Goal: Task Accomplishment & Management: Complete application form

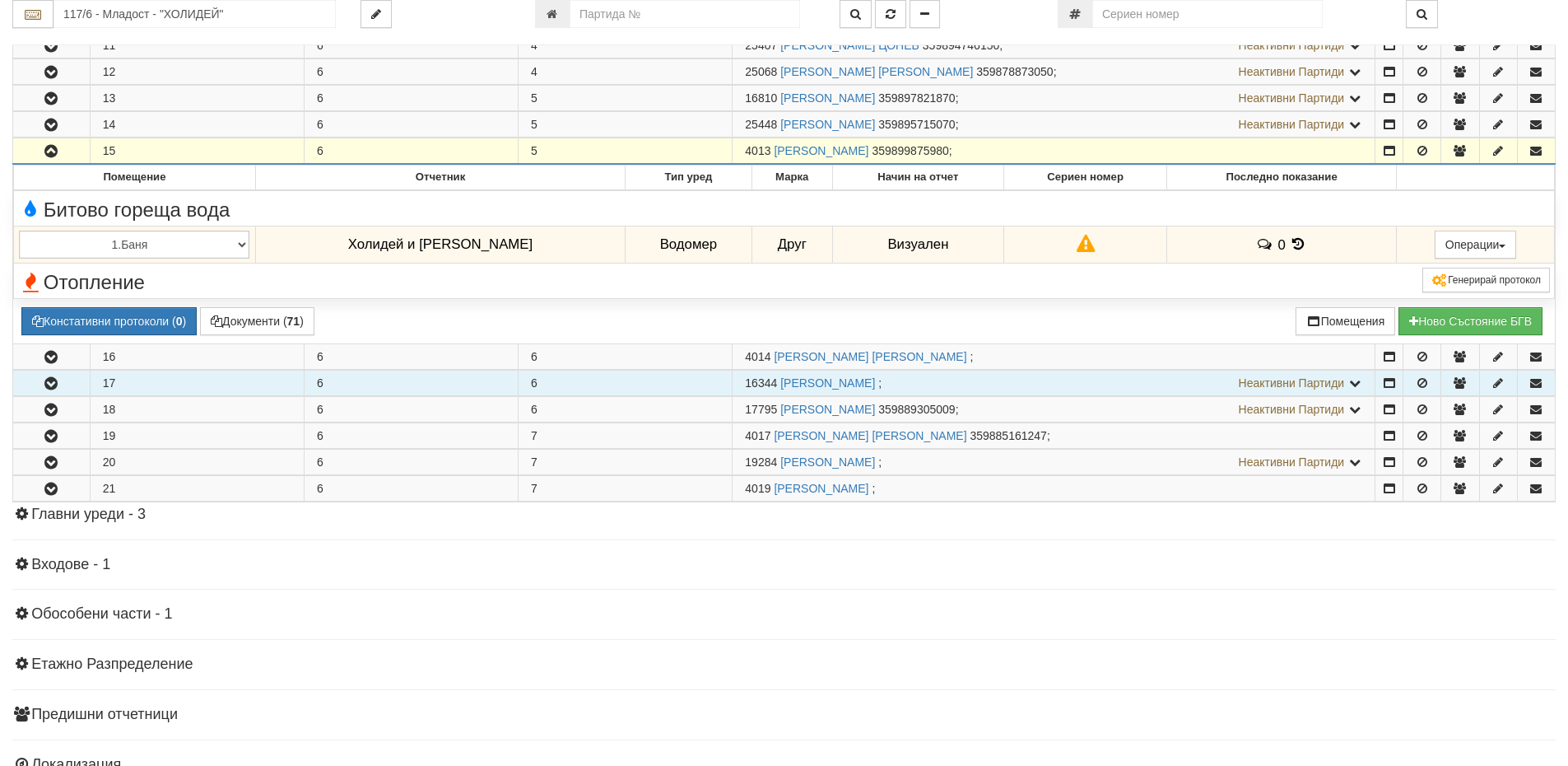
scroll to position [422, 0]
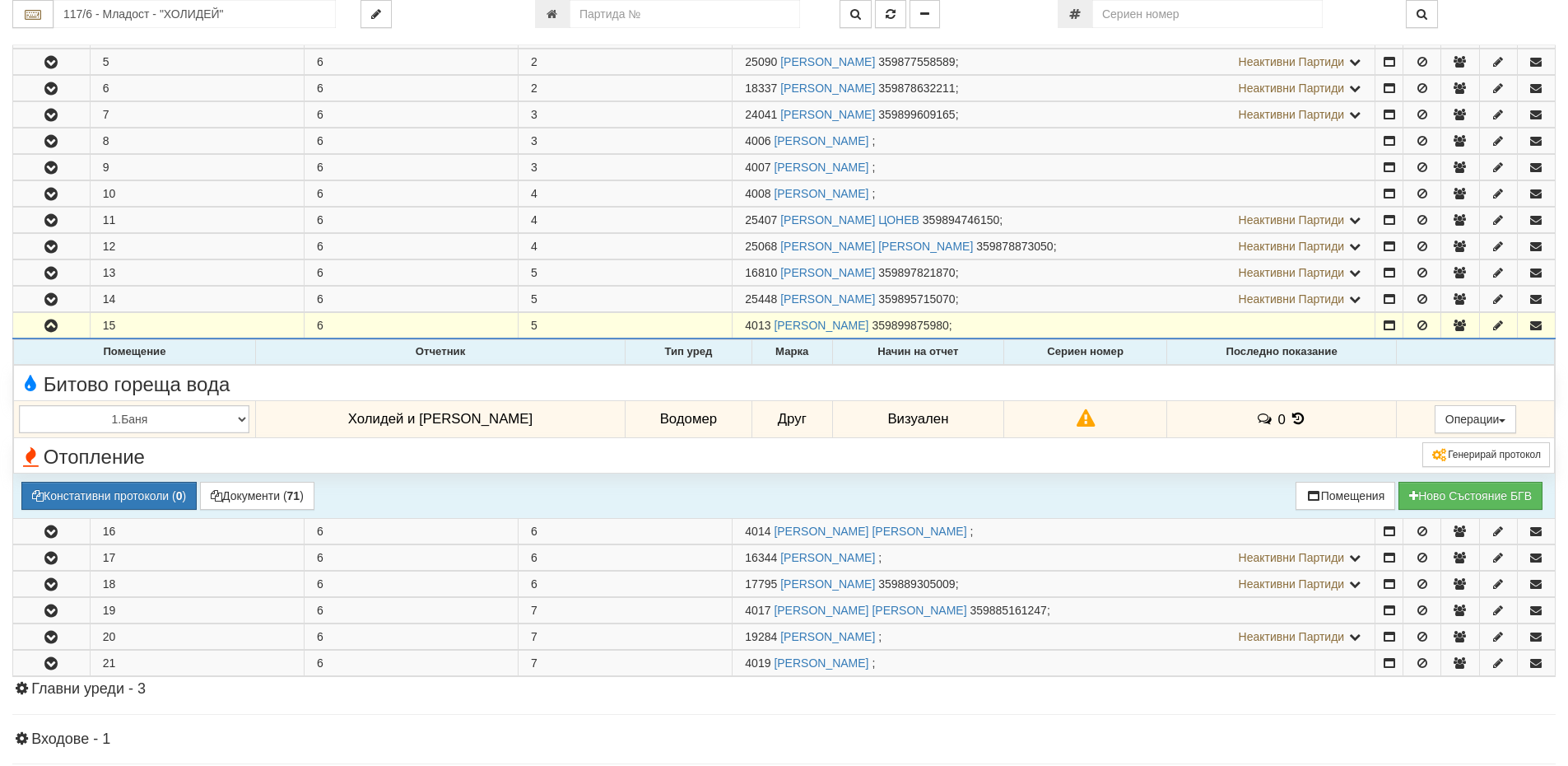
click at [1077, 420] on icon at bounding box center [1085, 419] width 18 height 14
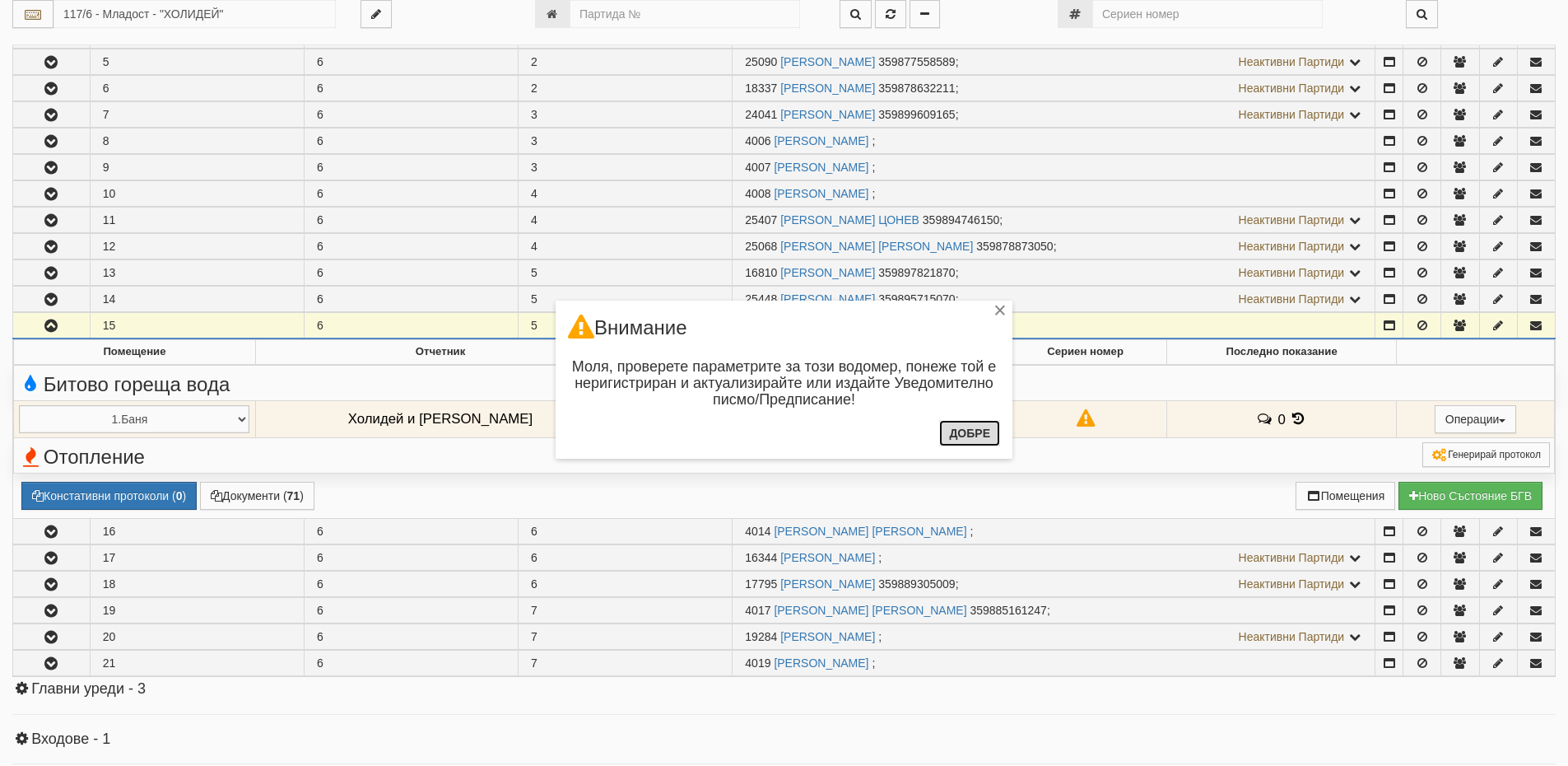
click at [964, 433] on button "Добре" at bounding box center [969, 432] width 61 height 26
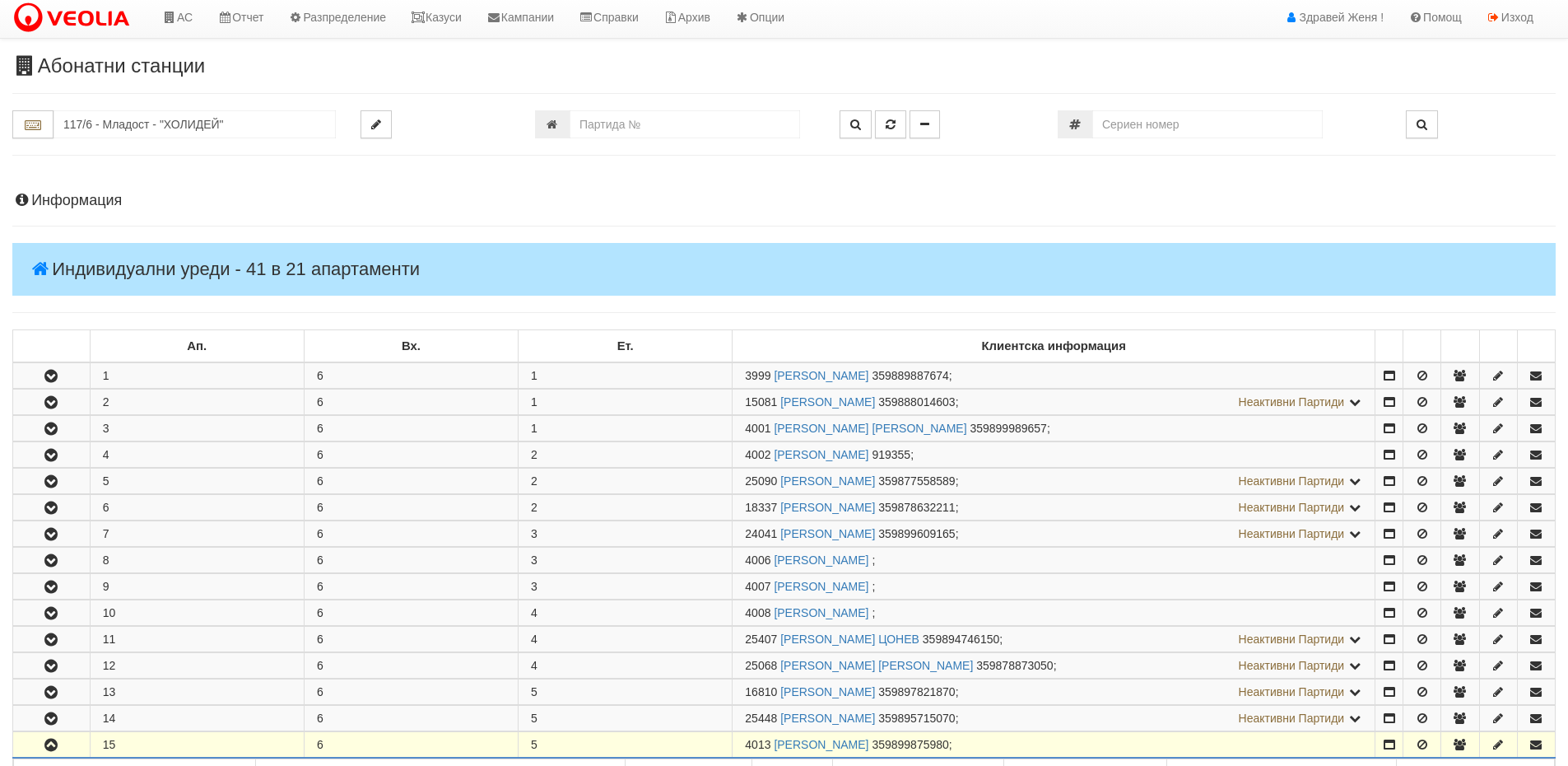
scroll to position [0, 0]
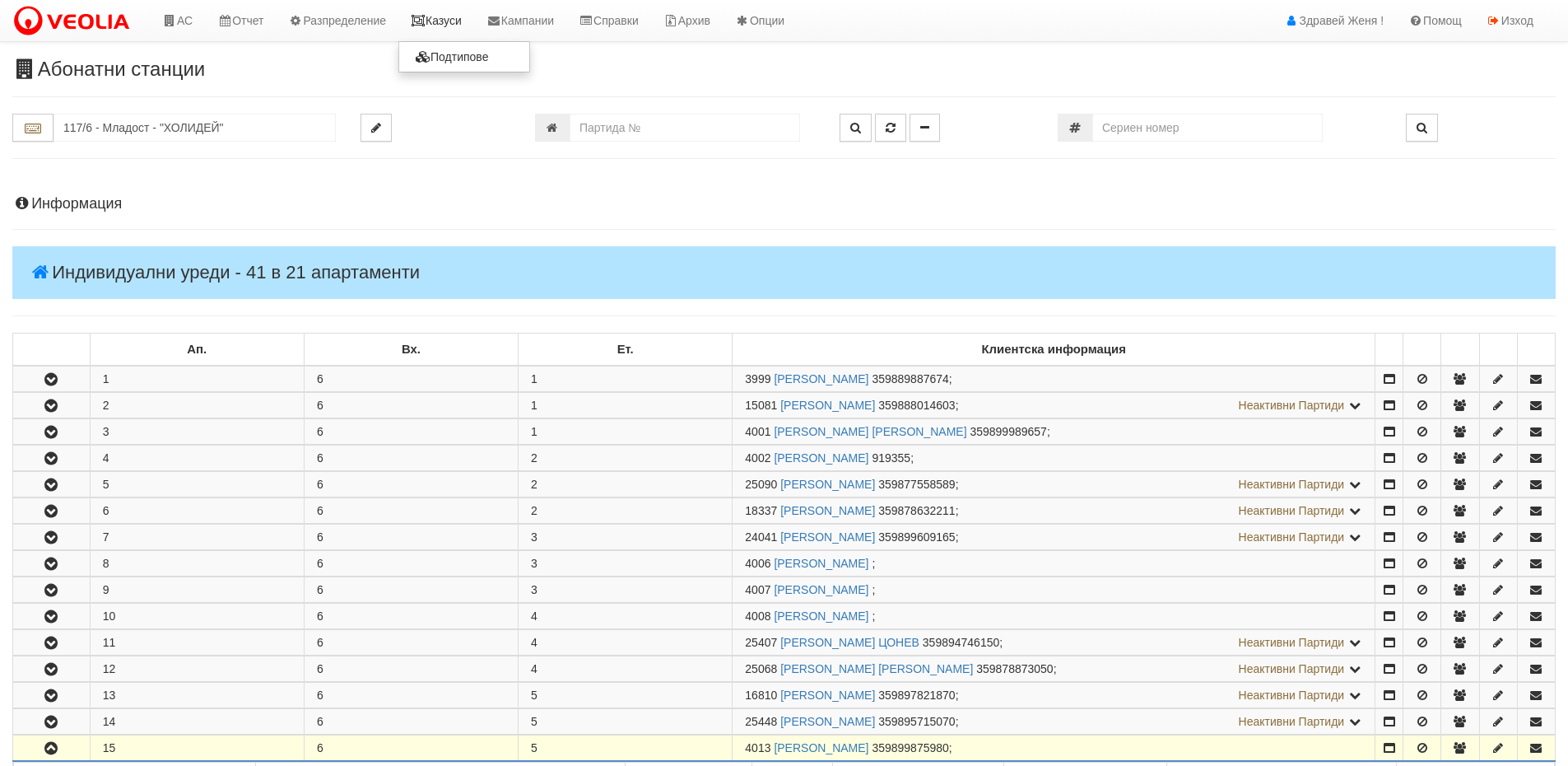
click at [453, 15] on link "Казуси" at bounding box center [436, 20] width 76 height 41
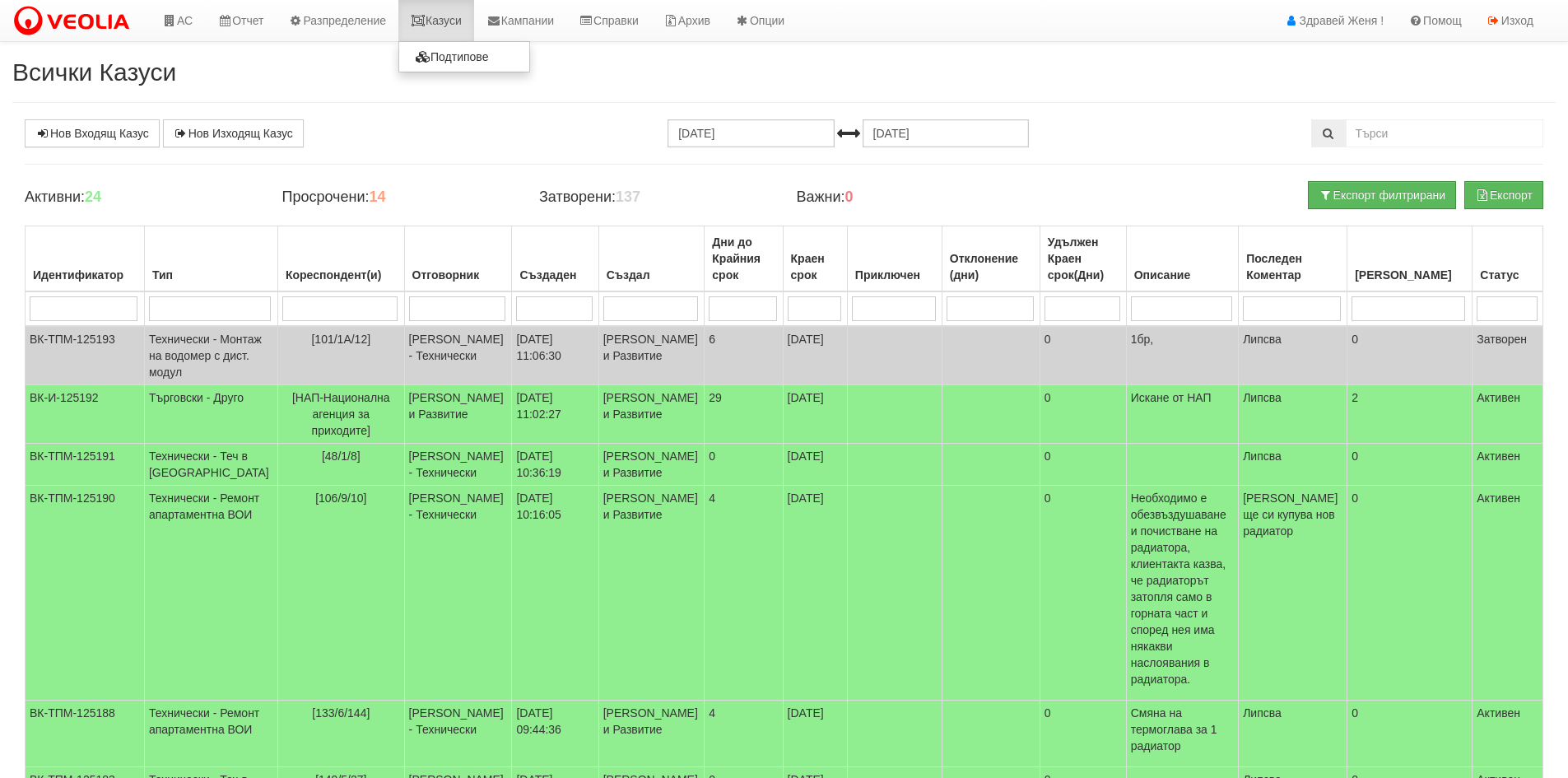
click at [455, 10] on link "Казуси" at bounding box center [436, 20] width 76 height 41
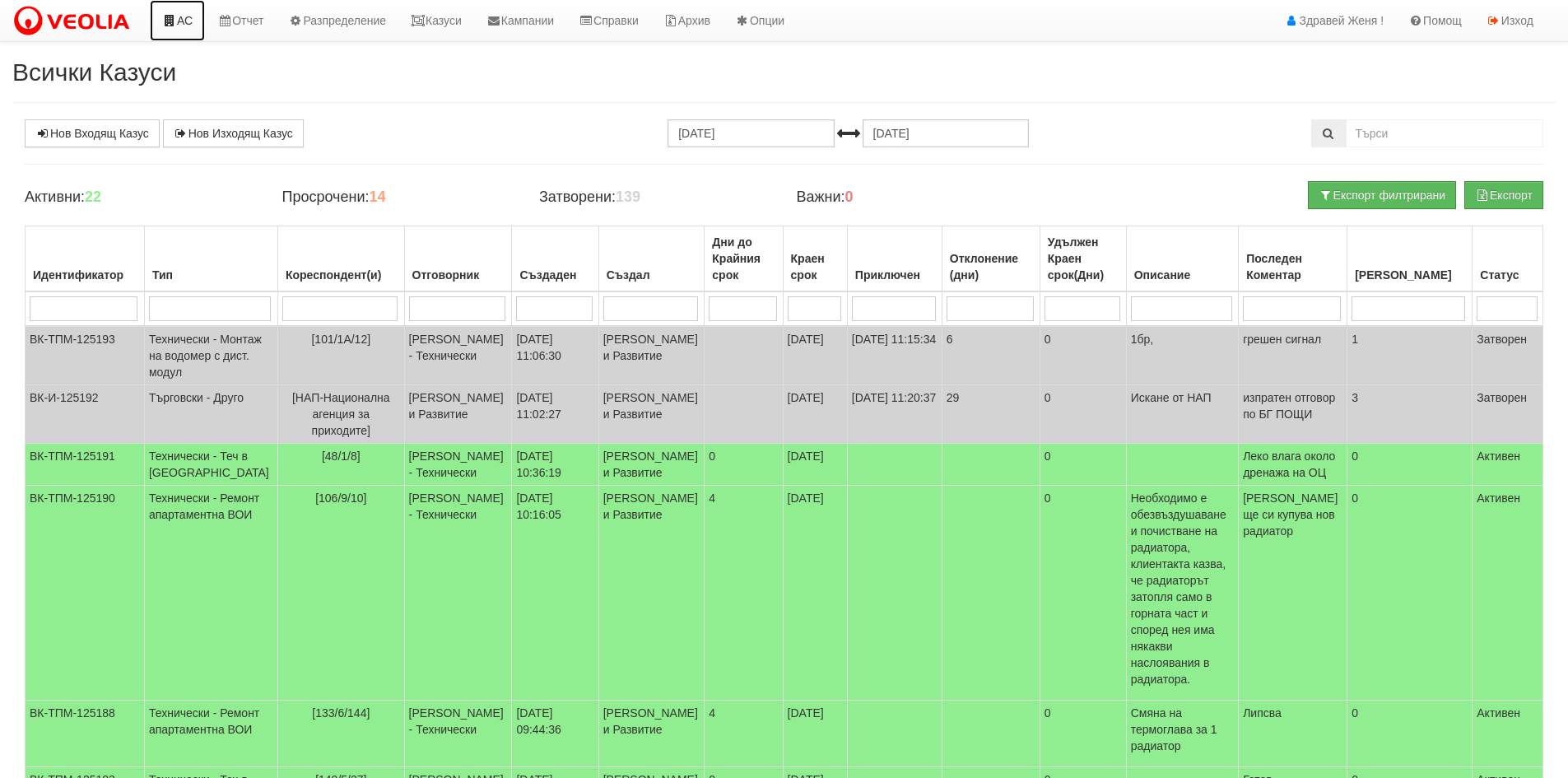
click at [196, 17] on link "АС" at bounding box center [177, 20] width 55 height 41
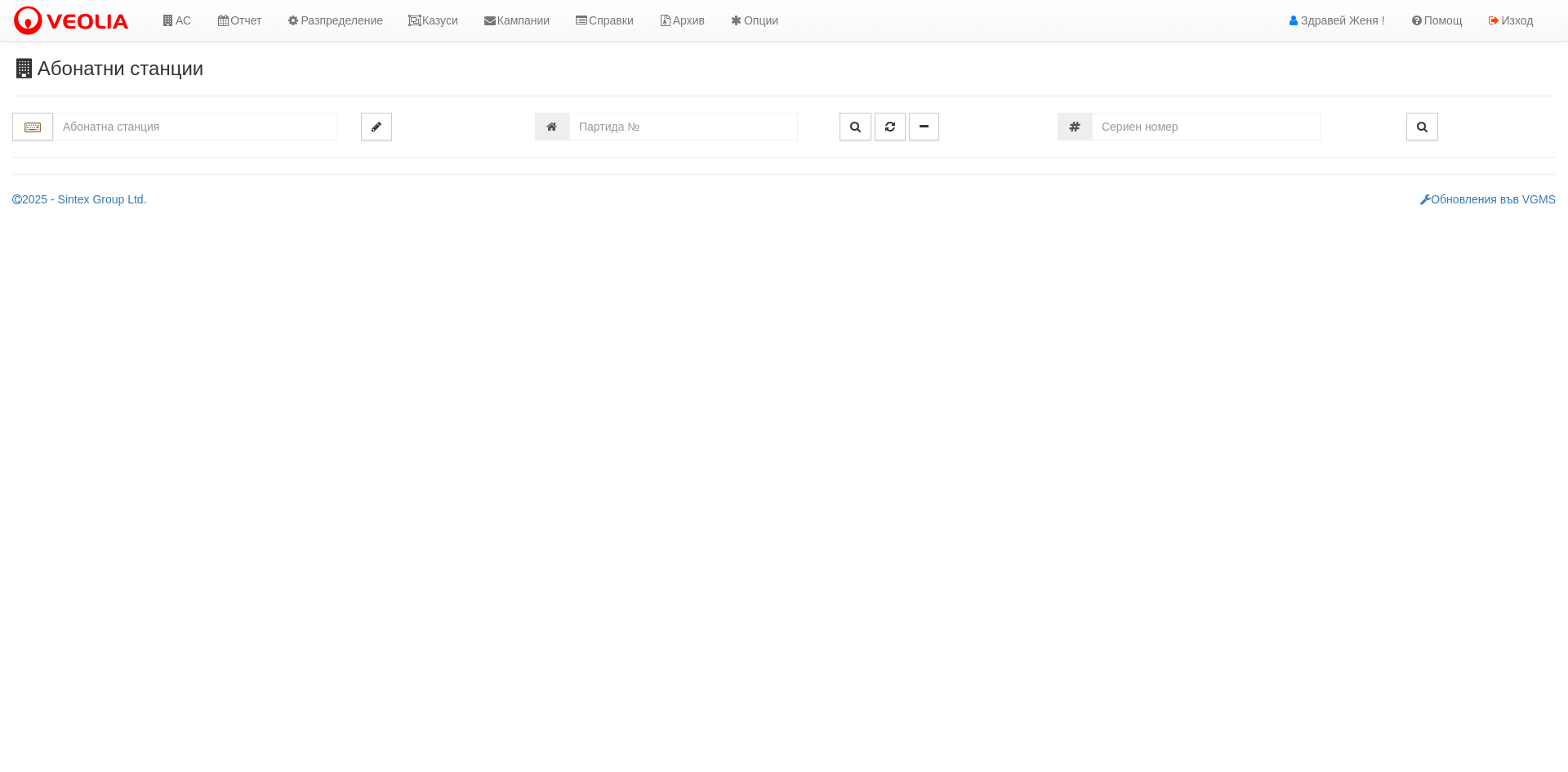
click at [108, 129] on input "text" at bounding box center [195, 126] width 283 height 28
click at [195, 156] on div "055/2 - Трошево - "ТЕХЕМ"" at bounding box center [195, 152] width 278 height 19
type input "055/2 - Трошево - "ТЕХЕМ""
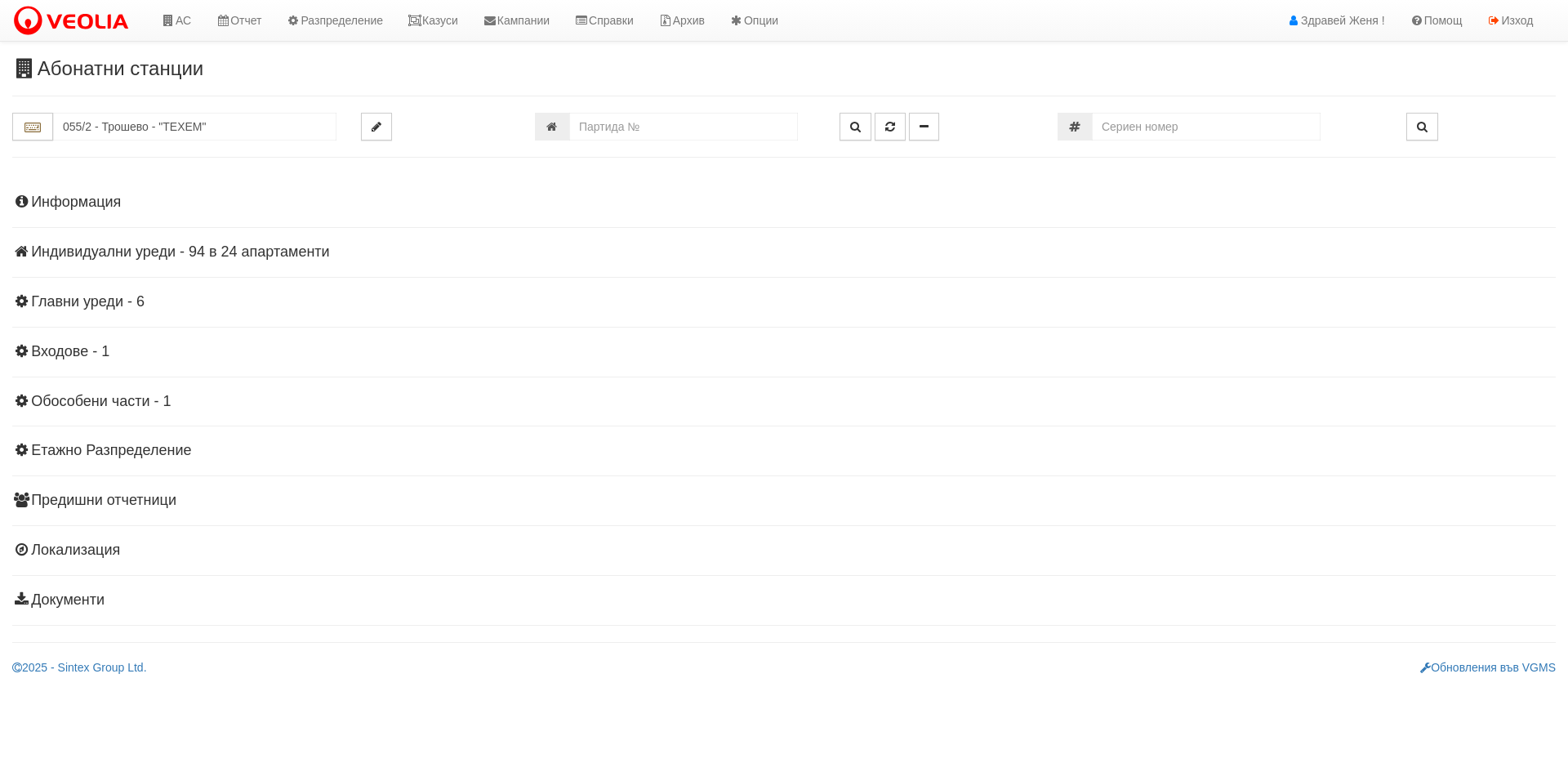
click at [202, 259] on h4 "Индивидуални уреди - 94 в 24 апартаменти" at bounding box center [784, 252] width 1543 height 16
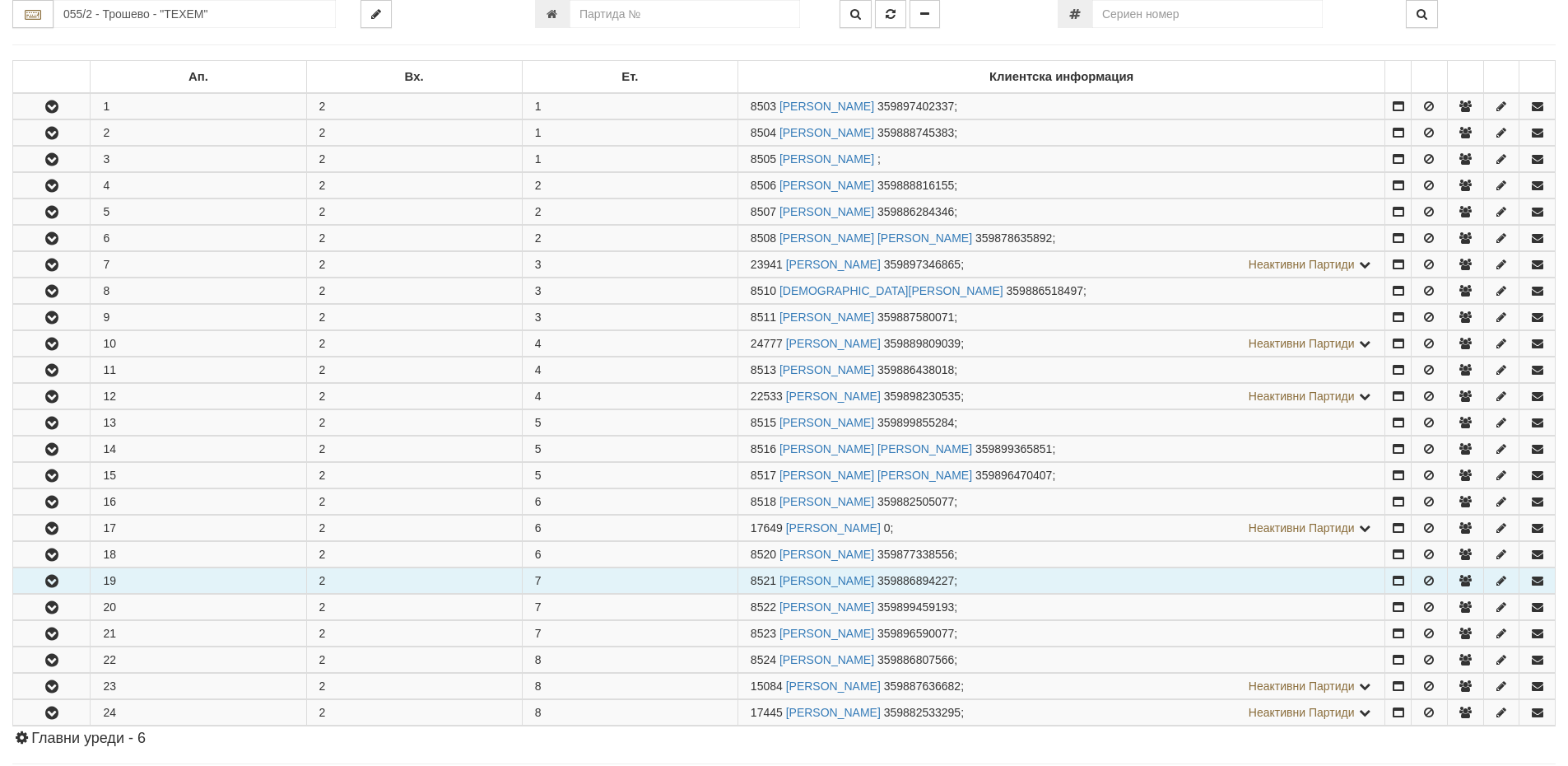
scroll to position [329, 0]
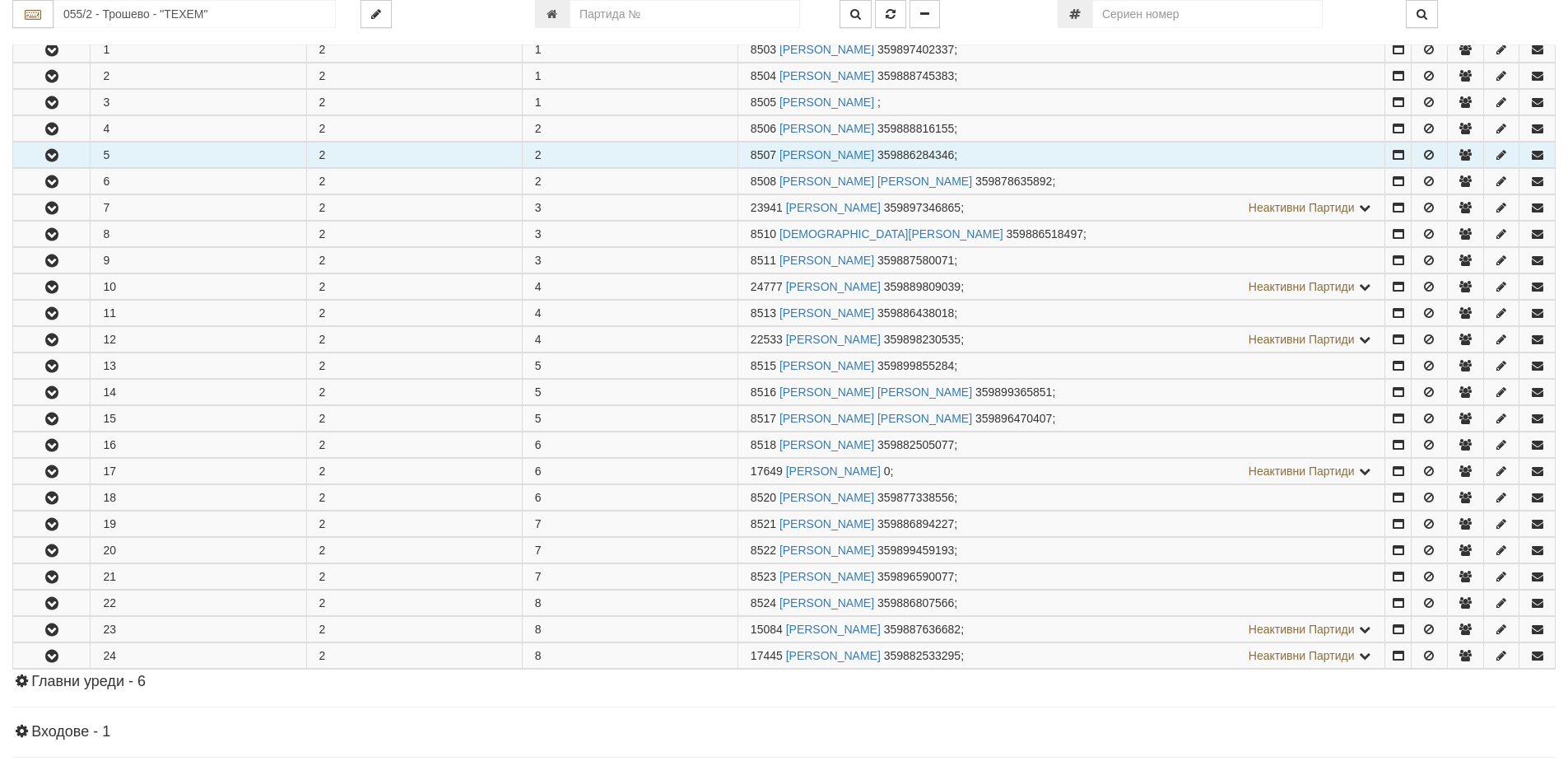
click at [136, 154] on td "5" at bounding box center [198, 155] width 216 height 26
click at [55, 150] on icon "button" at bounding box center [51, 156] width 20 height 12
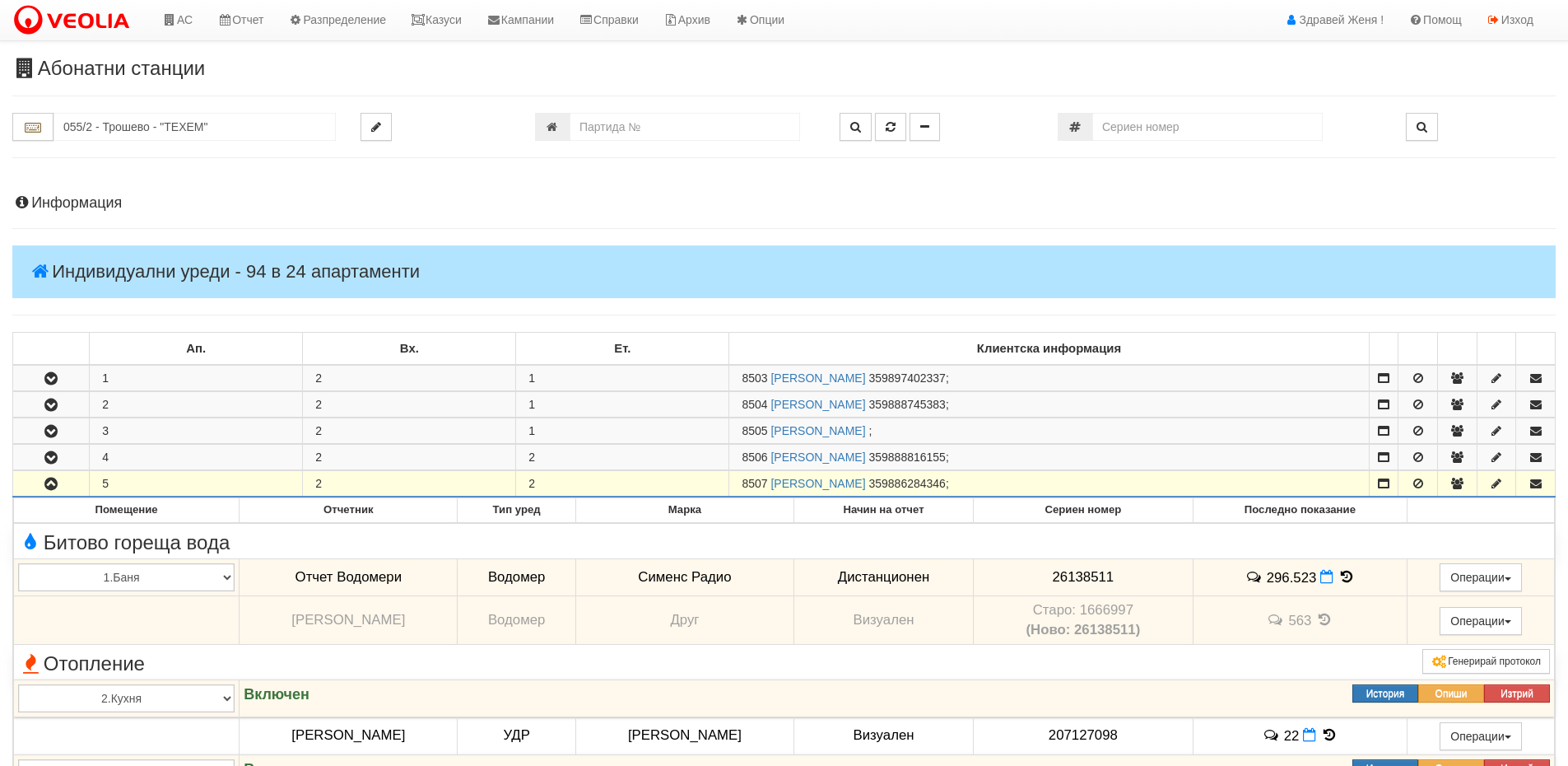
scroll to position [0, 0]
click at [126, 201] on h4 "Информация" at bounding box center [784, 204] width 1543 height 16
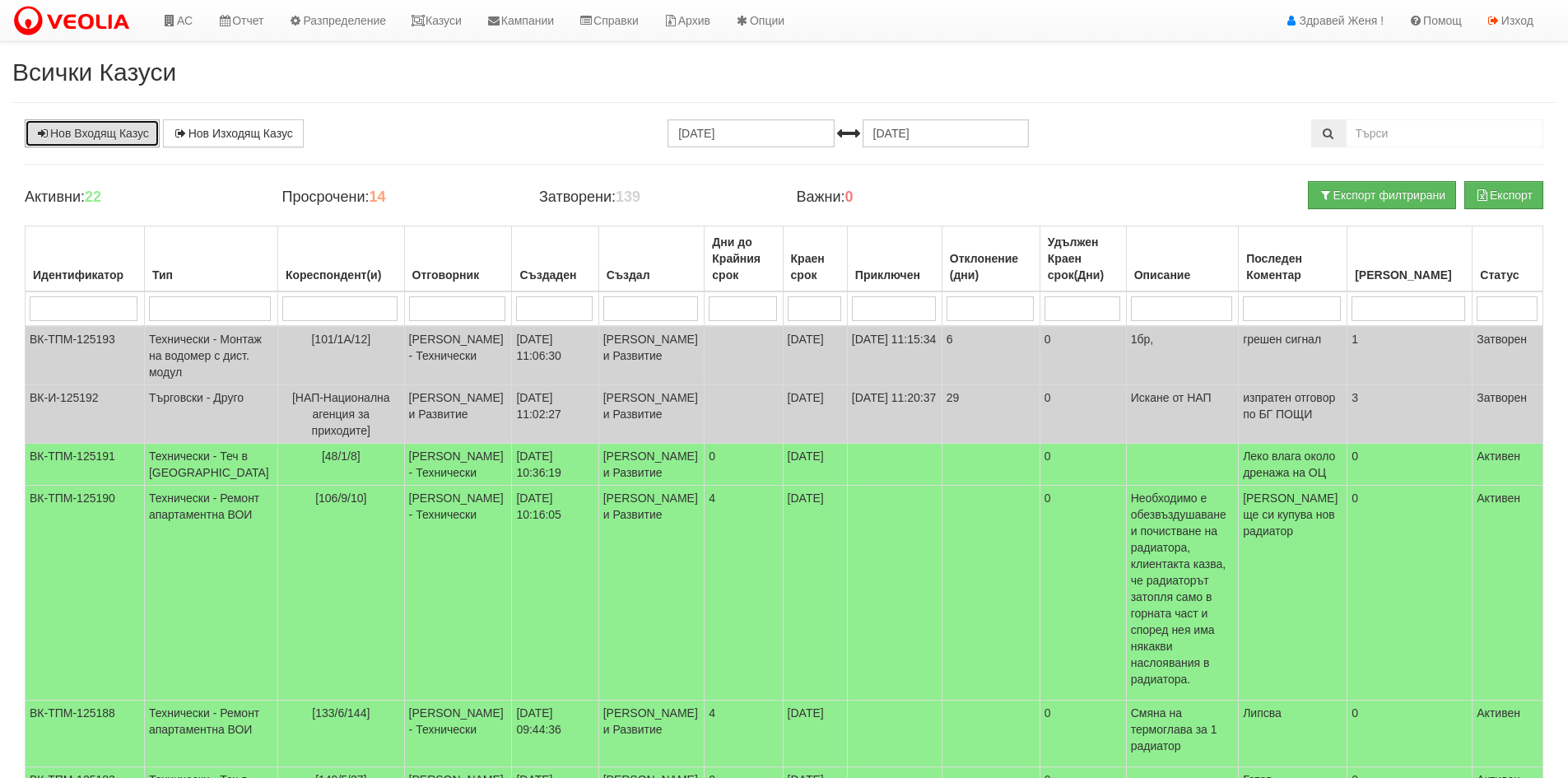
click at [153, 139] on link "Нов Входящ Казус" at bounding box center [92, 133] width 135 height 28
click at [460, 21] on link "Казуси" at bounding box center [436, 20] width 76 height 41
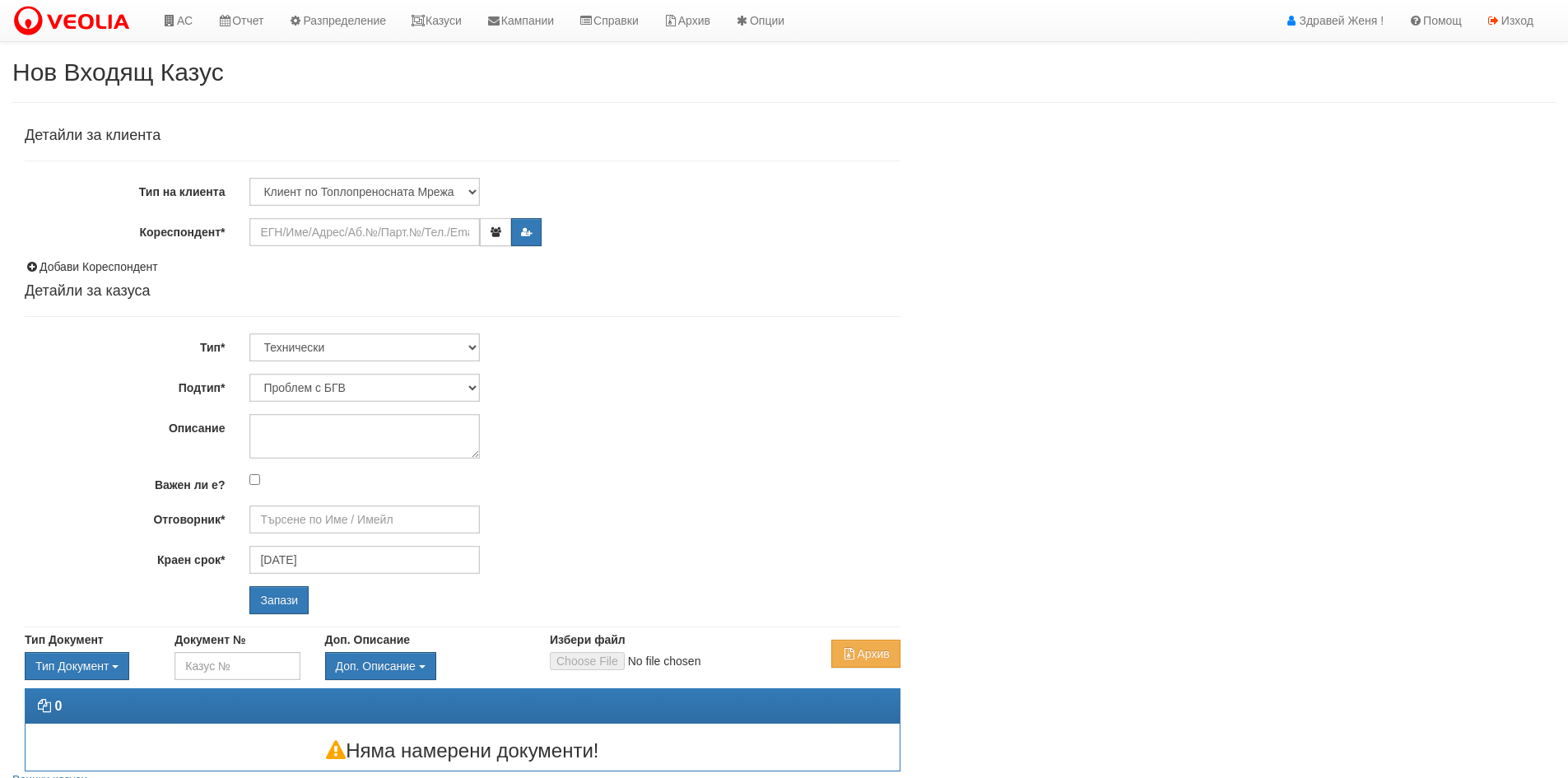
type input "[PERSON_NAME] - Технически"
click at [281, 234] on input "Кореспондент*" at bounding box center [364, 232] width 230 height 28
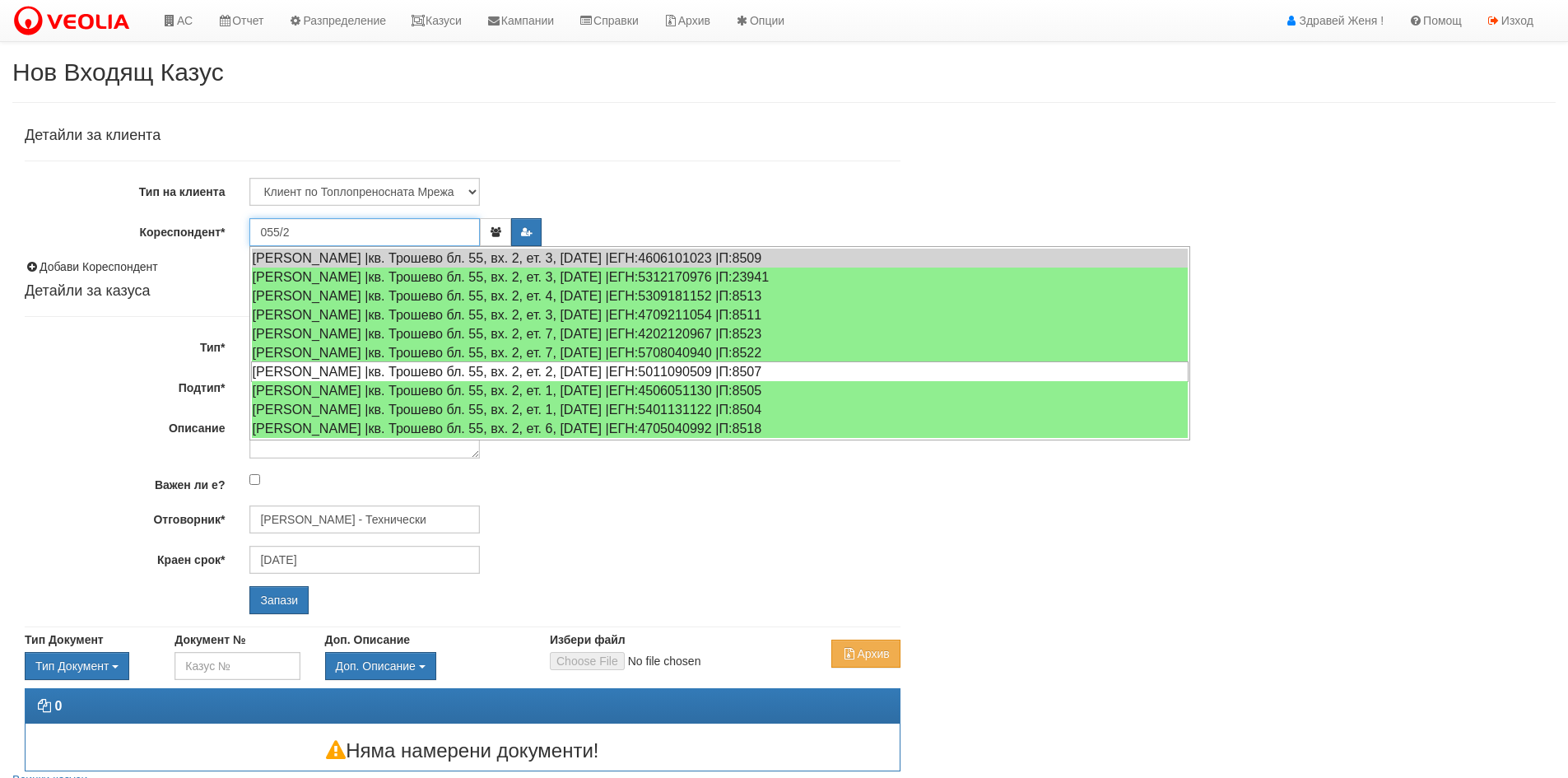
click at [453, 374] on div "[PERSON_NAME] |кв. Трошево бл. 55, вх. 2, ет. 2, [DATE] |ЕГН:5011090509 |П:8507" at bounding box center [719, 372] width 937 height 20
type input "[PERSON_NAME]"
type input "[PERSON_NAME] - Технически"
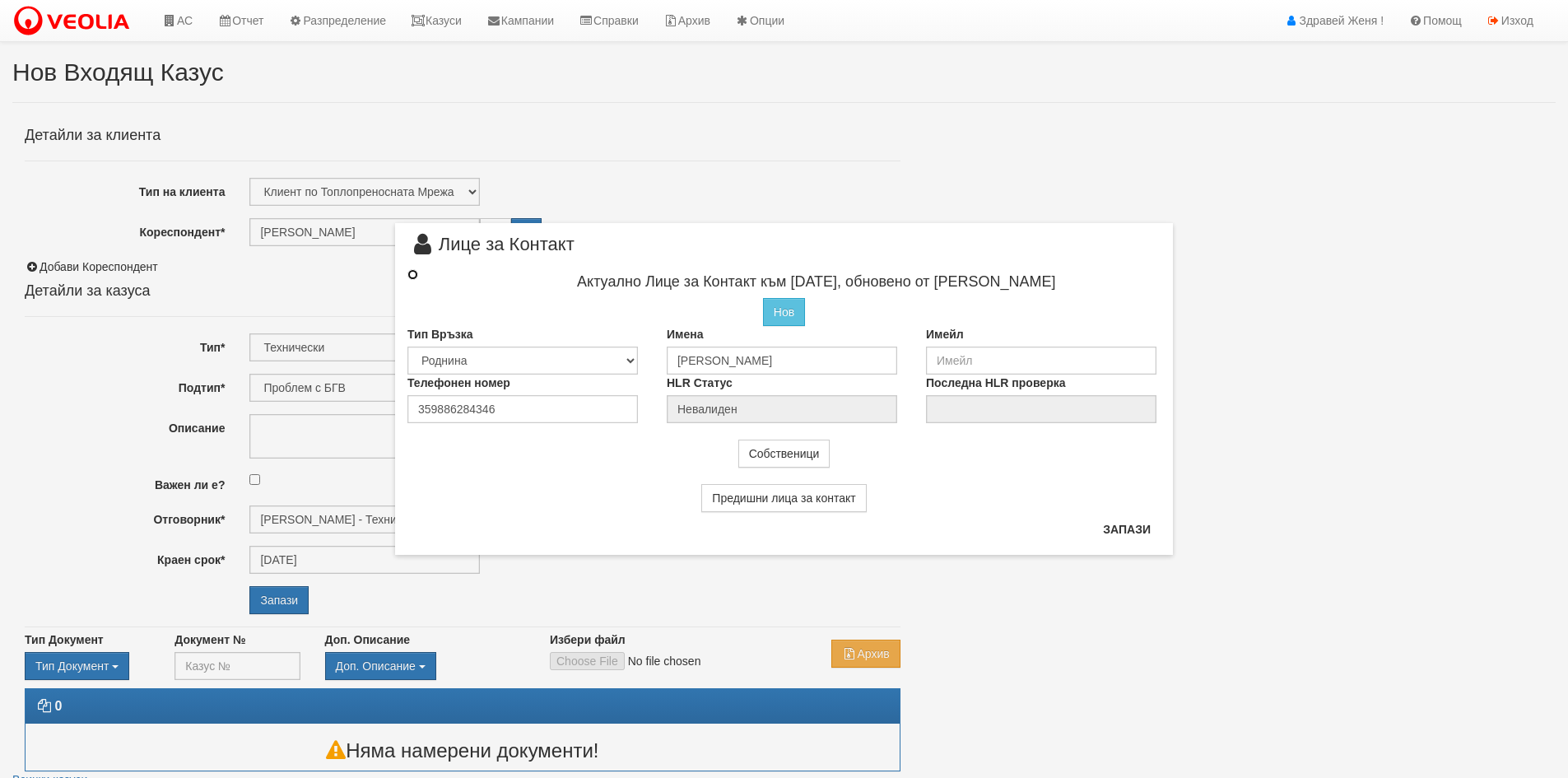
click at [414, 275] on input "radio" at bounding box center [413, 275] width 11 height 11
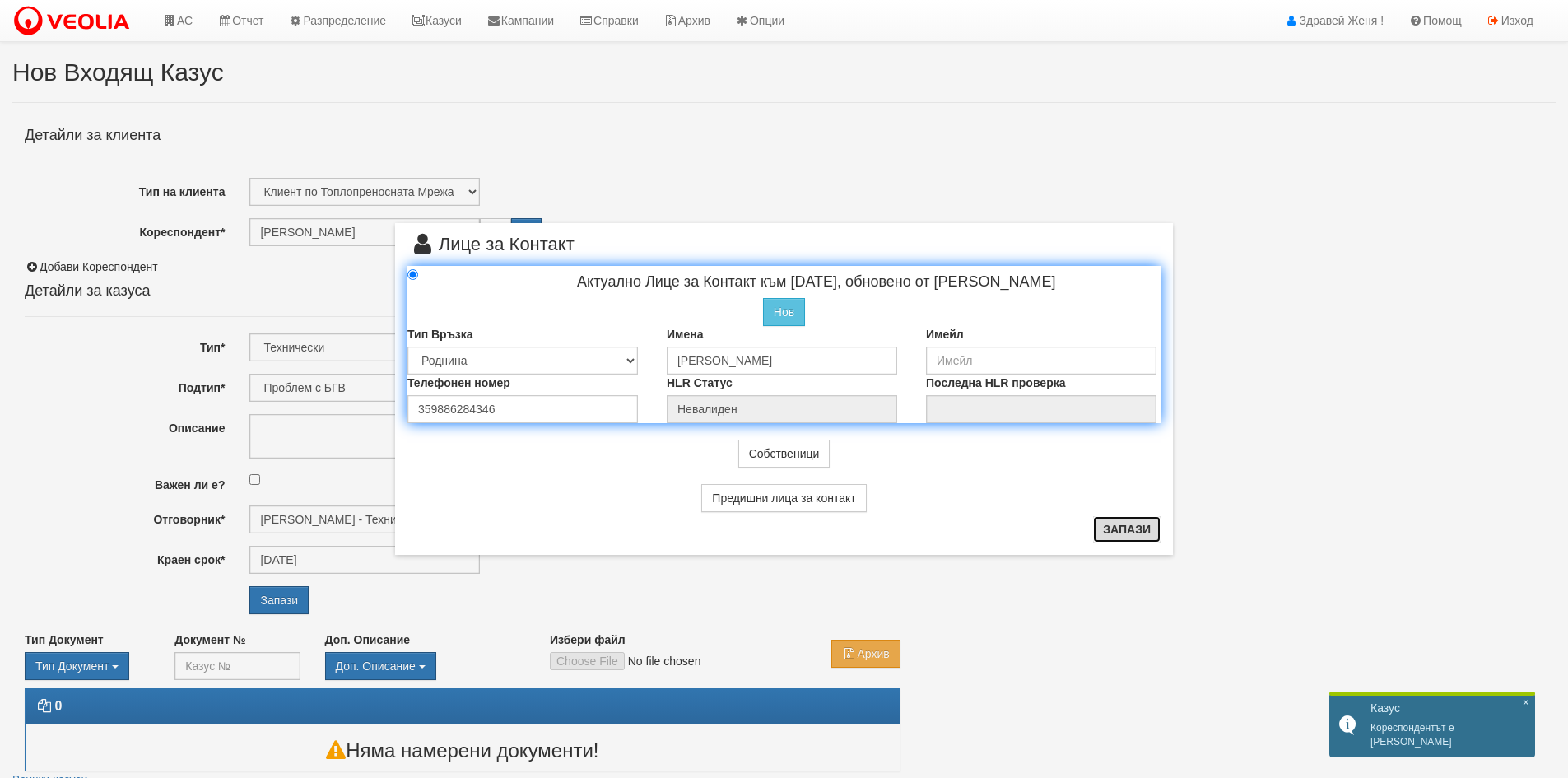
click at [1125, 527] on button "Запази" at bounding box center [1126, 529] width 67 height 26
radio input "true"
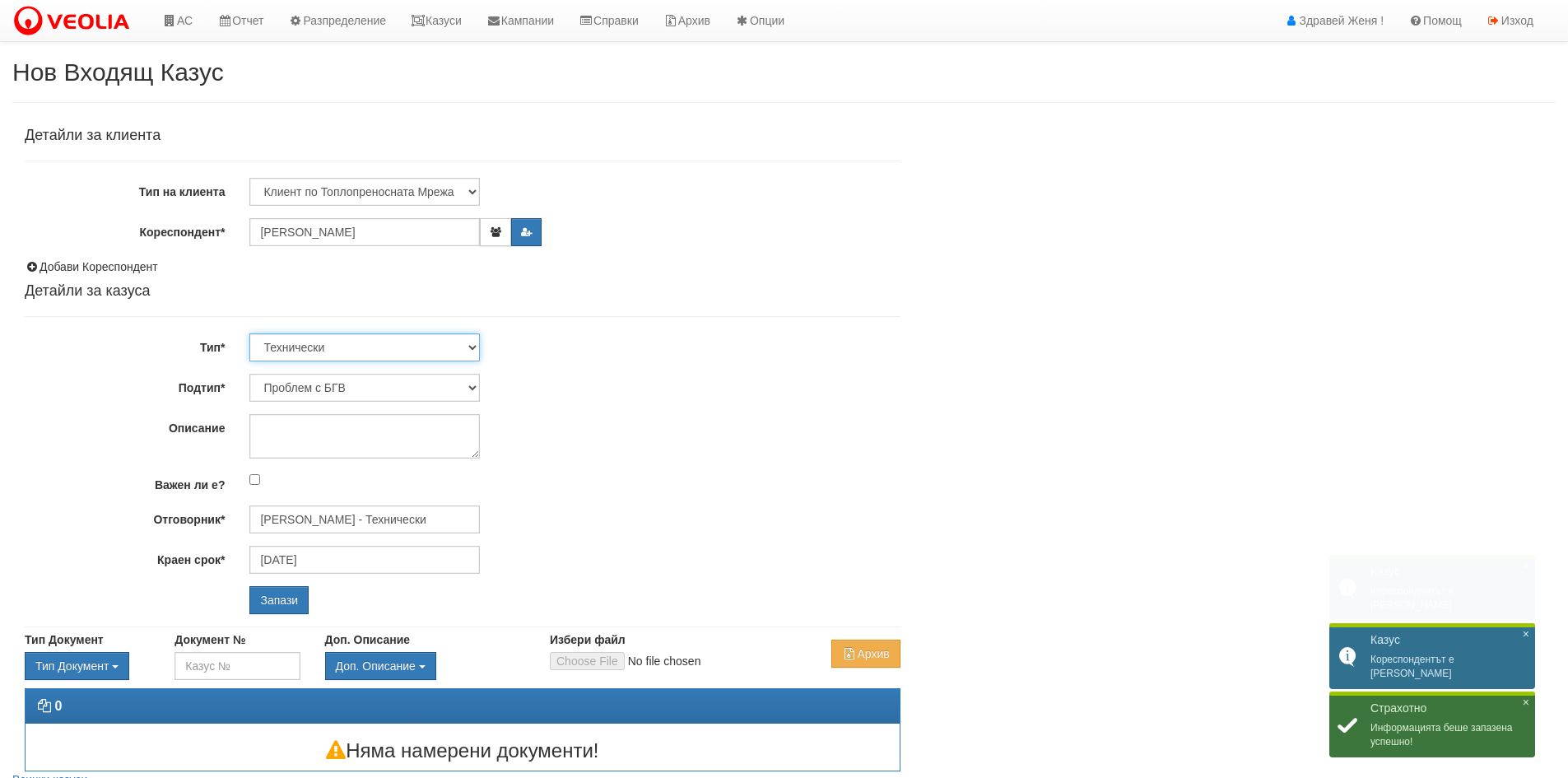
click at [468, 345] on select "Технически ФТС Търговски Административен Производствен Експлоатационен Финансов…" at bounding box center [364, 347] width 230 height 28
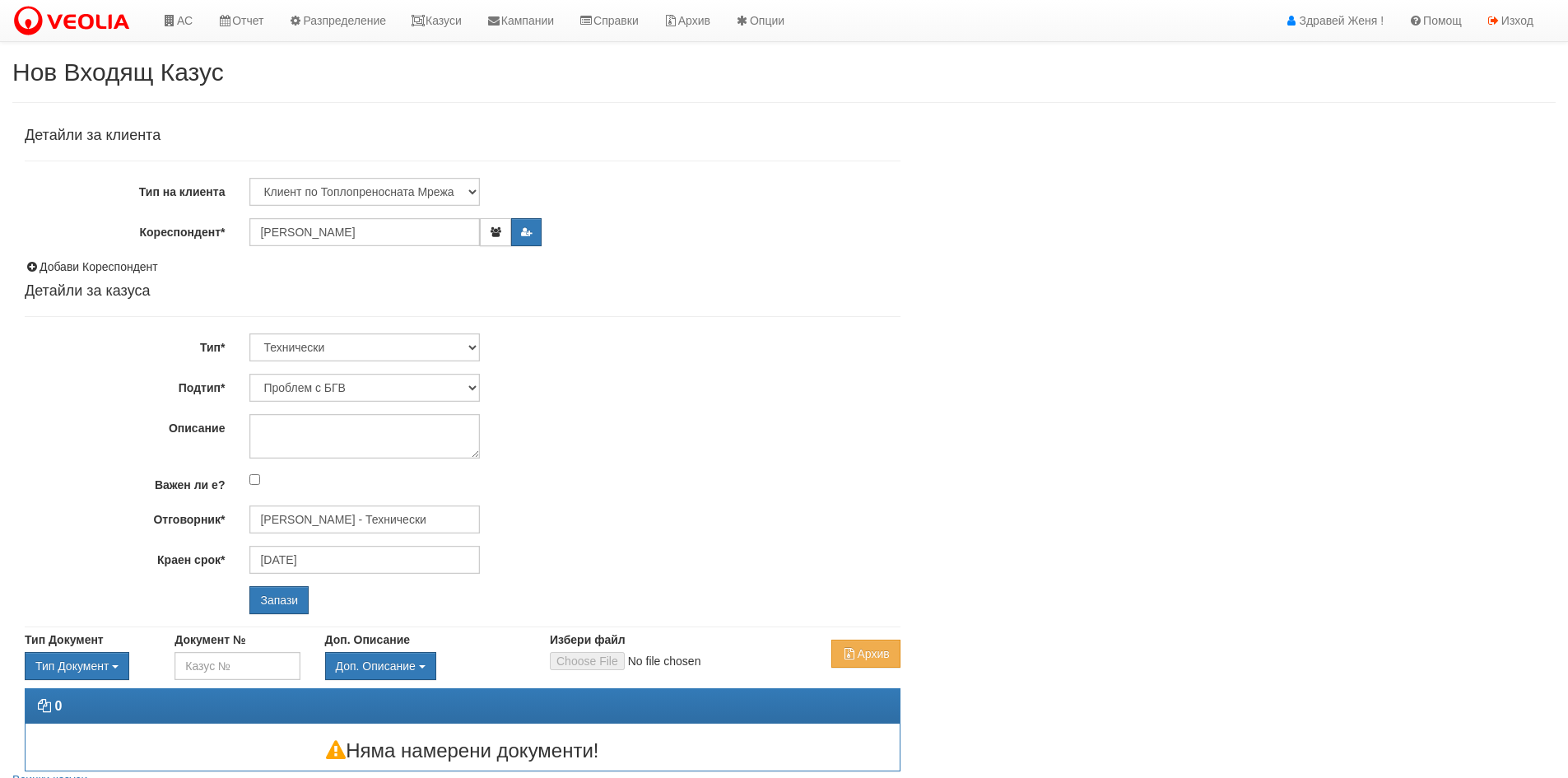
click at [520, 366] on div "Детайли за клиента Тип на клиента Клиент по Топлопреносната Мрежа Институция Па…" at bounding box center [462, 371] width 876 height 486
click at [473, 387] on select "Проблем с БГВ Теч ВОИ Теч БГВ Теч в АС Теч от водомер Проблем в АС Интервенция …" at bounding box center [364, 387] width 230 height 28
select select "Опис ВИ"
click at [249, 374] on select "Проблем с БГВ Теч ВОИ Теч БГВ Теч в АС Теч от водомер Проблем в АС Интервенция …" at bounding box center [364, 387] width 230 height 28
type input "[DATE]"
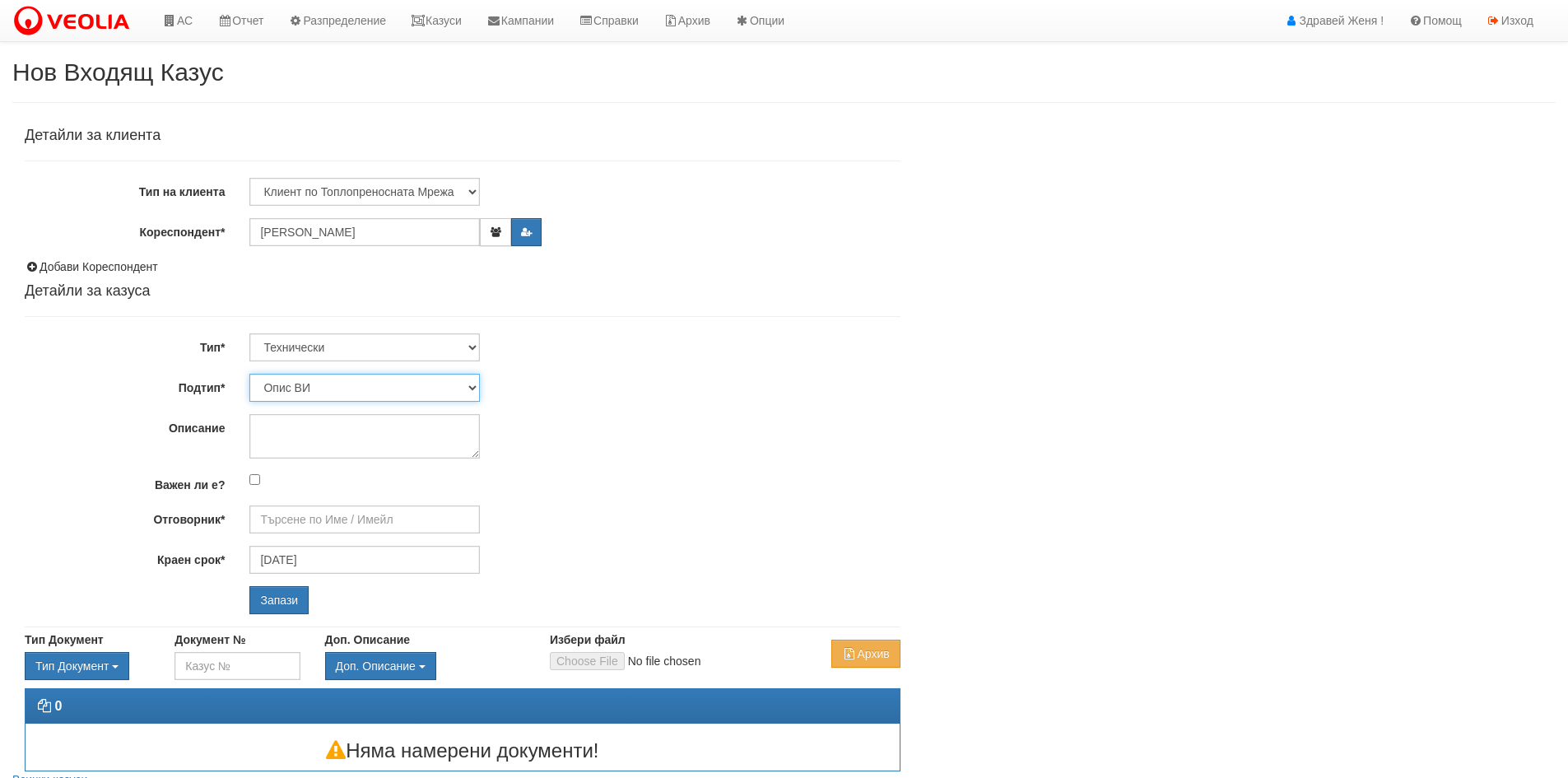
type input "[PERSON_NAME] - Технически"
click at [299, 436] on textarea "Описание" at bounding box center [364, 437] width 230 height 44
click at [95, 446] on div "Описание" at bounding box center [462, 437] width 900 height 44
click at [281, 438] on textarea "Описание" at bounding box center [364, 437] width 230 height 44
type textarea "Демонтиран радиатор за съставяне на КПК"
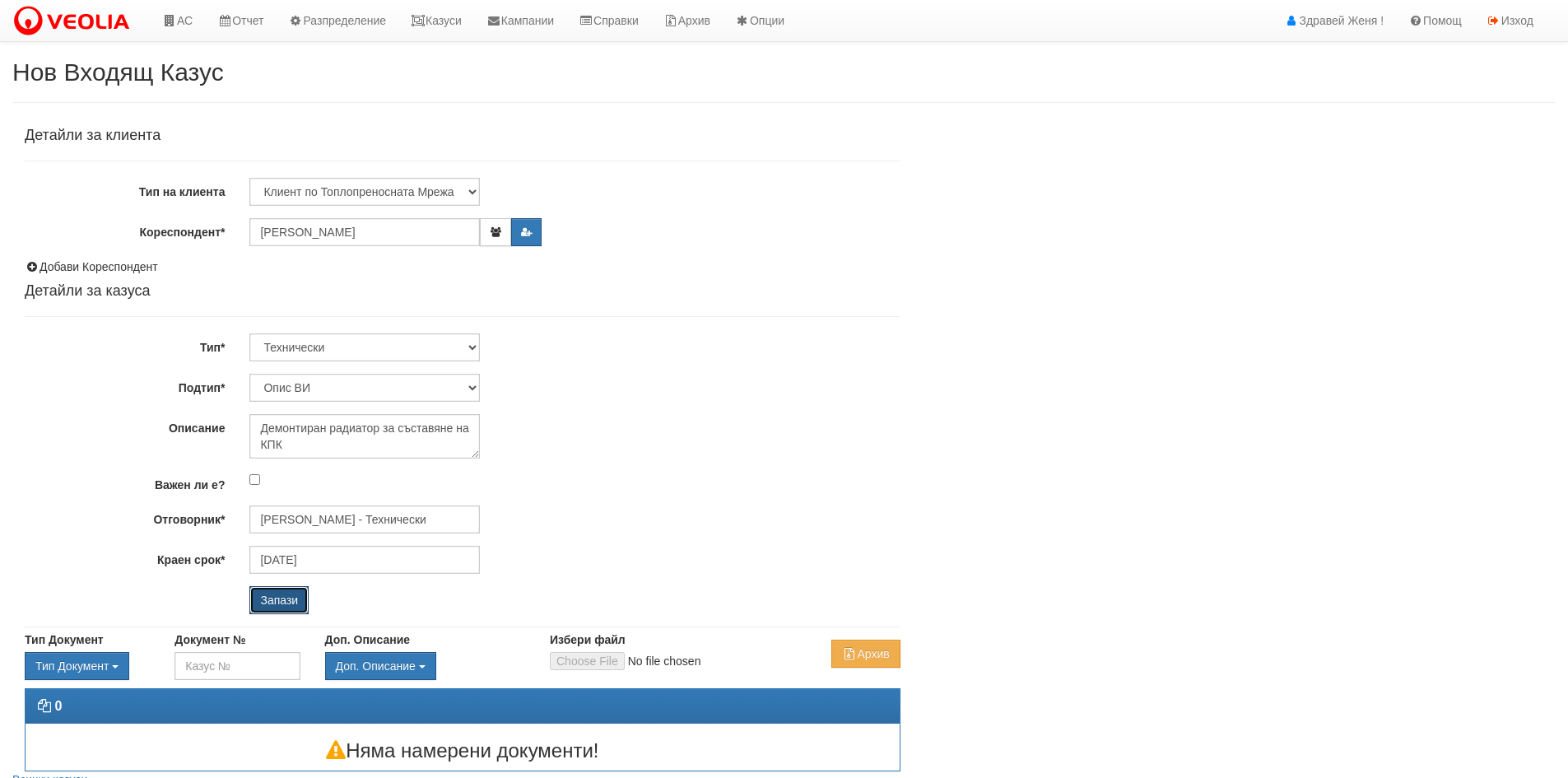
click at [281, 597] on input "Запази" at bounding box center [278, 600] width 59 height 28
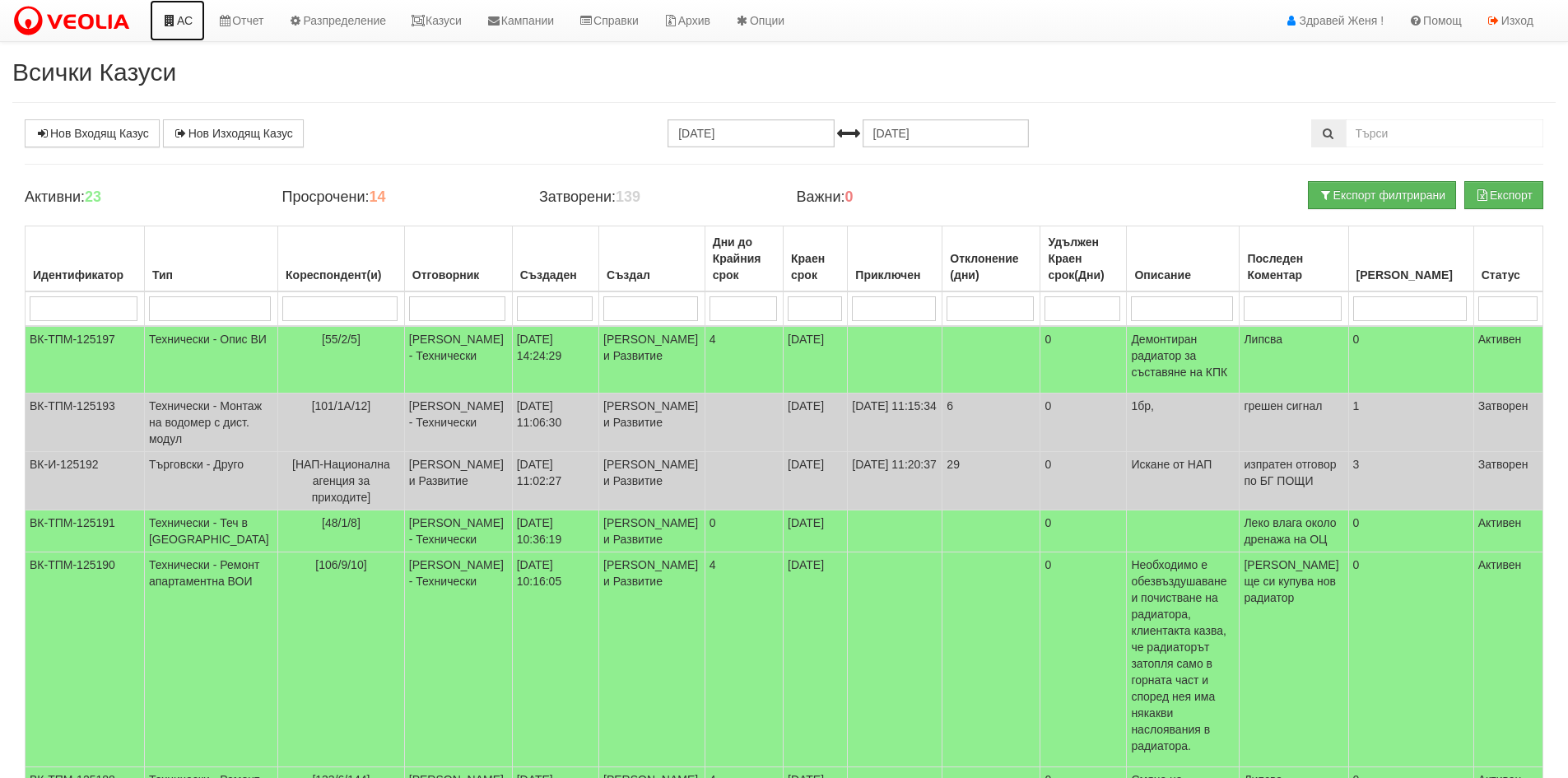
click at [187, 17] on link "АС" at bounding box center [177, 20] width 55 height 41
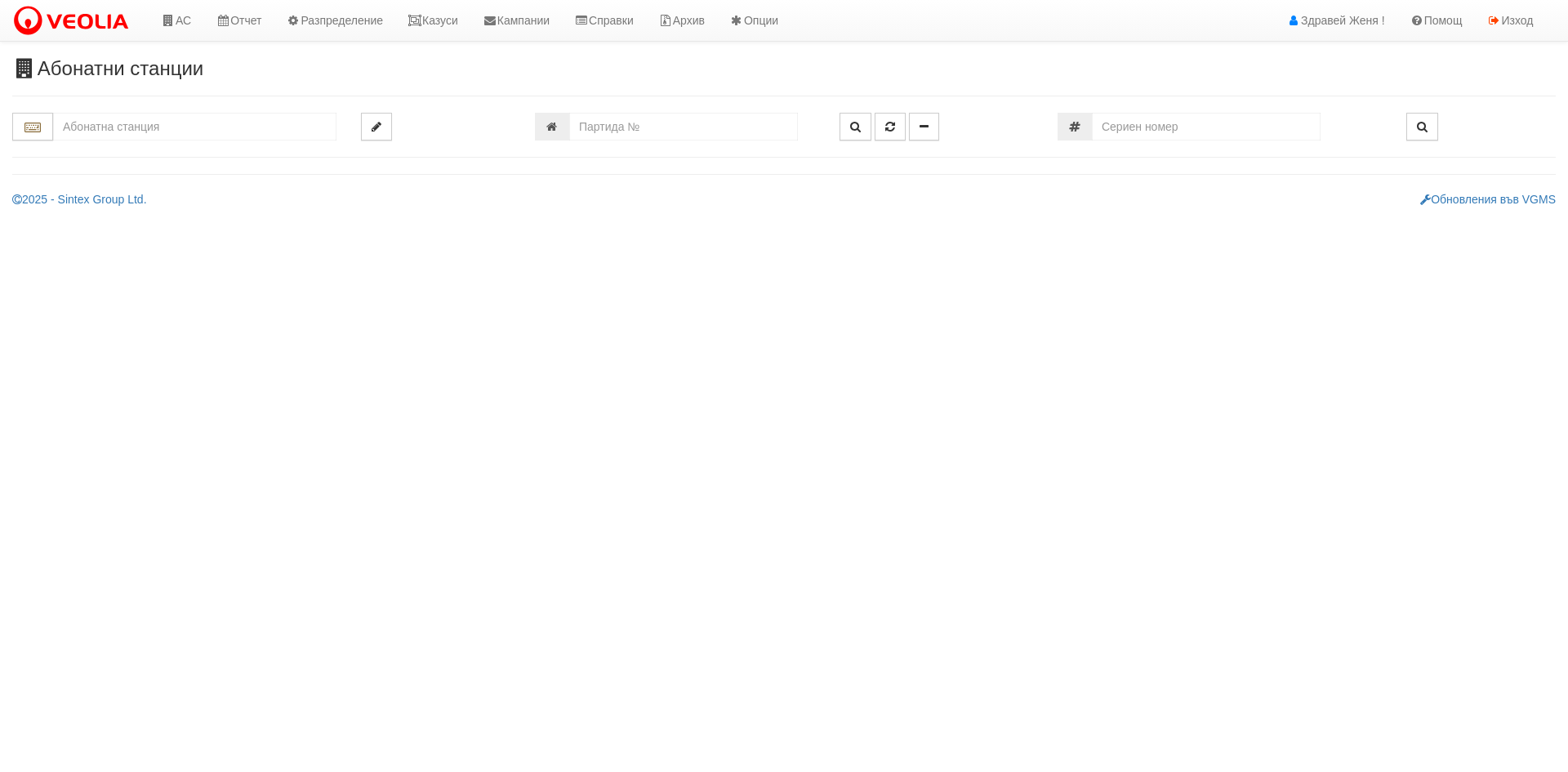
click at [183, 130] on input "text" at bounding box center [195, 126] width 283 height 28
click at [114, 125] on input "055/1" at bounding box center [195, 126] width 283 height 28
click at [150, 132] on input "055/1" at bounding box center [195, 126] width 283 height 28
click at [162, 157] on div "055/2 - Трошево - "ТЕХЕМ"" at bounding box center [195, 152] width 278 height 19
type input "055/2 - Трошево - "ТЕХЕМ""
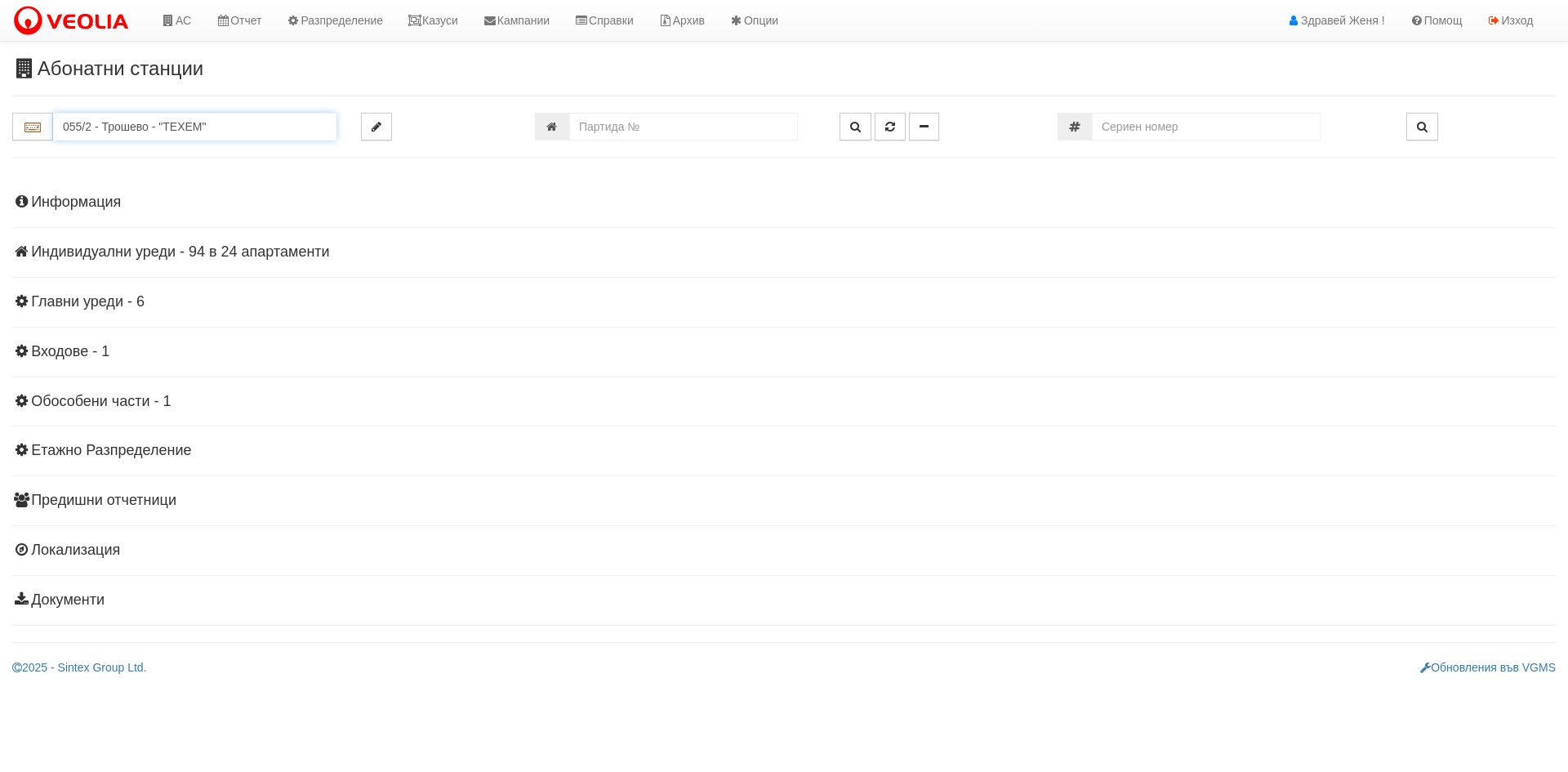
click at [218, 133] on input "055/2 - Трошево - "ТЕХЕМ"" at bounding box center [195, 126] width 283 height 28
click at [289, 251] on h4 "Индивидуални уреди - 94 в 24 апартаменти" at bounding box center [784, 252] width 1543 height 16
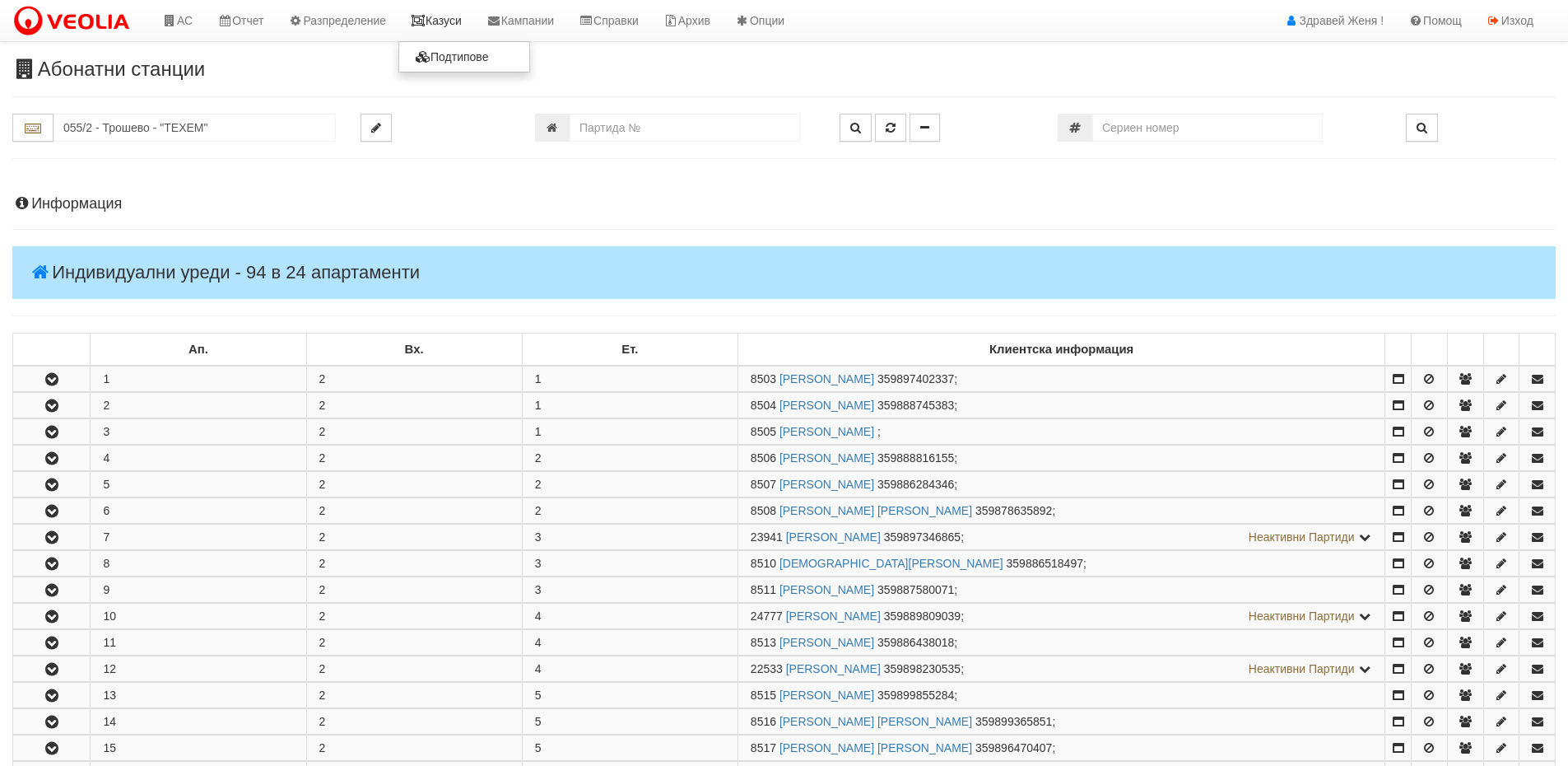
click at [460, 20] on link "Казуси" at bounding box center [436, 20] width 76 height 41
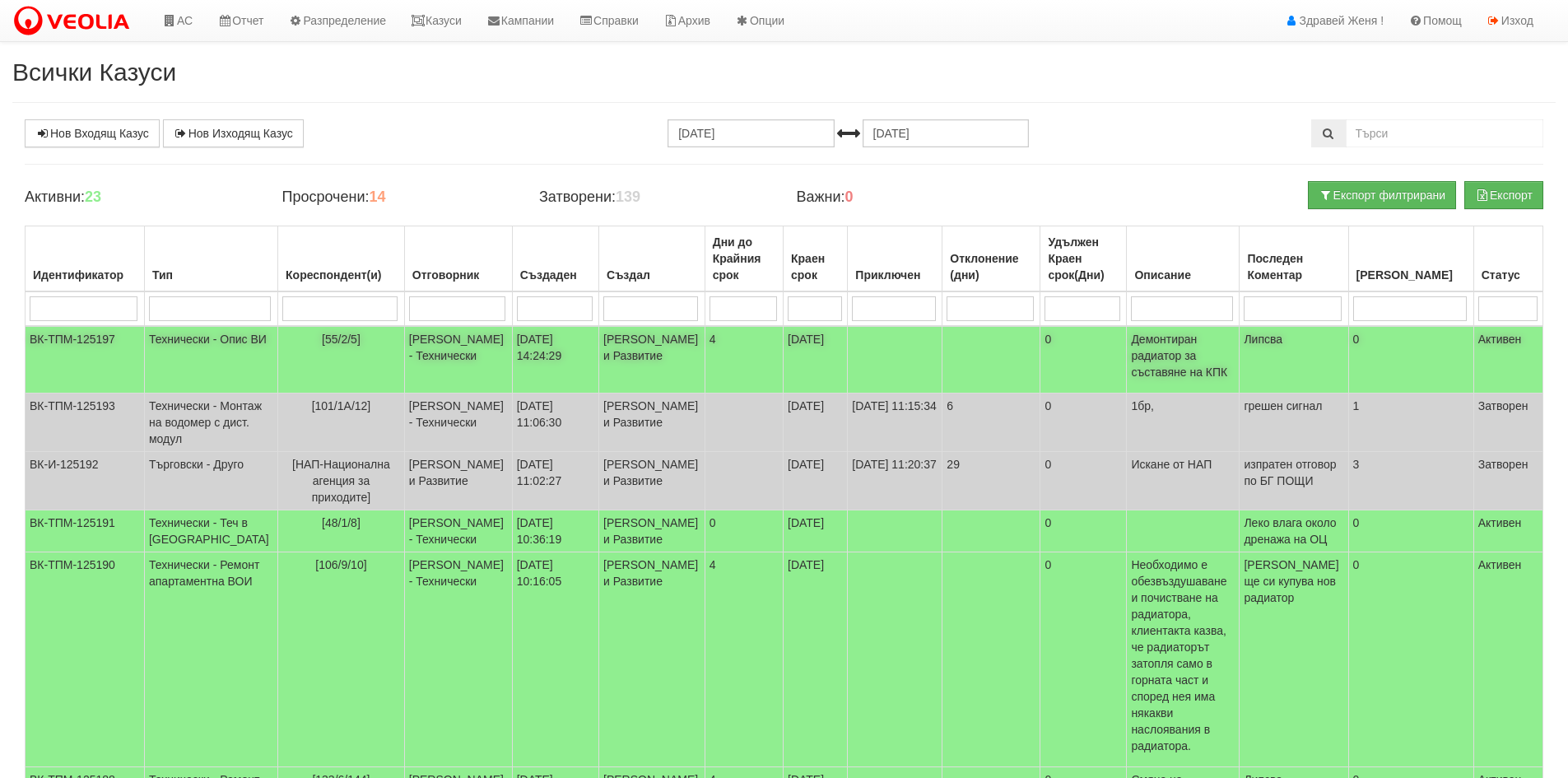
click at [1234, 347] on p "Демонтиран радиатор за съставяне на КПК" at bounding box center [1183, 356] width 104 height 49
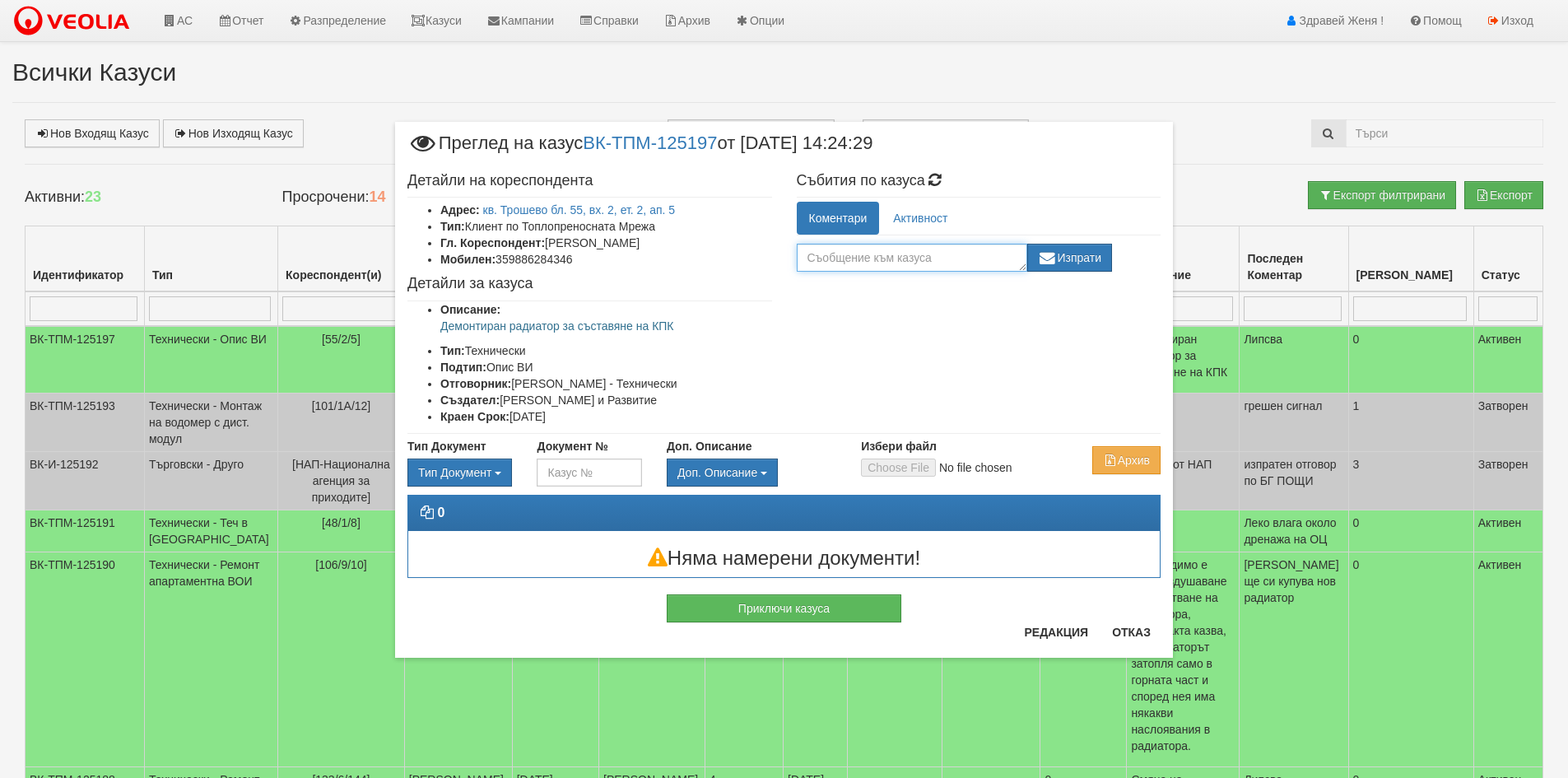
click at [819, 259] on textarea at bounding box center [911, 258] width 230 height 28
type textarea "Изпратено на Техем"
click at [1094, 249] on button "Изпрати" at bounding box center [1070, 258] width 85 height 28
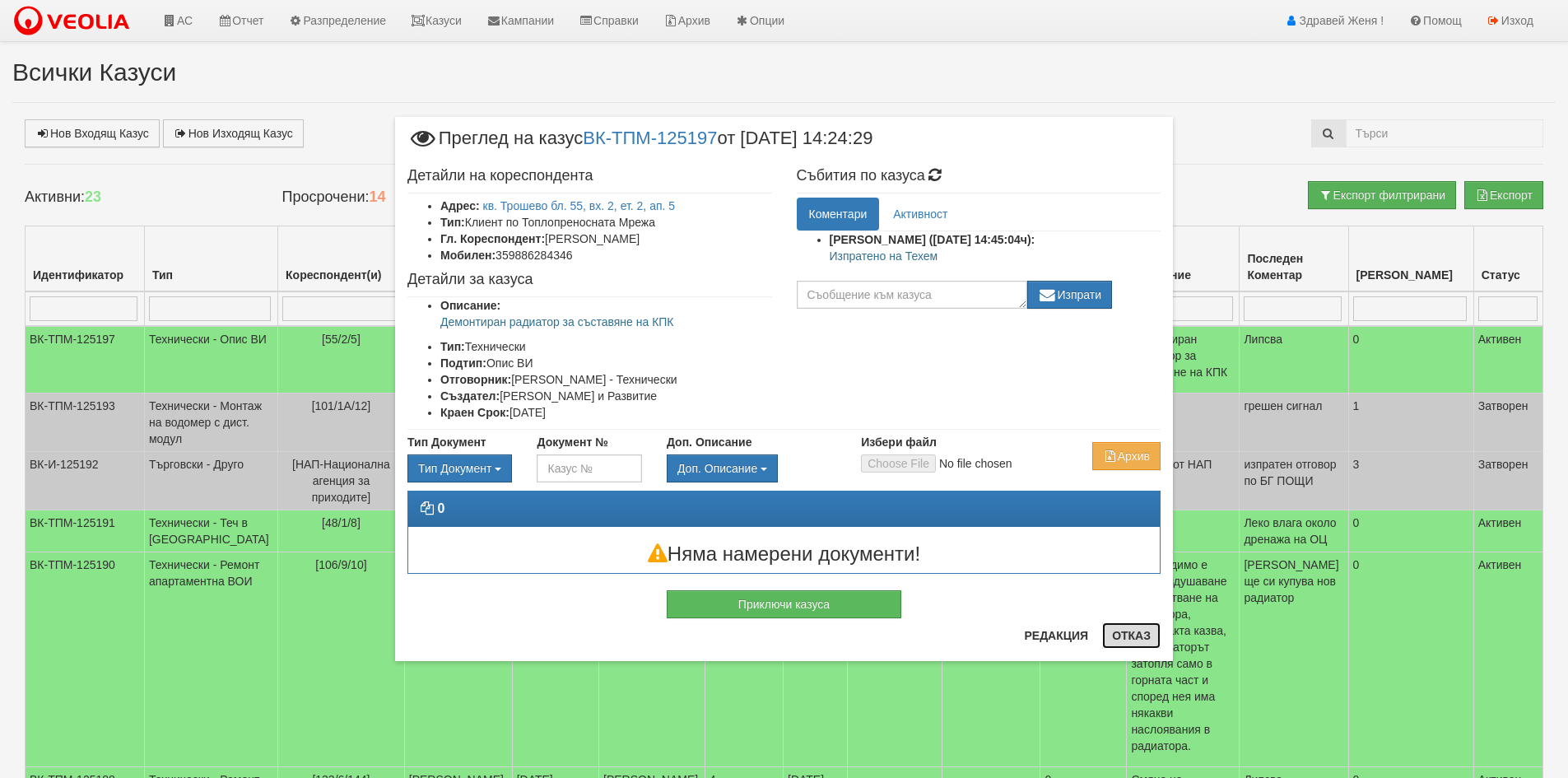
click at [1137, 636] on button "Отказ" at bounding box center [1131, 636] width 59 height 26
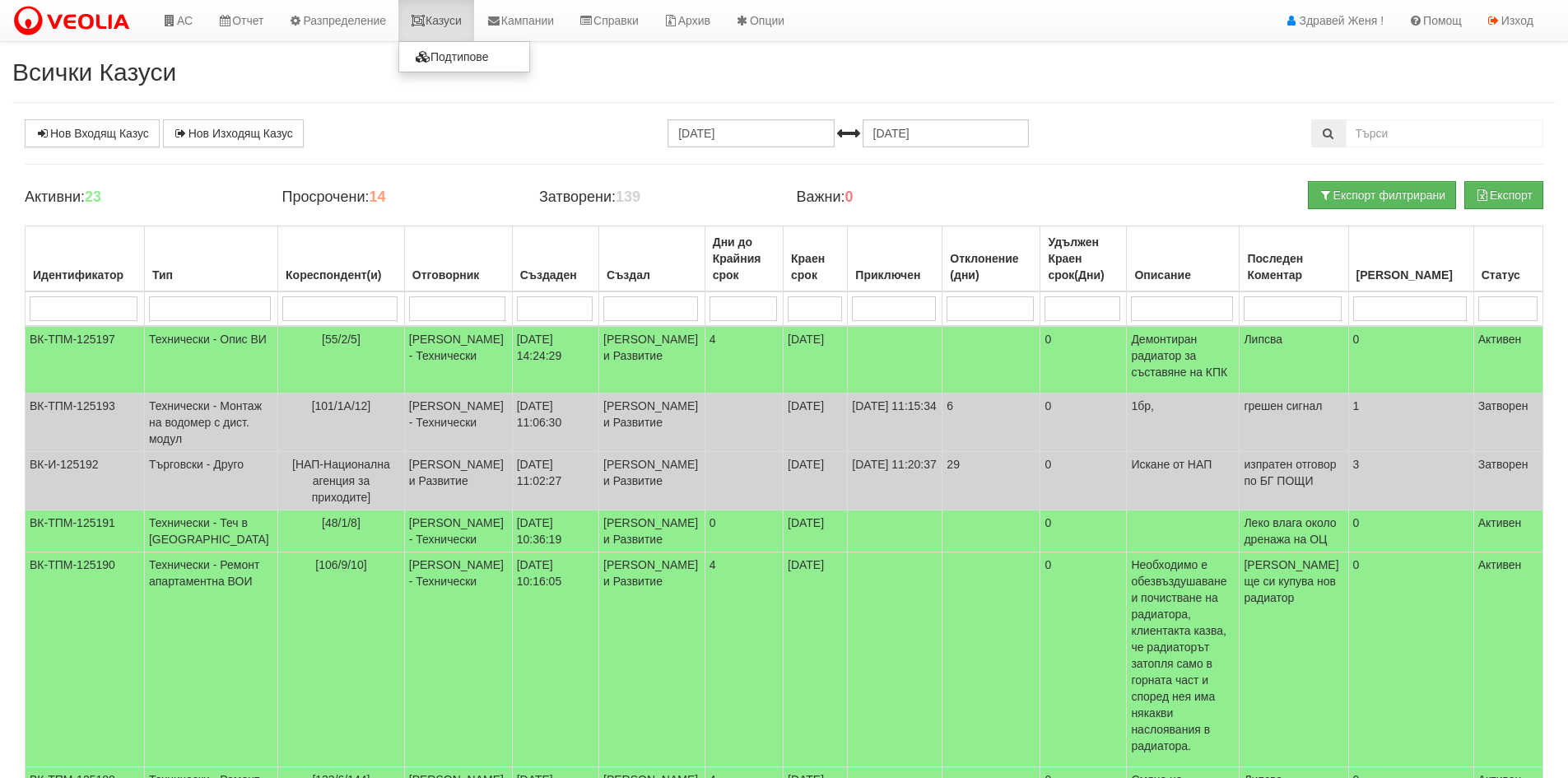
click at [442, 16] on link "Казуси" at bounding box center [436, 20] width 76 height 41
click at [364, 363] on td "[55/2/5]" at bounding box center [341, 359] width 127 height 67
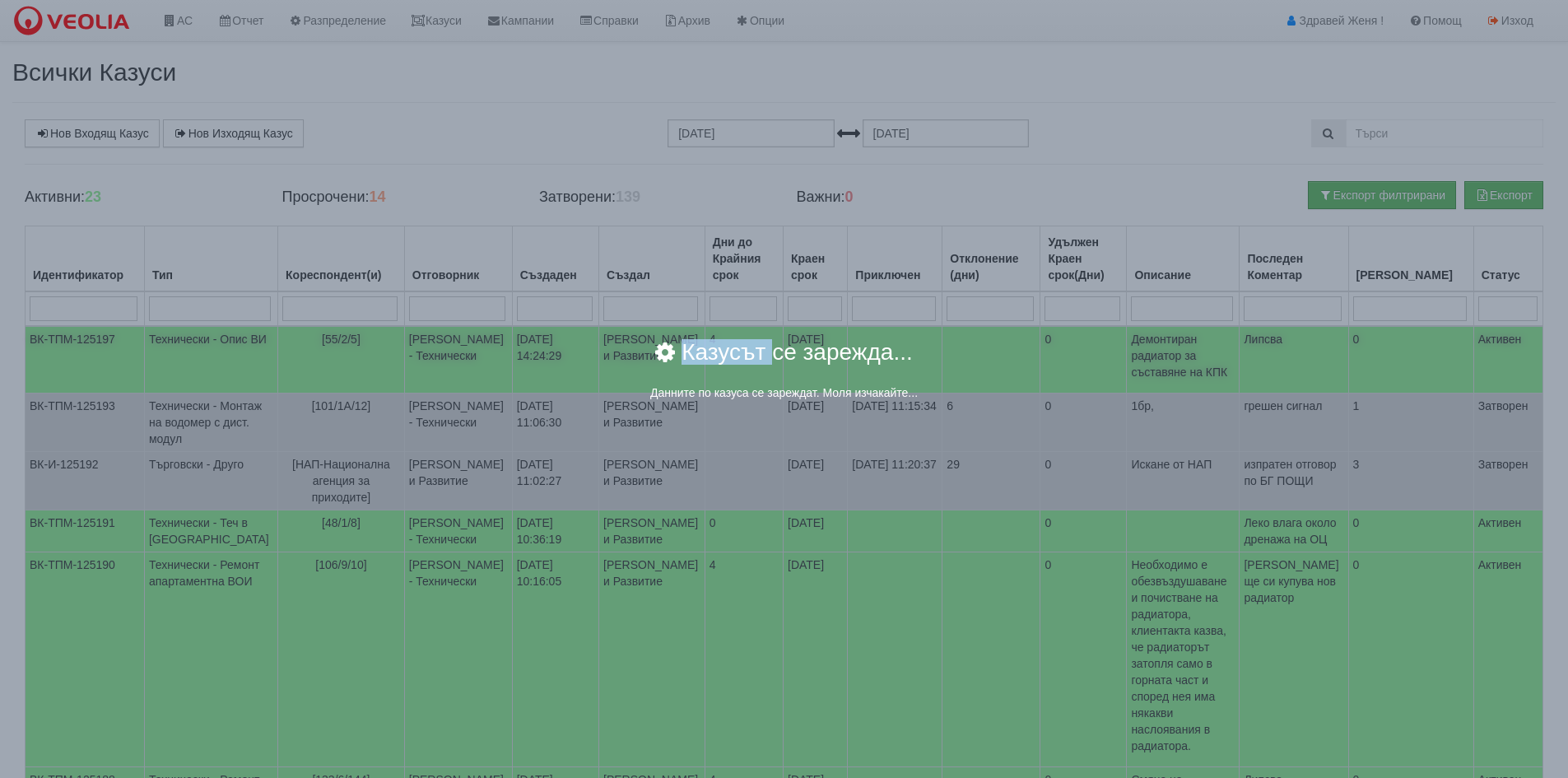
click at [364, 363] on div "Казусът се зарежда..." at bounding box center [784, 363] width 913 height 44
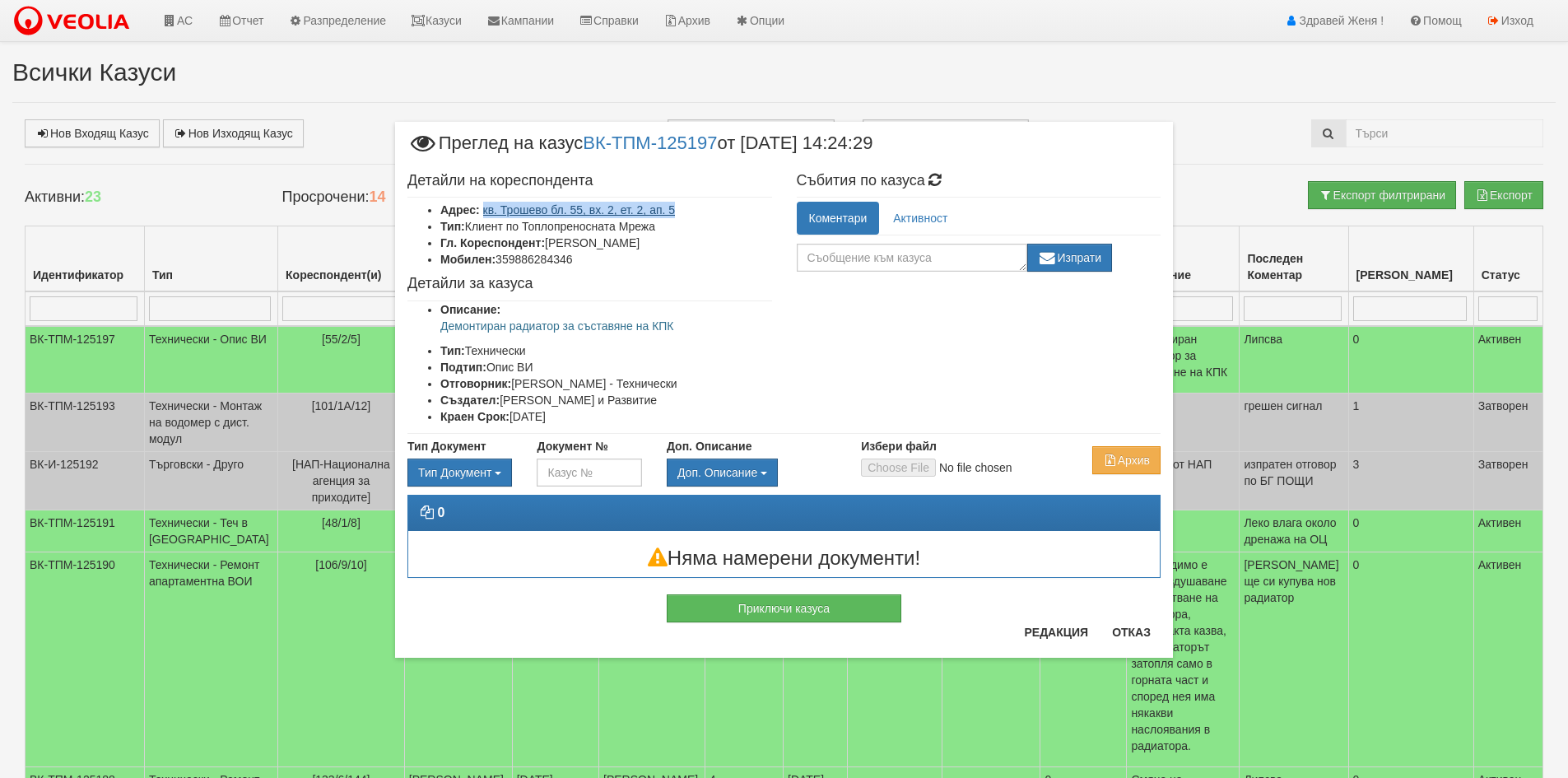
drag, startPoint x: 676, startPoint y: 208, endPoint x: 483, endPoint y: 212, distance: 193.0
click at [483, 212] on li "Адрес: кв. Трошево бл. 55, вх. 2, ет. 2, ап. 5" at bounding box center [605, 209] width 332 height 16
copy link "кв. Трошево бл. 55, вх. 2, ет. 2, ап. 5"
drag, startPoint x: 579, startPoint y: 255, endPoint x: 520, endPoint y: 263, distance: 59.5
click at [520, 263] on li "Мобилен: 359886284346" at bounding box center [605, 258] width 332 height 16
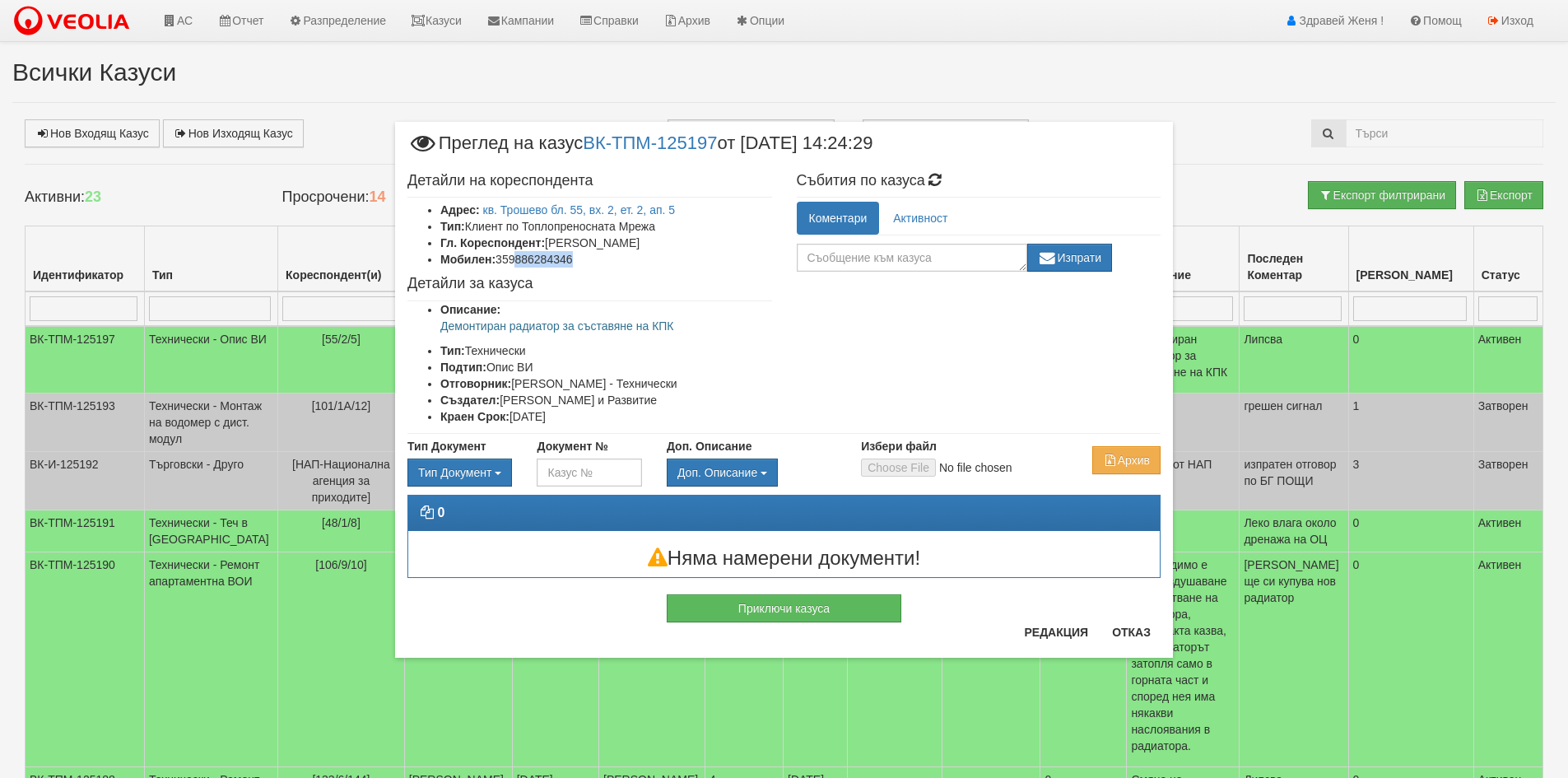
copy li "886284346"
click at [1135, 629] on button "Отказ" at bounding box center [1131, 632] width 59 height 26
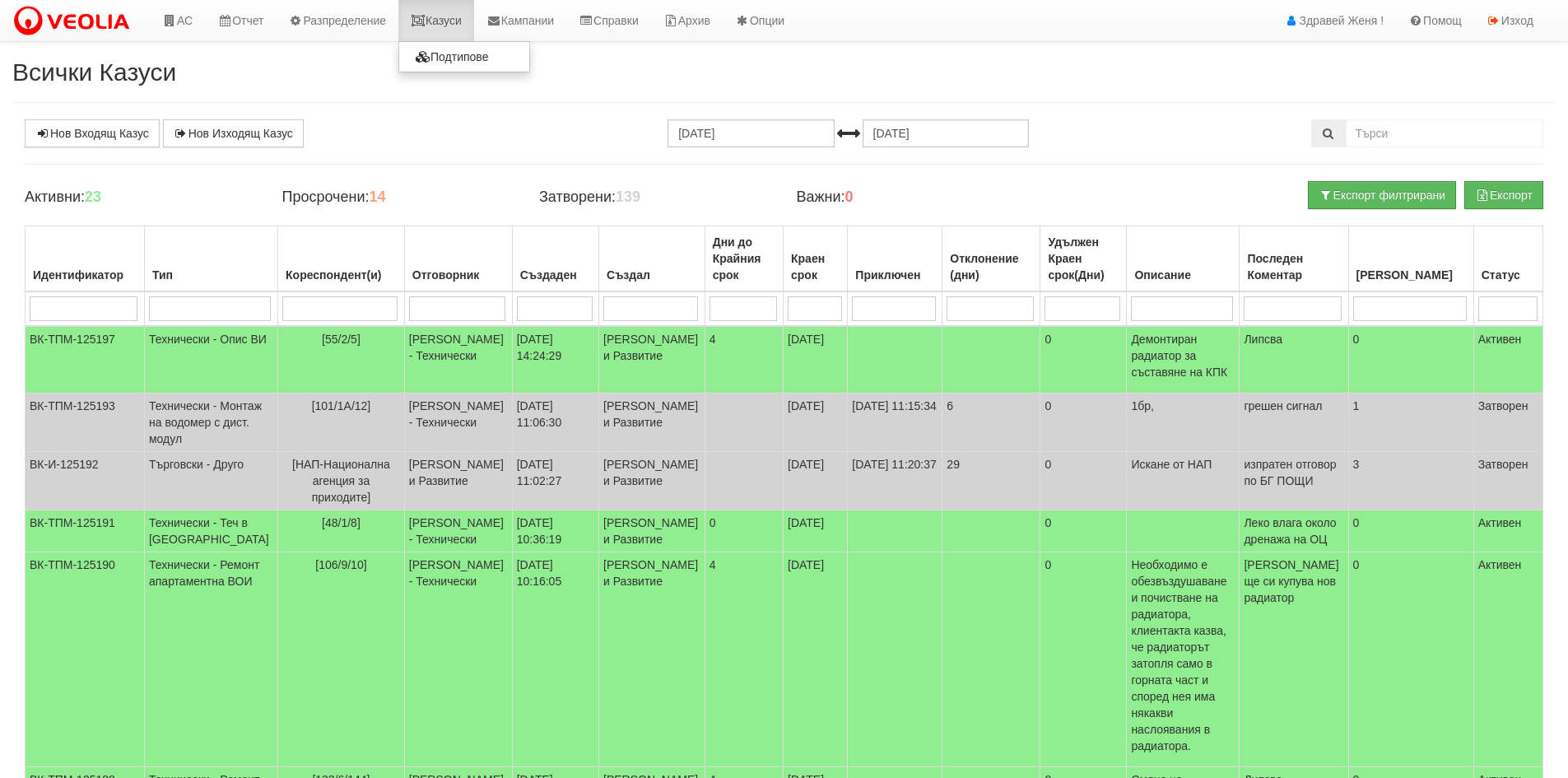
click at [451, 20] on link "Казуси" at bounding box center [436, 20] width 76 height 41
click at [436, 22] on link "Казуси" at bounding box center [436, 20] width 76 height 41
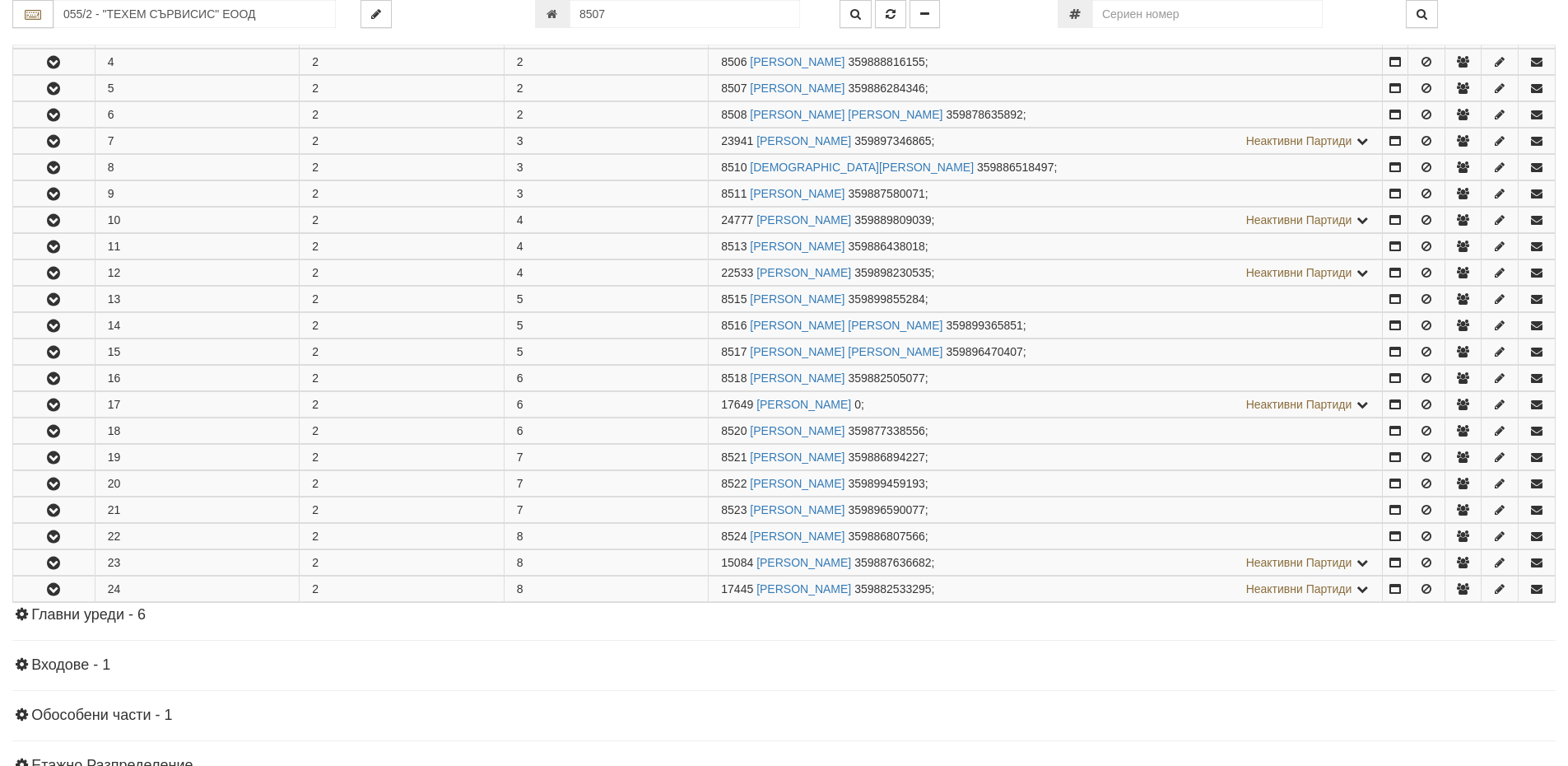
scroll to position [431, 0]
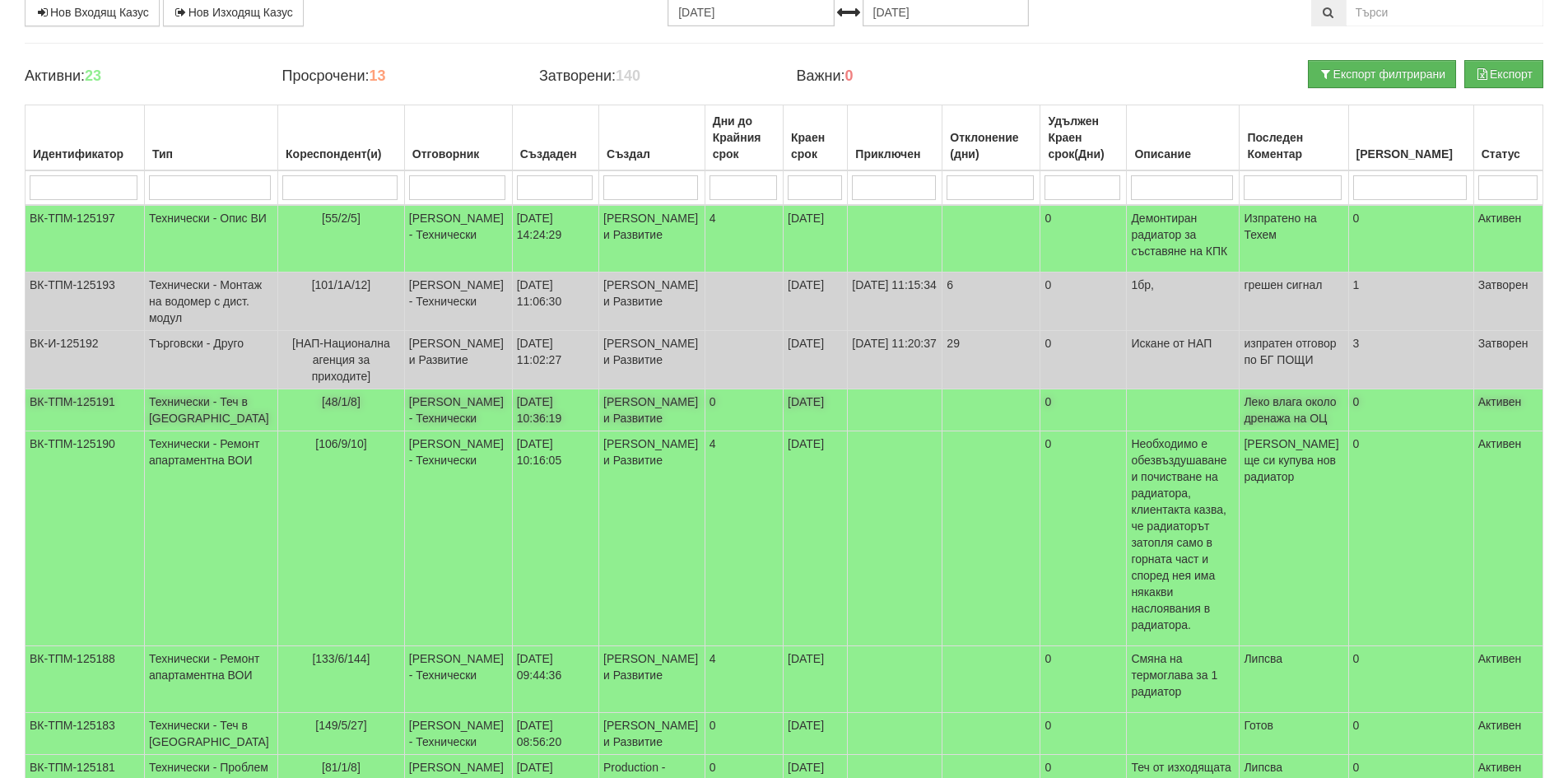
scroll to position [165, 0]
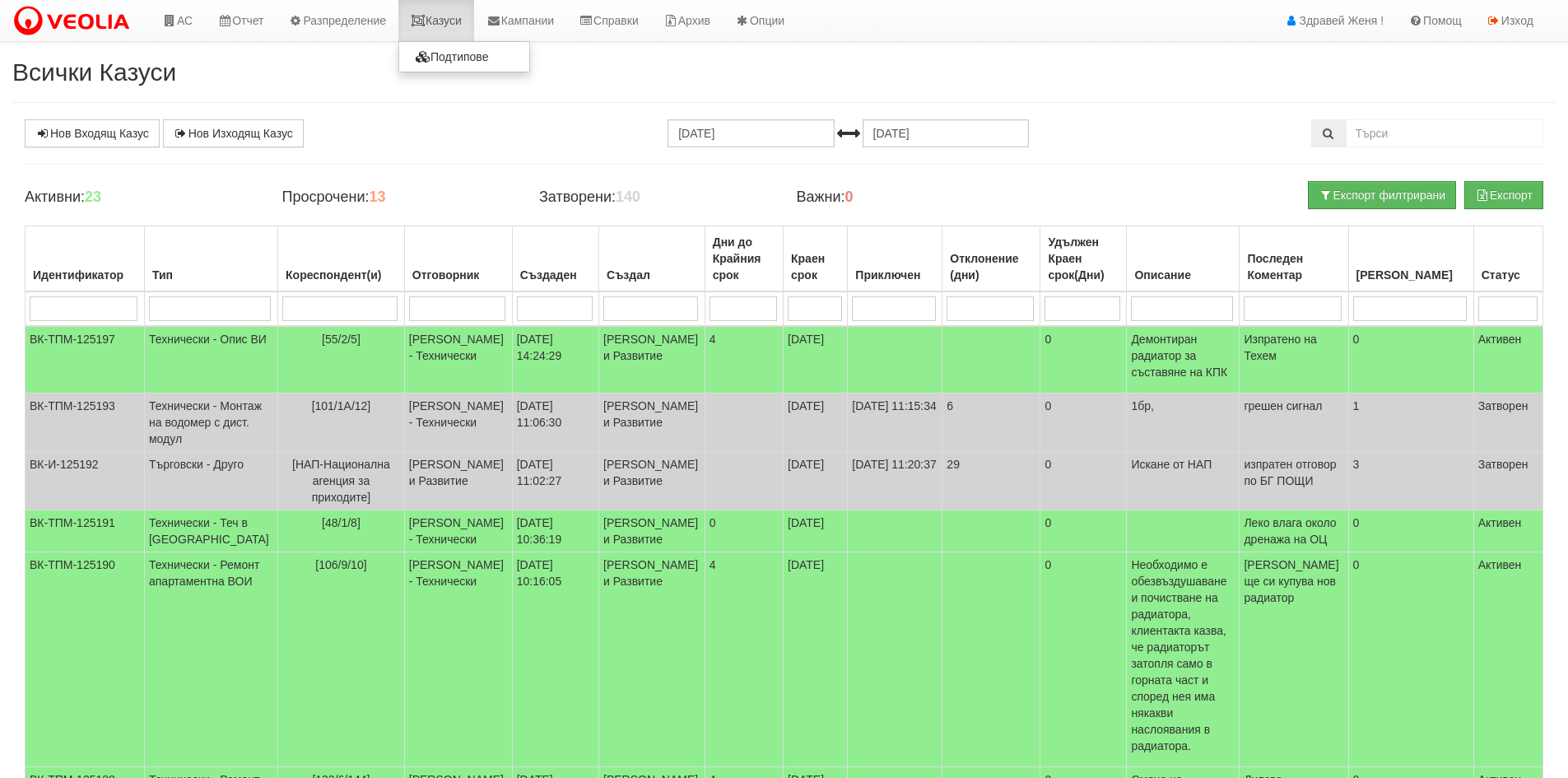
click at [453, 12] on link "Казуси" at bounding box center [436, 20] width 76 height 41
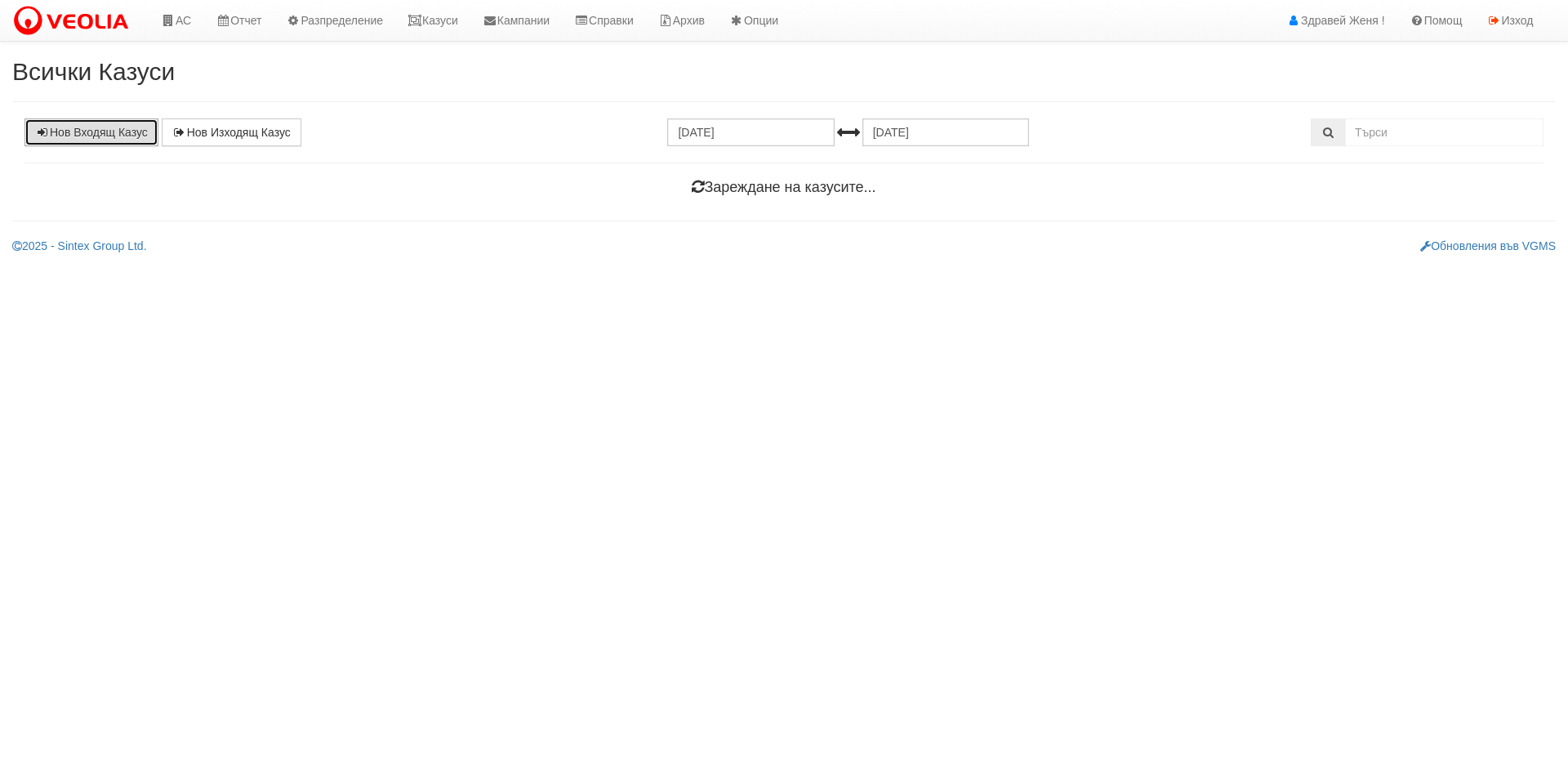
click at [71, 134] on link "Нов Входящ Казус" at bounding box center [91, 132] width 134 height 28
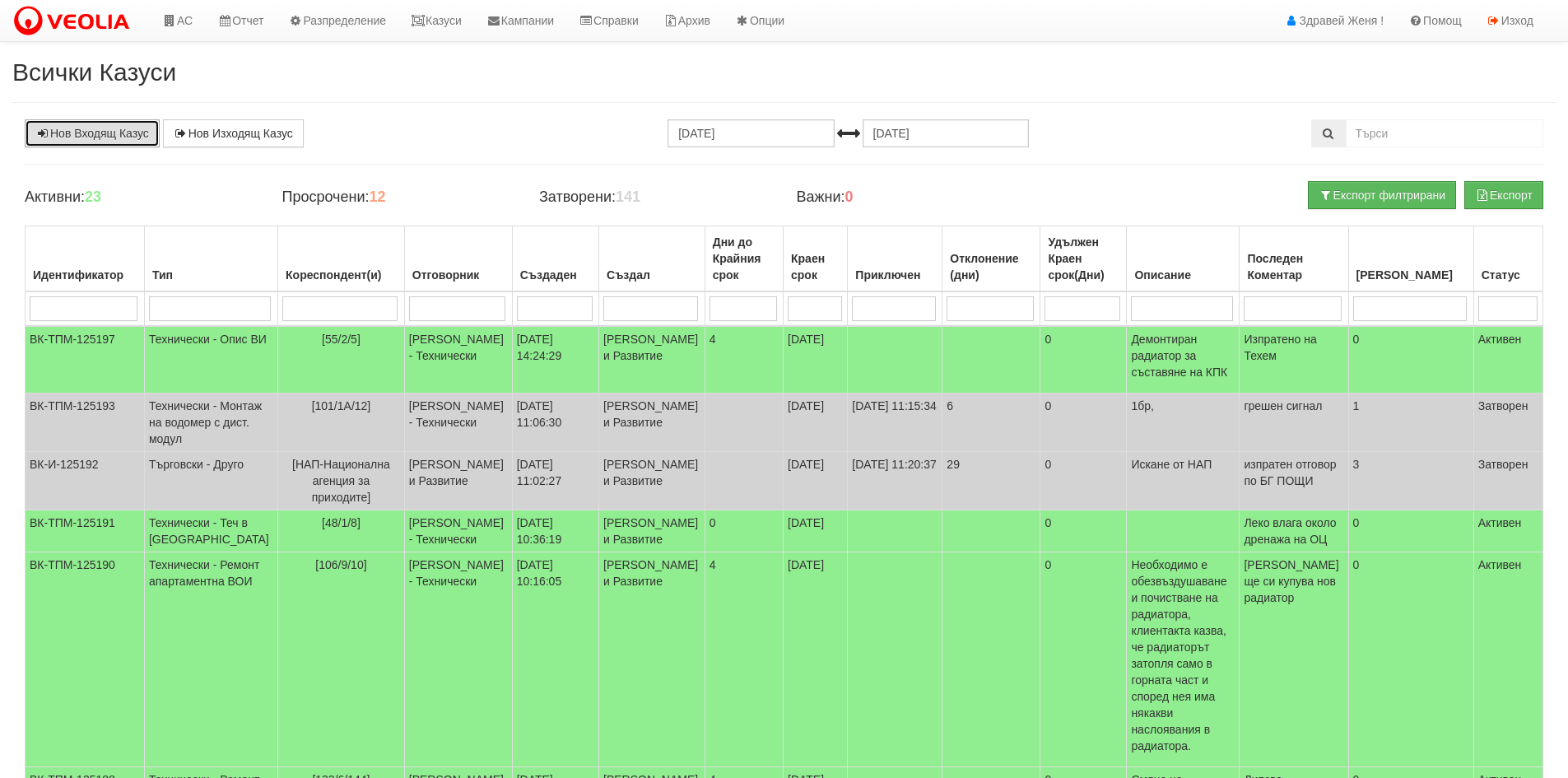
click at [96, 133] on link "Нов Входящ Казус" at bounding box center [92, 133] width 135 height 28
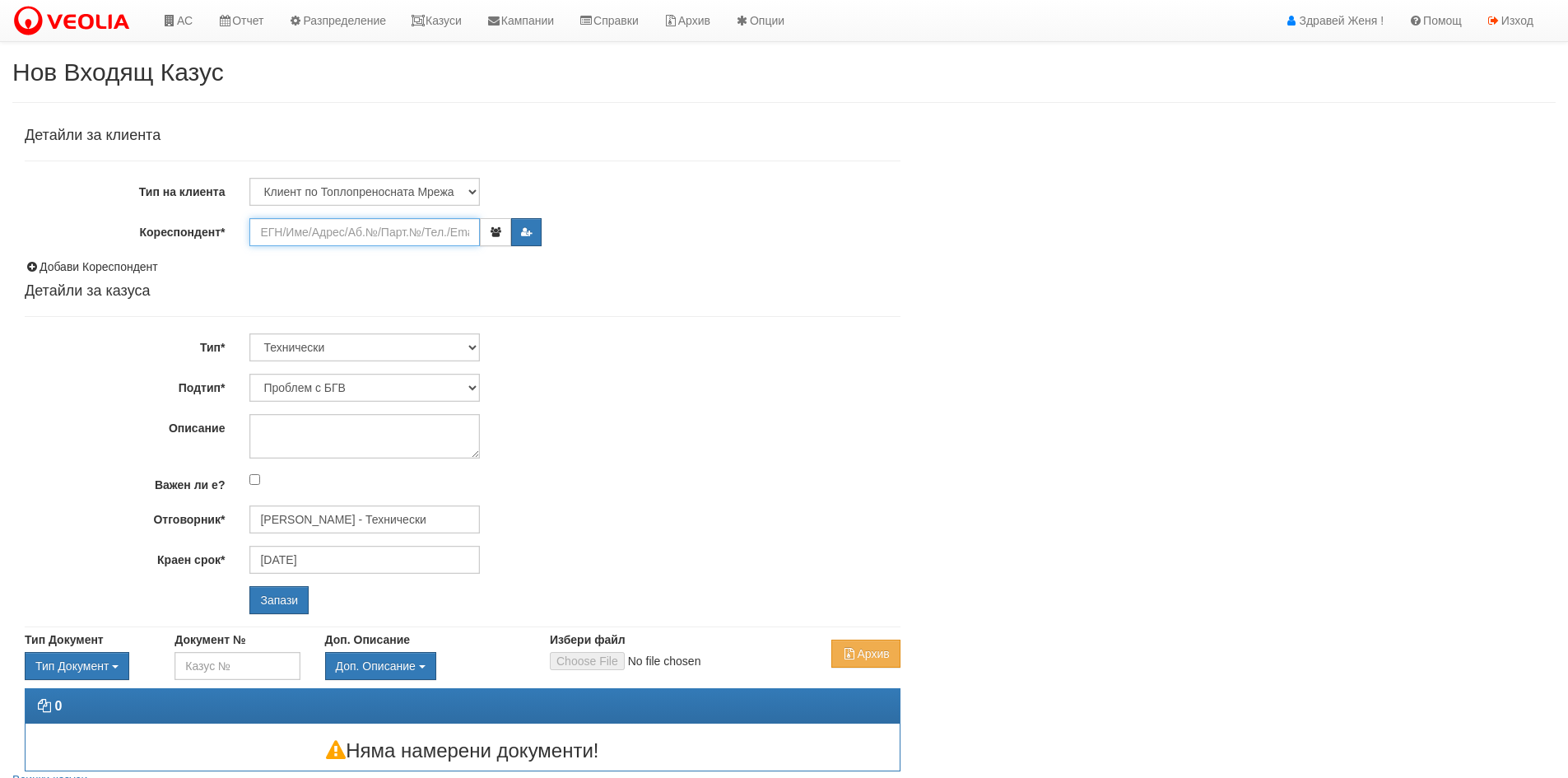
click at [269, 236] on input "Кореспондент*" at bounding box center [364, 232] width 230 height 28
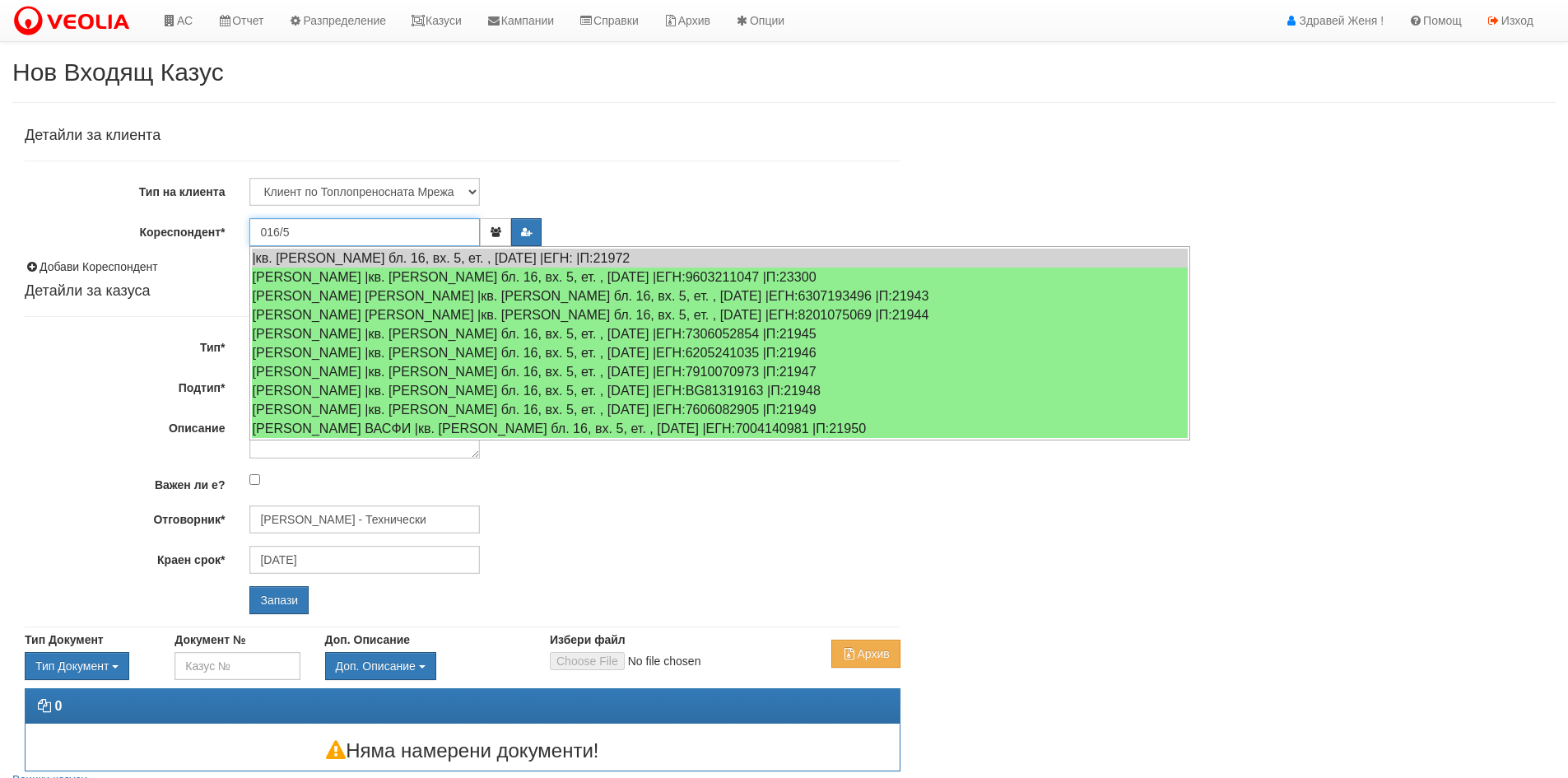
type input "016/5"
click at [249, 586] on input "Запази" at bounding box center [278, 600] width 59 height 28
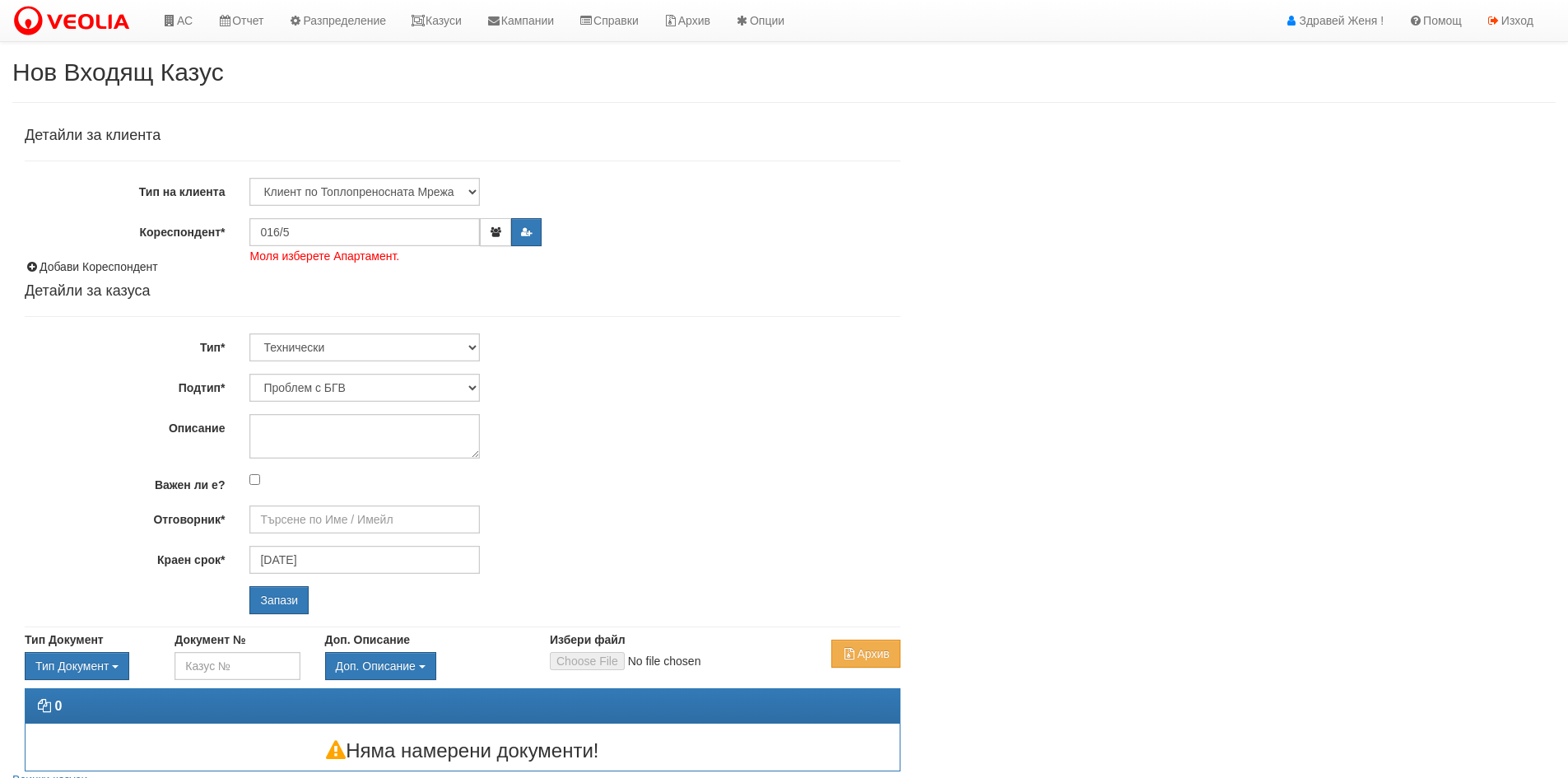
type input "[PERSON_NAME] - Технически"
click at [333, 235] on input "016/5" at bounding box center [364, 232] width 230 height 28
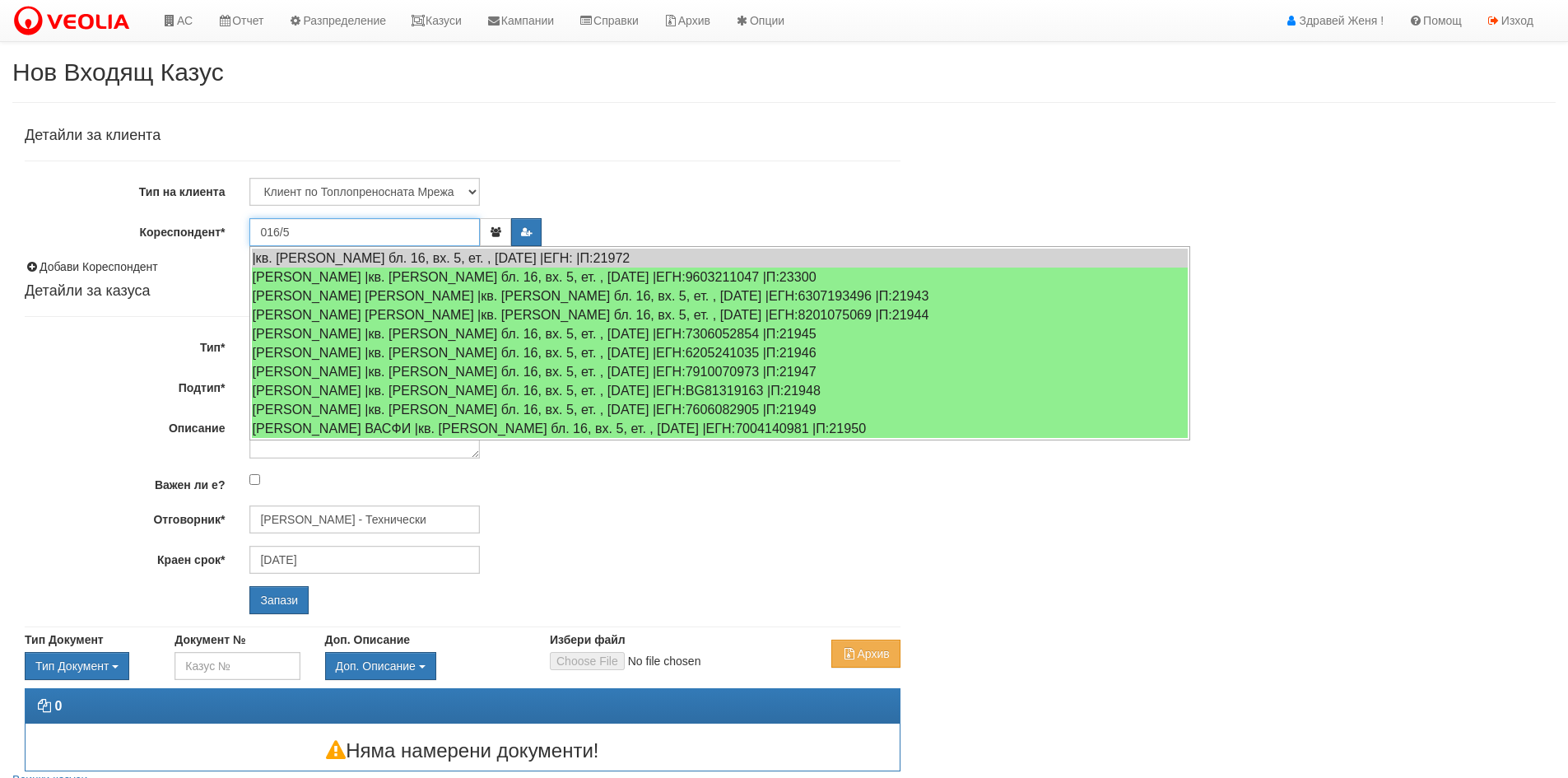
click at [333, 235] on input "016/5" at bounding box center [364, 232] width 230 height 28
click at [329, 233] on input "016/5" at bounding box center [364, 232] width 230 height 28
type input "/"
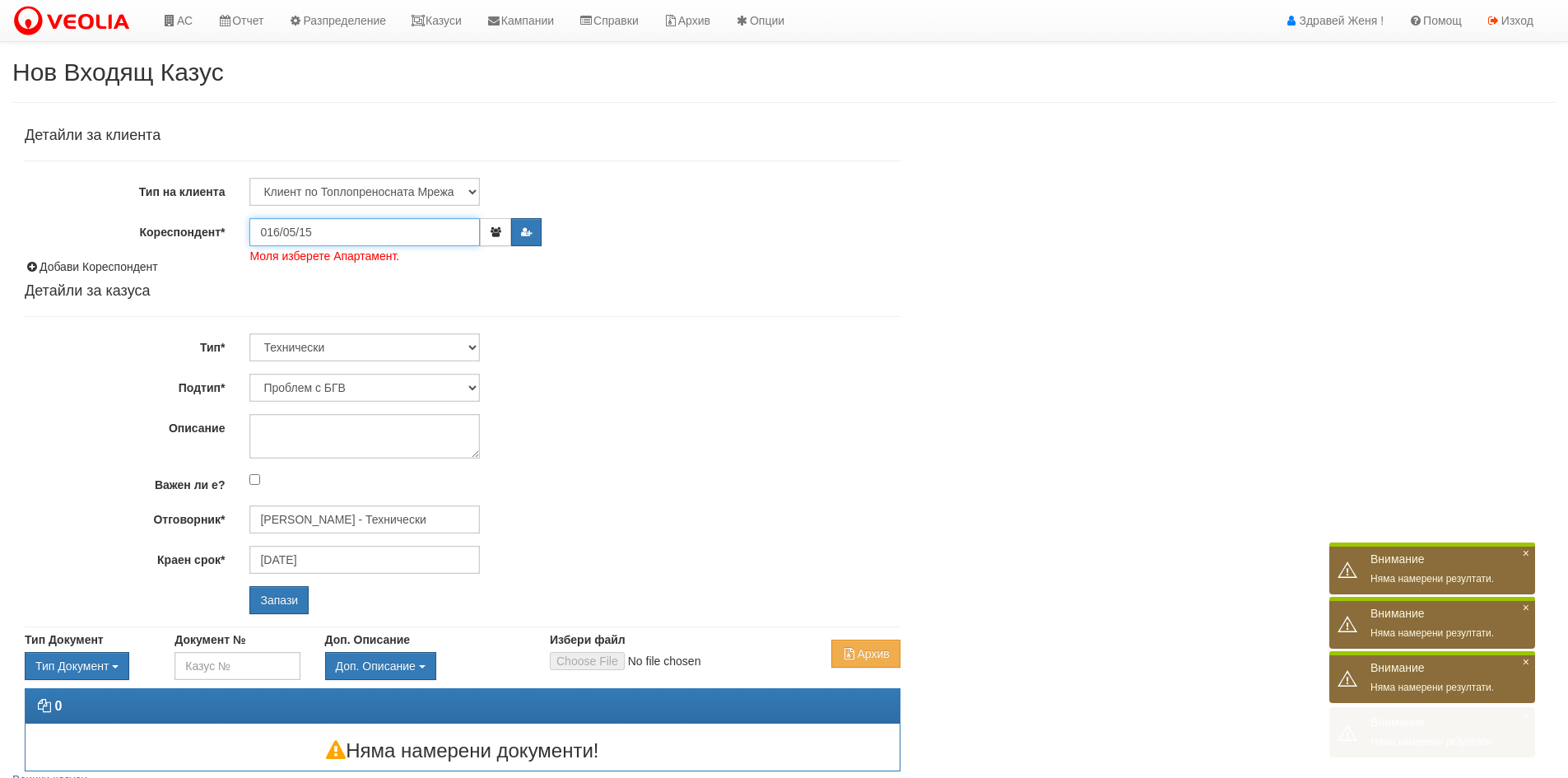
type input "016/05/15"
click at [249, 586] on input "Запази" at bounding box center [278, 600] width 59 height 28
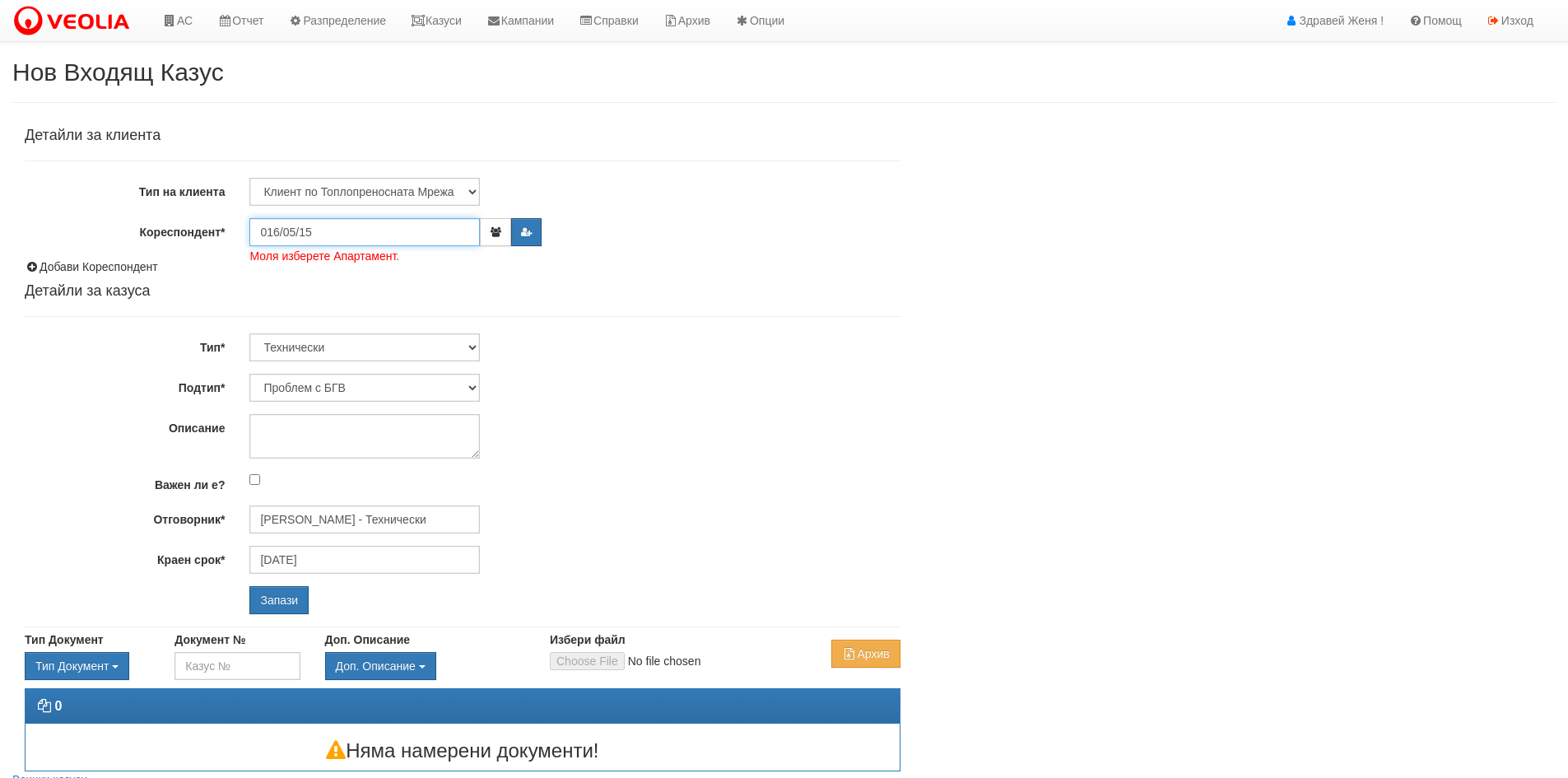
click at [326, 229] on input "016/05/15" at bounding box center [364, 232] width 230 height 28
click at [249, 586] on input "Запази" at bounding box center [278, 600] width 59 height 28
type input "[PERSON_NAME] - Технически"
click at [325, 229] on input "016/05/15" at bounding box center [364, 232] width 230 height 28
click at [326, 235] on input "016/05/15" at bounding box center [364, 232] width 230 height 28
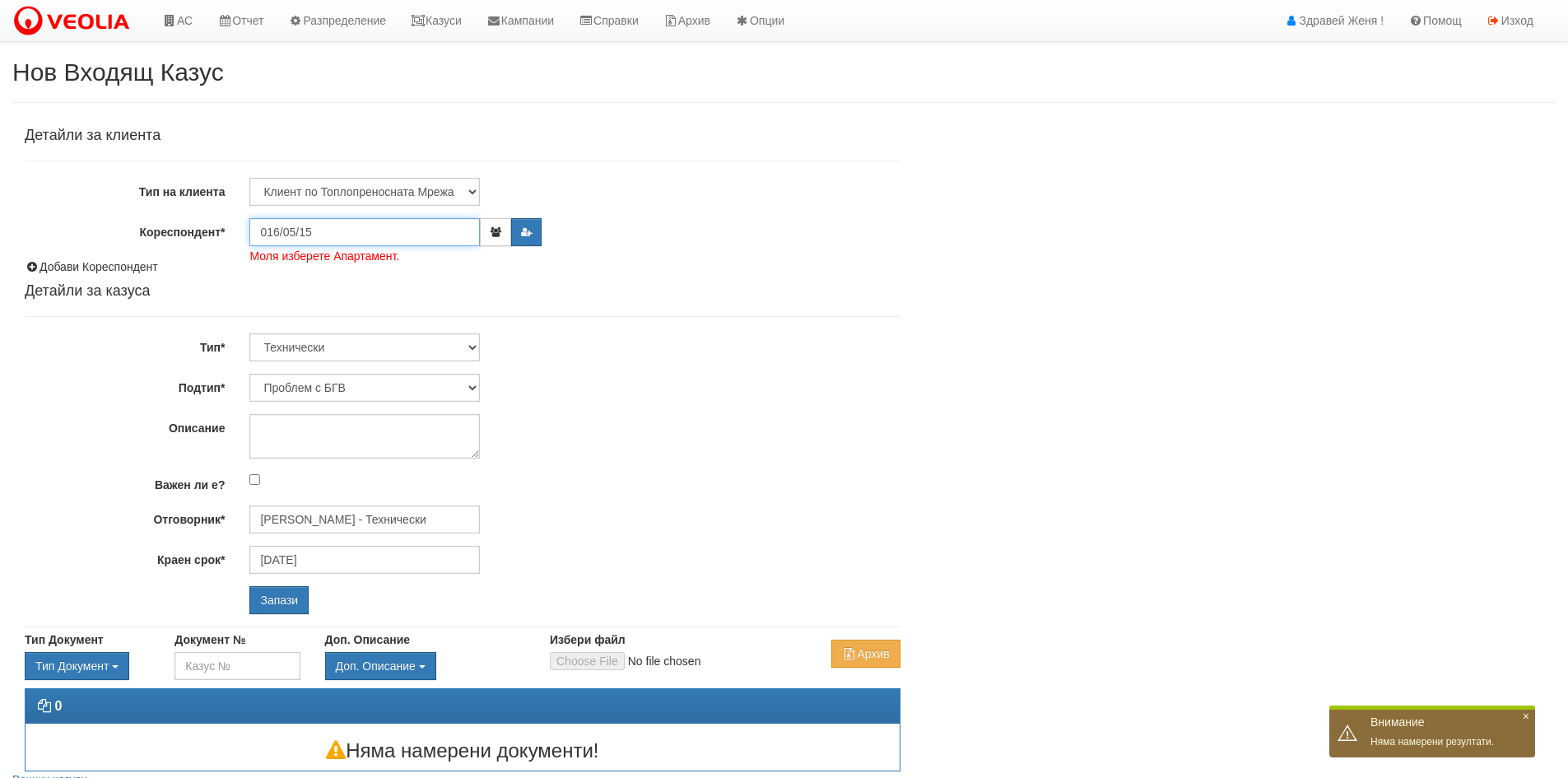
click at [249, 586] on input "Запази" at bounding box center [278, 600] width 59 height 28
drag, startPoint x: 321, startPoint y: 236, endPoint x: 218, endPoint y: 216, distance: 104.9
click at [218, 216] on div "Детайли за клиента Тип на клиента Клиент по Топлопреносната Мрежа Институция Па…" at bounding box center [462, 371] width 876 height 486
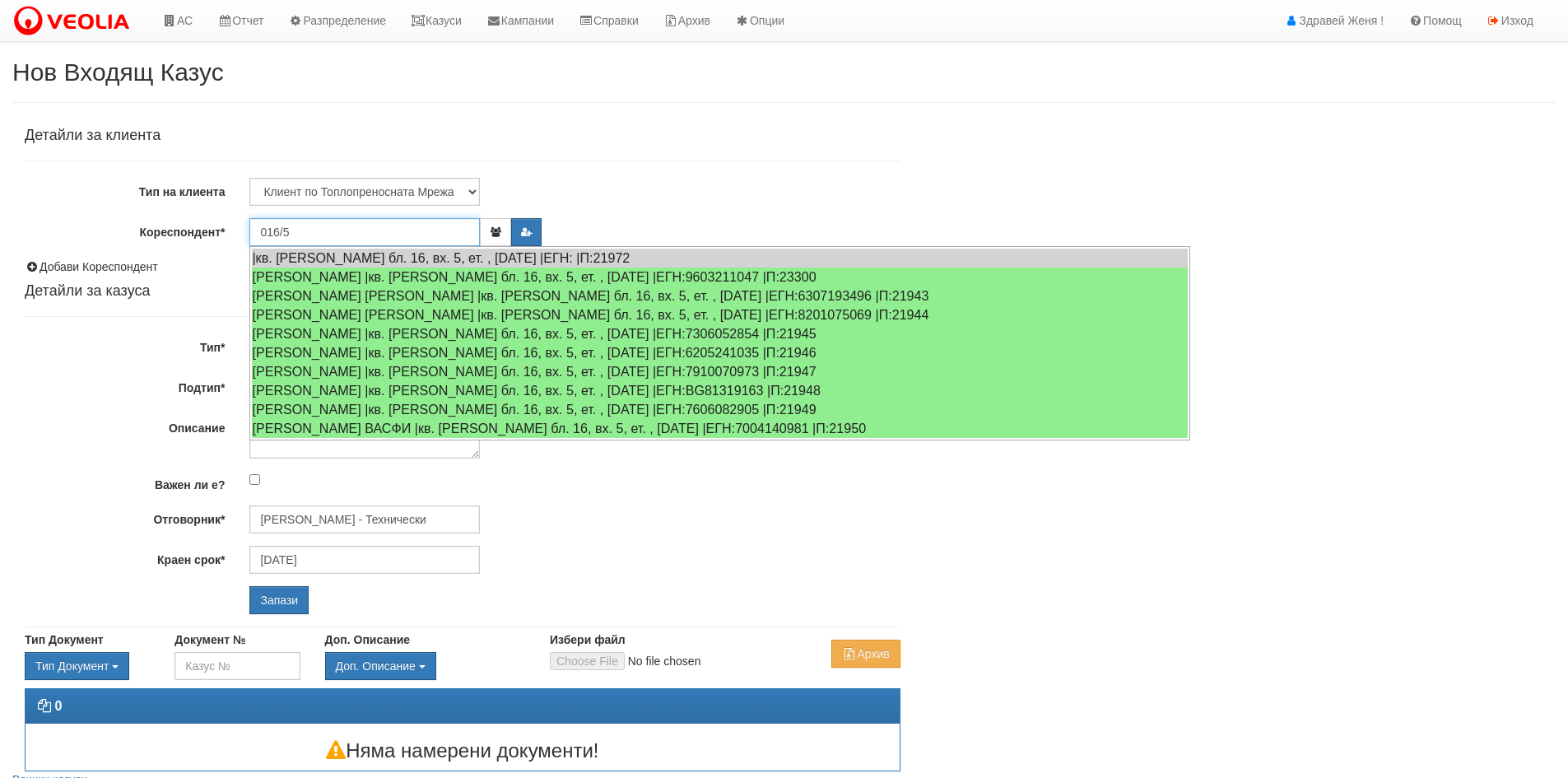
drag, startPoint x: 342, startPoint y: 229, endPoint x: 194, endPoint y: 217, distance: 148.5
click at [194, 217] on div "Детайли за клиента Тип на клиента Клиент по Топлопреносната Мрежа Институция Па…" at bounding box center [462, 371] width 876 height 486
type input "016/5"
click at [249, 586] on input "Запази" at bounding box center [278, 600] width 59 height 28
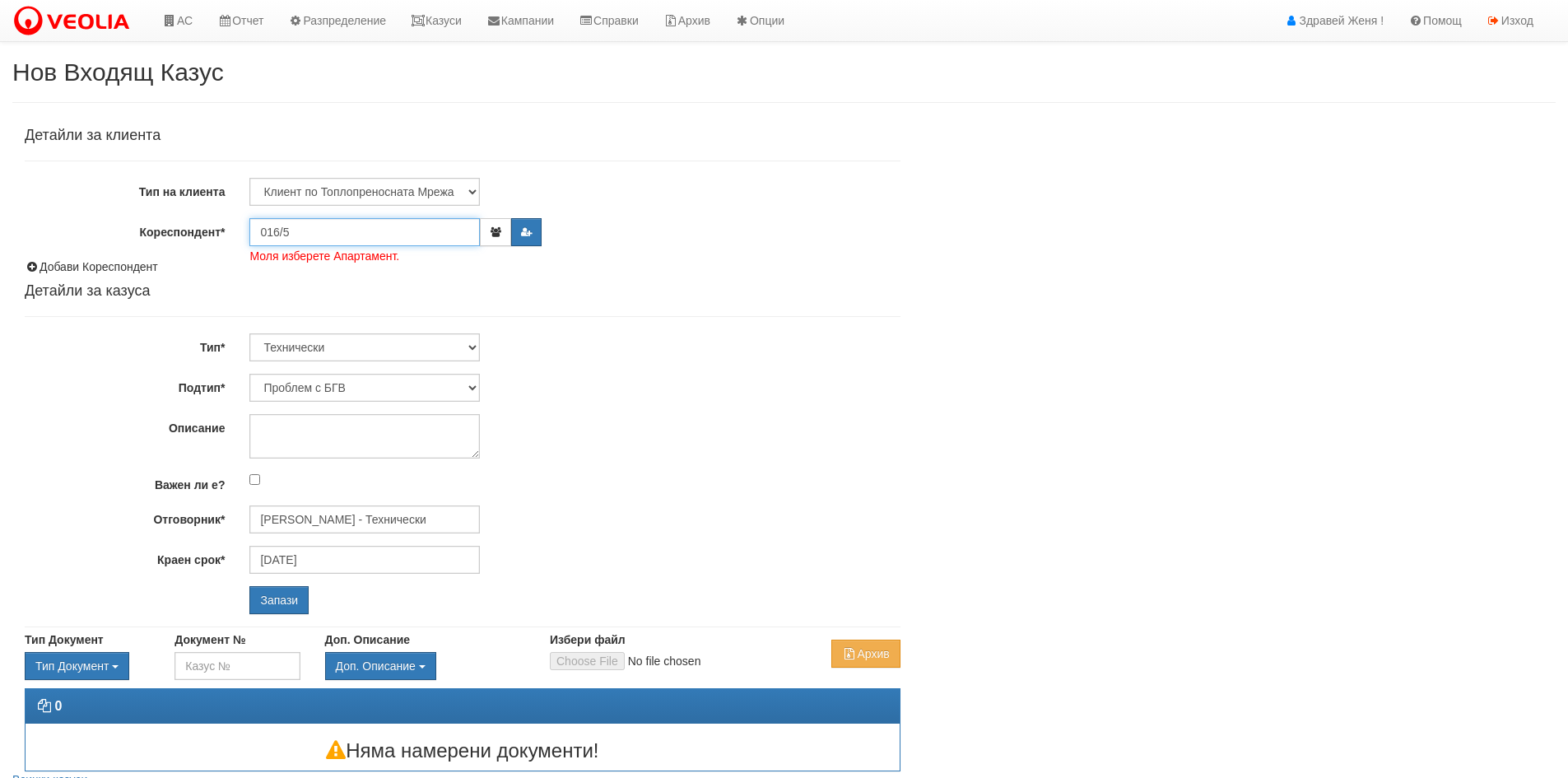
click at [301, 238] on input "016/5" at bounding box center [364, 232] width 230 height 28
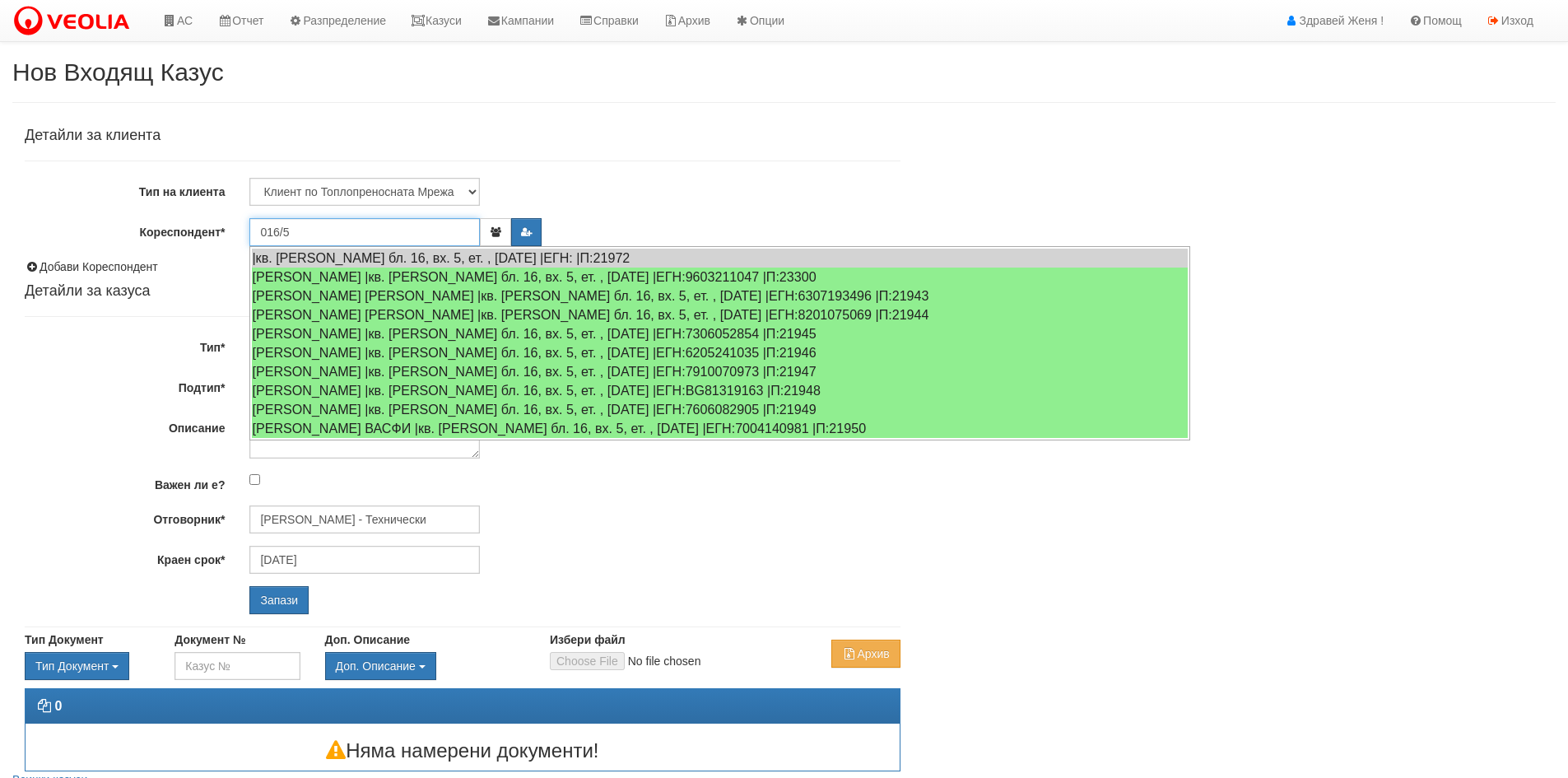
click at [249, 586] on input "Запази" at bounding box center [278, 600] width 59 height 28
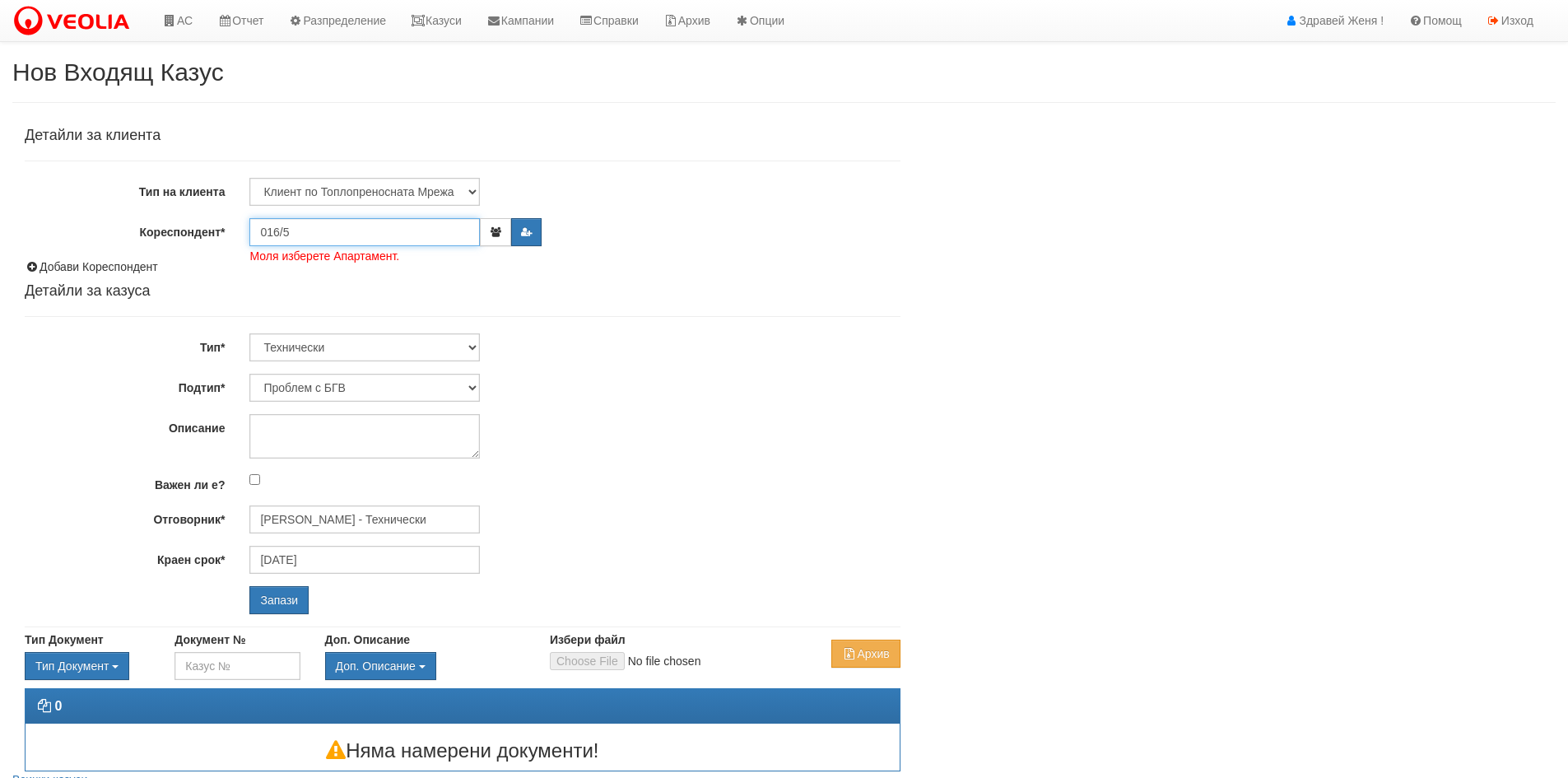
click at [322, 233] on input "016/5" at bounding box center [364, 232] width 230 height 28
click at [312, 238] on input "016/5" at bounding box center [364, 232] width 230 height 28
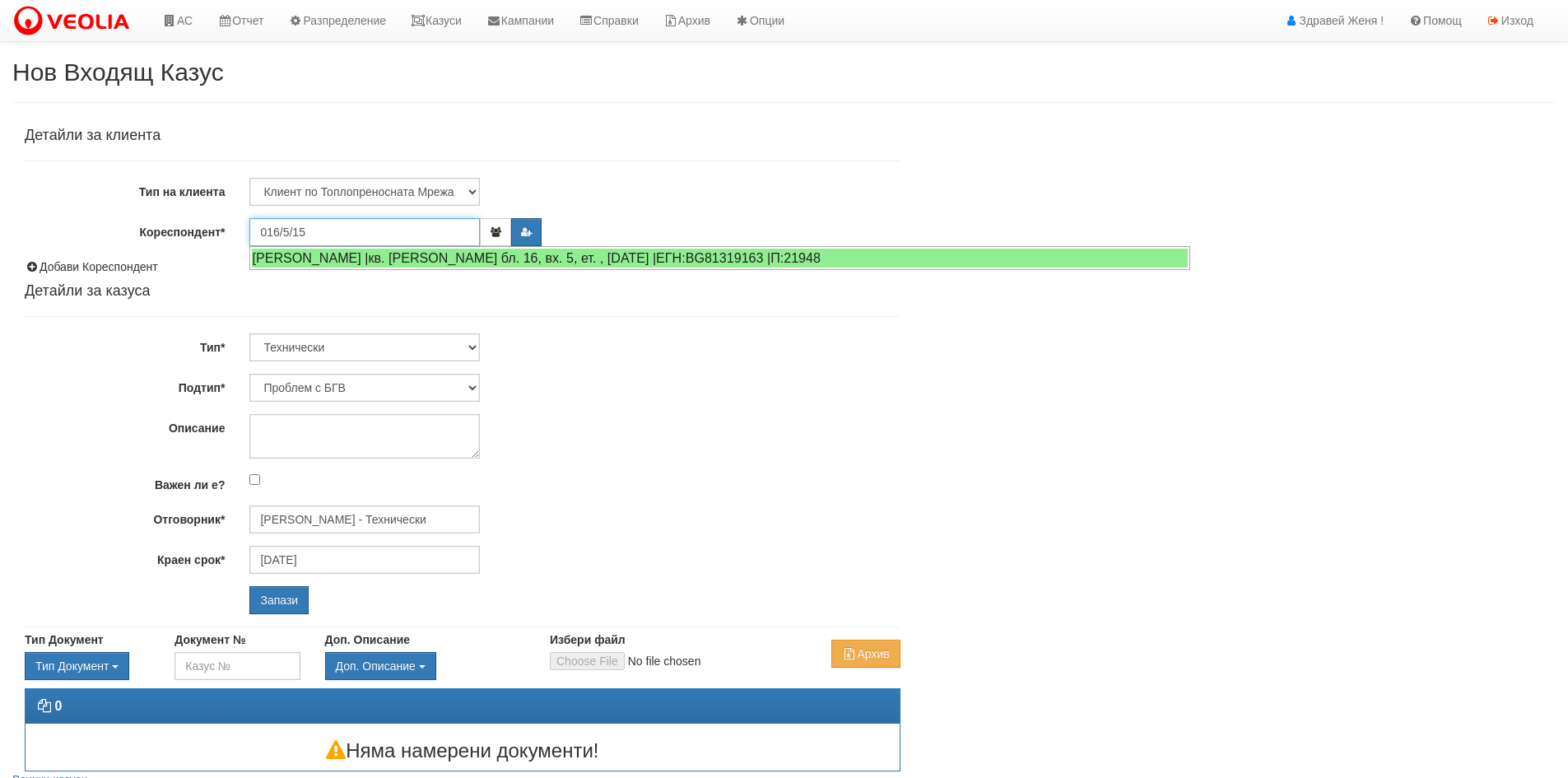
type input "016/5/15"
click at [249, 586] on input "Запази" at bounding box center [278, 600] width 59 height 28
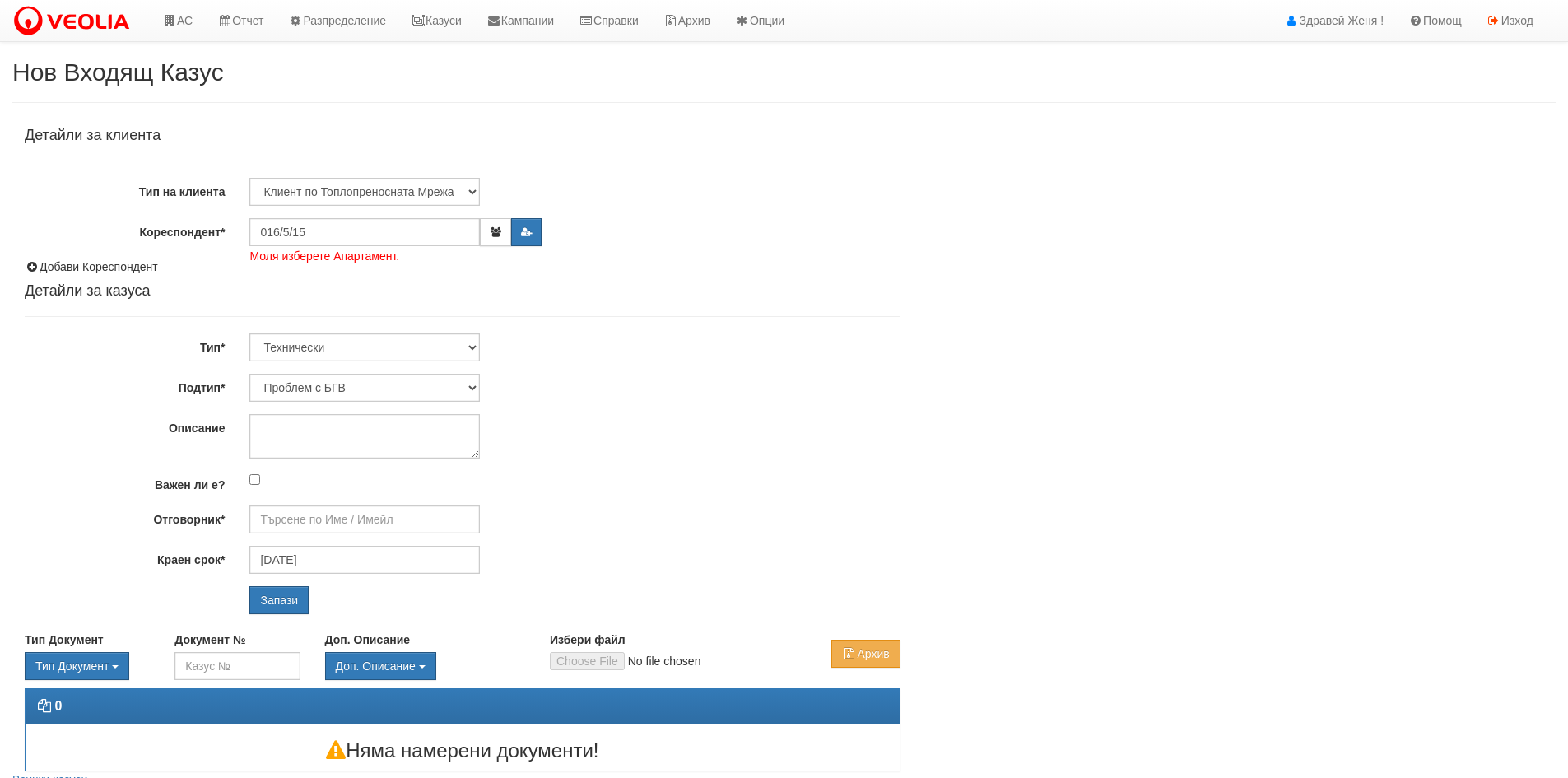
type input "[PERSON_NAME] - Технически"
click at [329, 235] on input "016/5/15" at bounding box center [364, 232] width 230 height 28
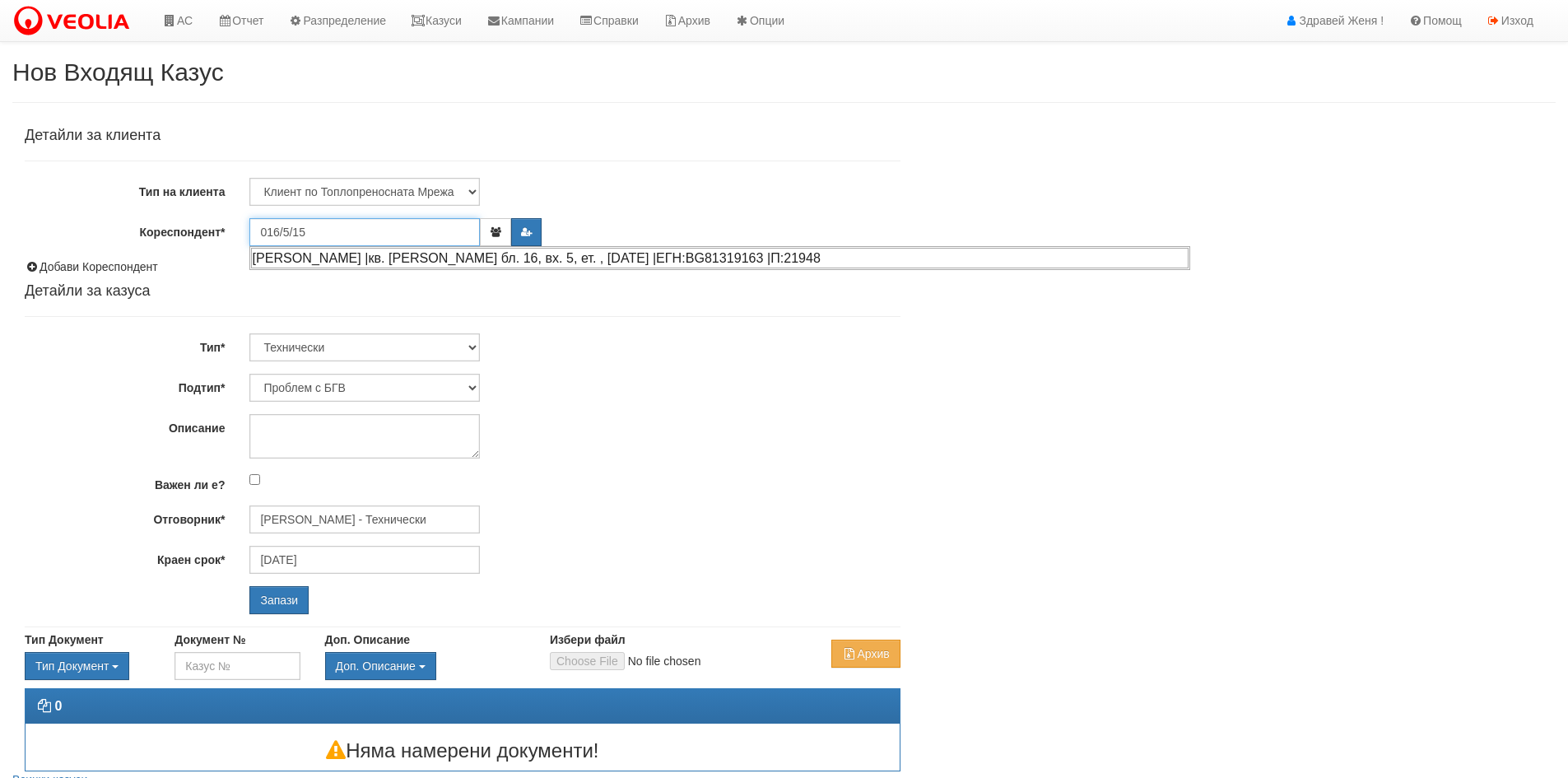
click at [350, 262] on div "БОРИСЛАВ ЛЮБОМИРОВ НАЙДЕНОВ |кв. Орхид Хилс бл. 16, вх. 5, ет. , ап. 15 |ЕГН:BG…" at bounding box center [719, 258] width 937 height 20
type input "[PERSON_NAME]"
type input "Дончо Дончев - Технически"
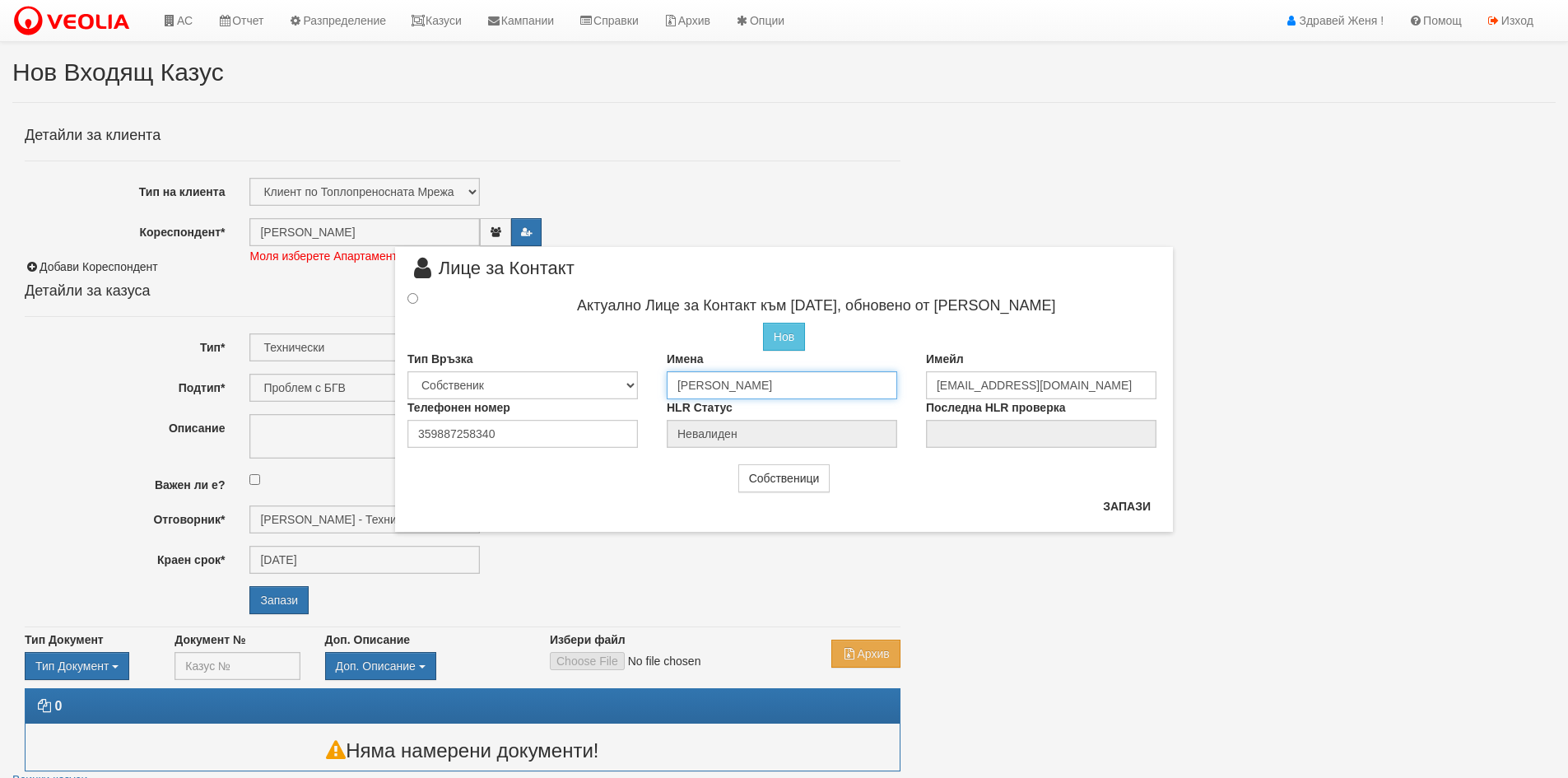
drag, startPoint x: 889, startPoint y: 388, endPoint x: 674, endPoint y: 384, distance: 215.0
click at [674, 384] on input "БОРИСЛАВ ЛЮБОМИРОВ НАЙДЕНОВ" at bounding box center [782, 385] width 230 height 28
type input "a"
type input "A"
type input "Асен Георгиев Колчев"
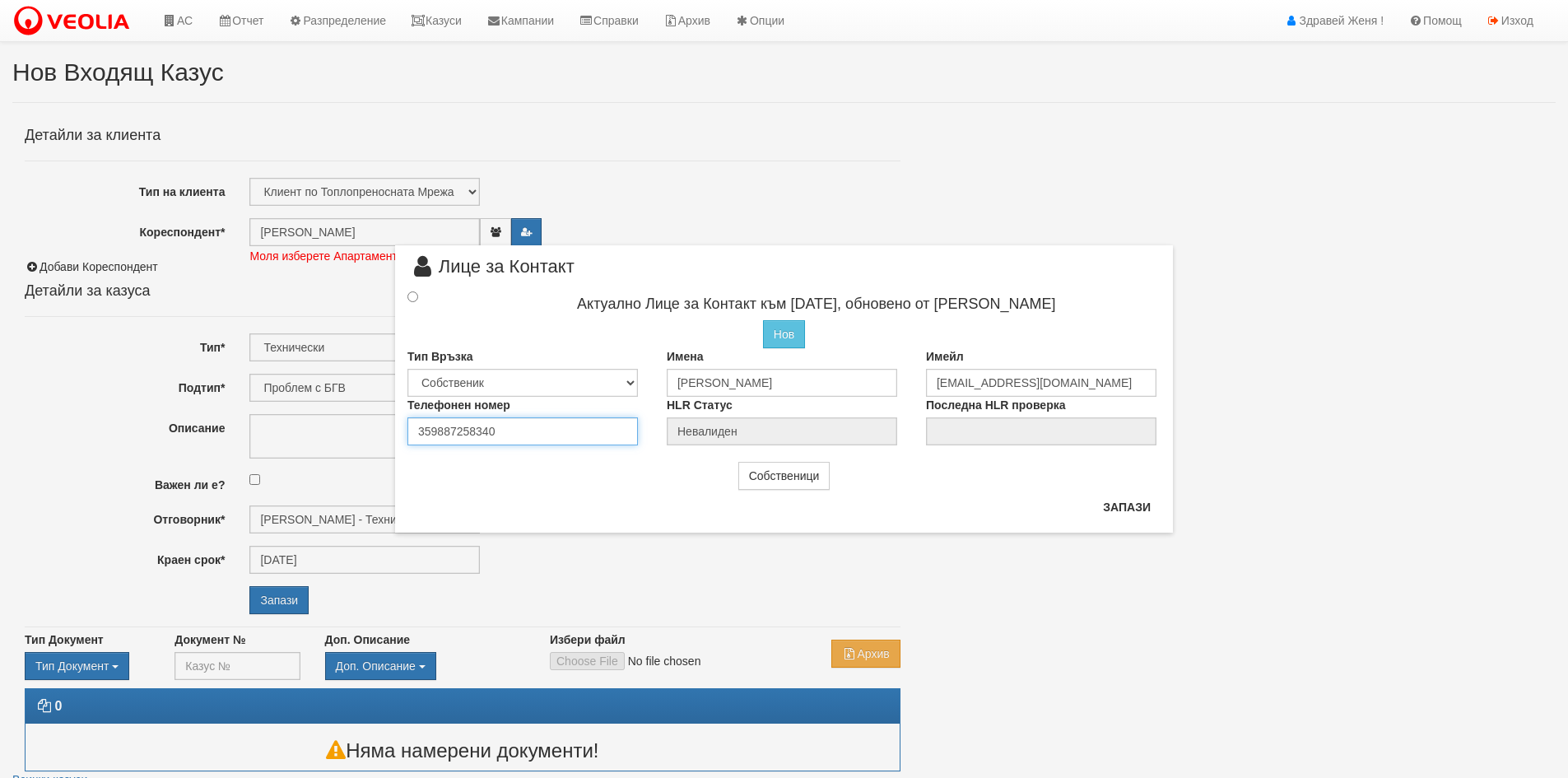
drag, startPoint x: 500, startPoint y: 435, endPoint x: 331, endPoint y: 429, distance: 169.1
click at [331, 429] on div "× Лице за Контакт Актуално Лице за Контакт към 29/04/2022, обновено от Стефан Й…" at bounding box center [784, 266] width 963 height 533
click at [409, 296] on input "radio" at bounding box center [413, 297] width 11 height 11
radio input "true"
type input "Асен Георгиев Колчев"
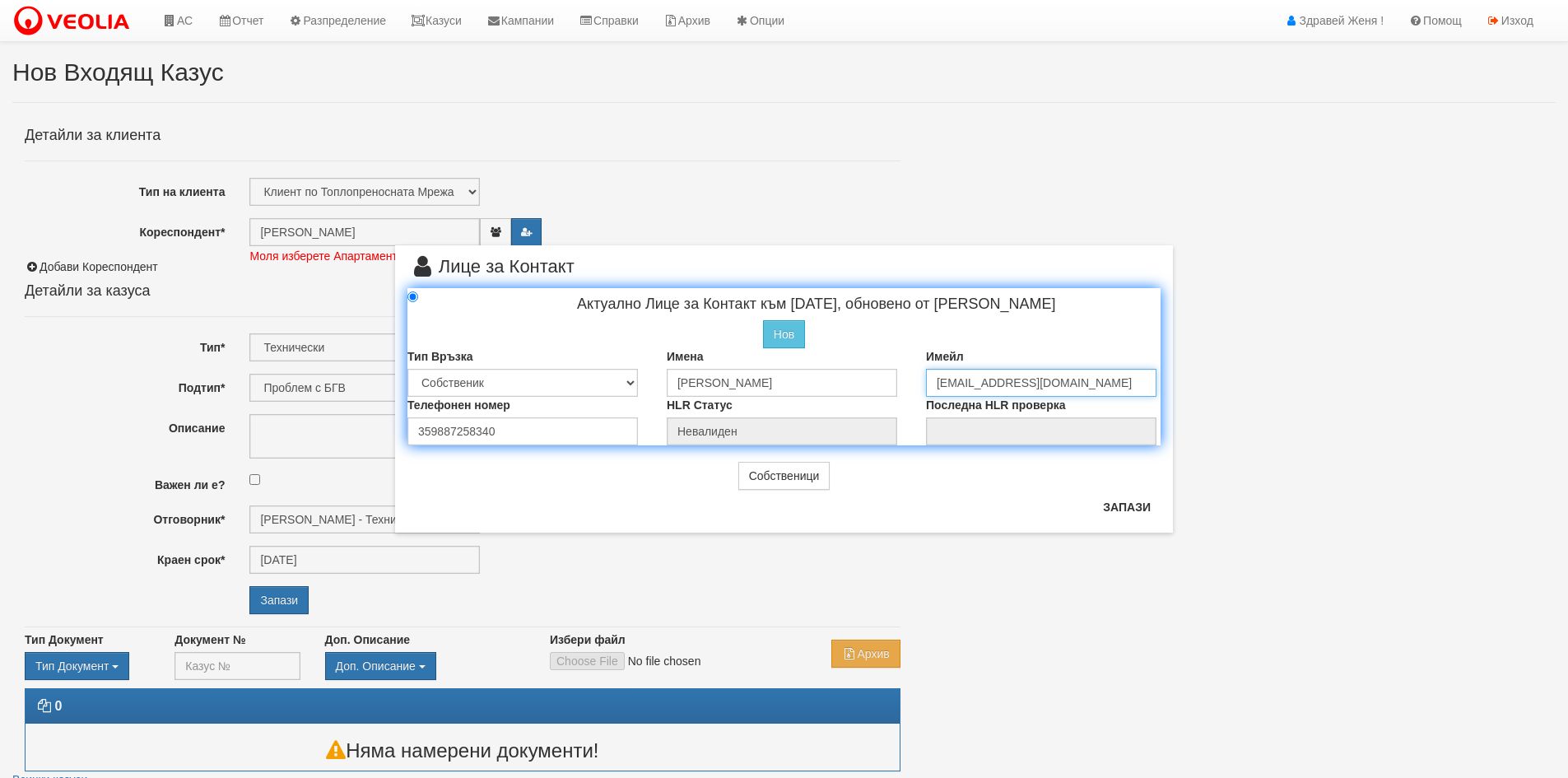
drag, startPoint x: 1027, startPoint y: 380, endPoint x: 929, endPoint y: 373, distance: 98.2
click at [929, 373] on input "[EMAIL_ADDRESS][DOMAIN_NAME]" at bounding box center [1041, 382] width 230 height 28
click at [1247, 100] on div "× Лице за Контакт Актуално Лице за Контакт към 29/04/2022, обновено от Стефан Й…" at bounding box center [784, 266] width 963 height 533
click at [181, 21] on link "АС" at bounding box center [177, 20] width 55 height 41
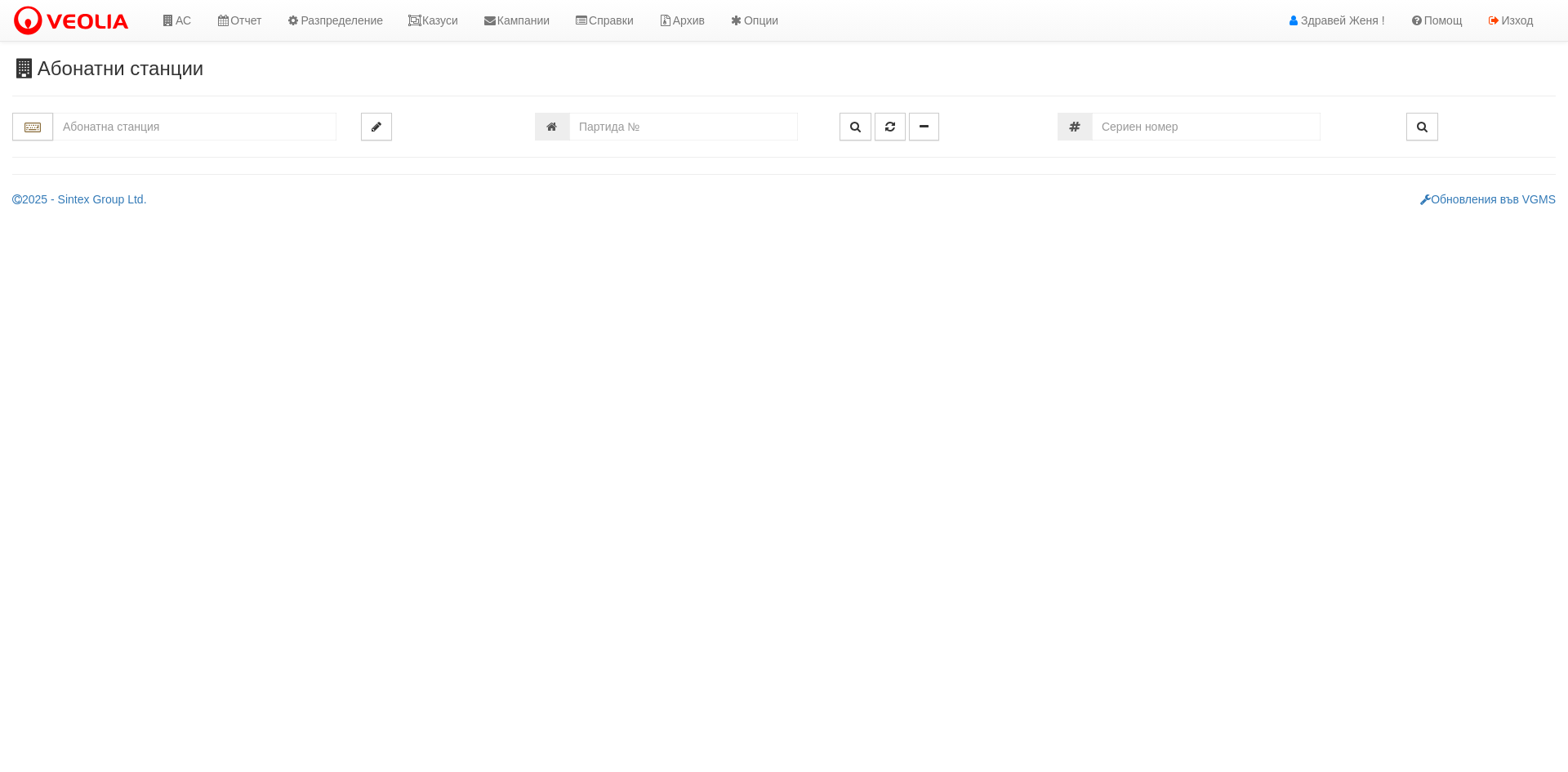
click at [221, 127] on input "text" at bounding box center [195, 126] width 283 height 28
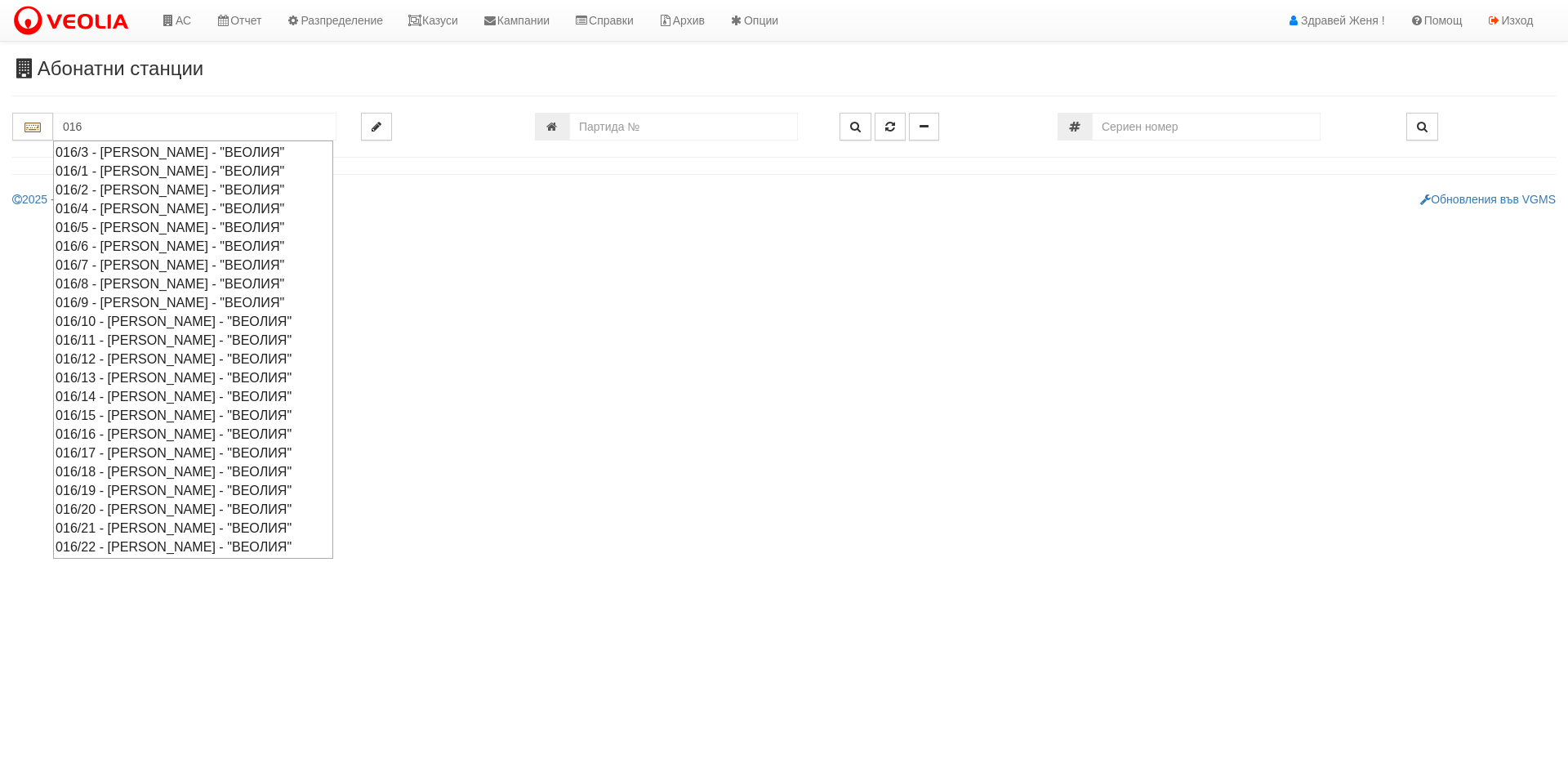
click at [175, 226] on div "016/5 - Орхид Хилс - "ВЕОЛИЯ"" at bounding box center [193, 228] width 275 height 19
type input "016/5 - Орхид Хилс - "ВЕОЛИЯ""
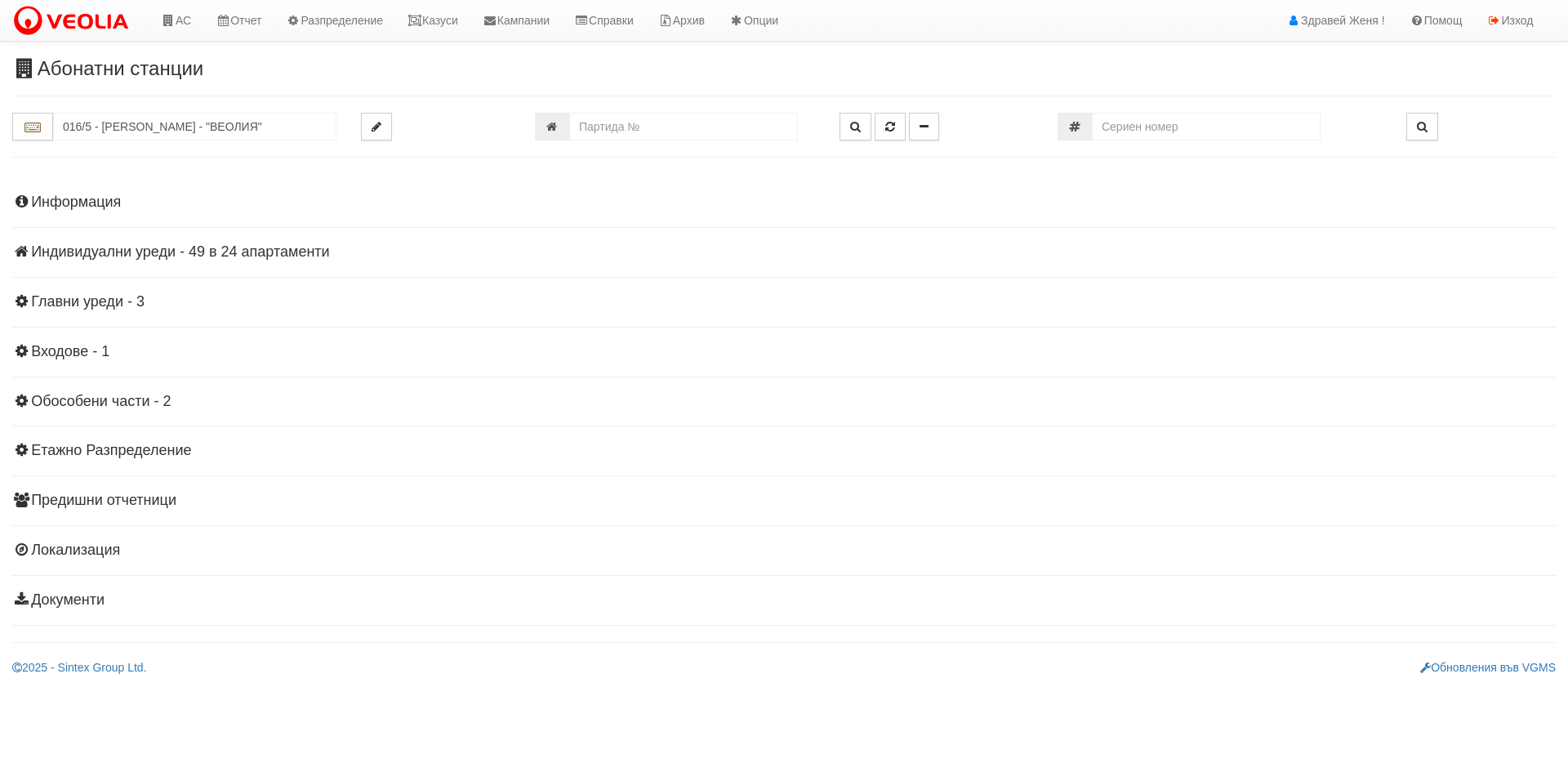
click at [216, 251] on h4 "Индивидуални уреди - 49 в 24 апартаменти" at bounding box center [784, 252] width 1543 height 16
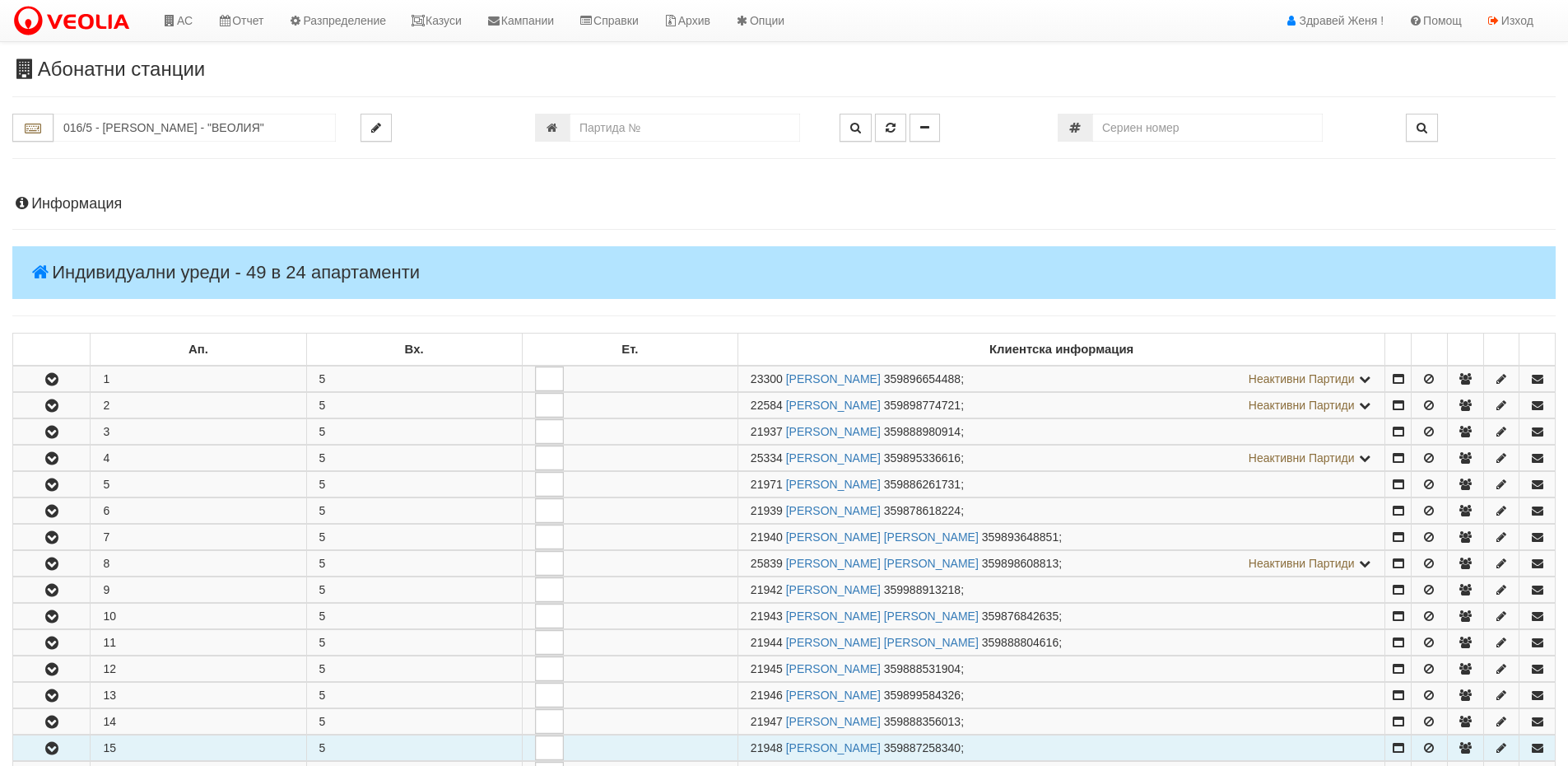
click at [134, 746] on td "15" at bounding box center [198, 748] width 216 height 26
drag, startPoint x: 784, startPoint y: 746, endPoint x: 747, endPoint y: 746, distance: 37.0
click at [747, 746] on td "21948 БОРИСЛАВ ЛЮБОМИРОВ НАЙДЕНОВ 359887258340 ;" at bounding box center [1062, 748] width 648 height 26
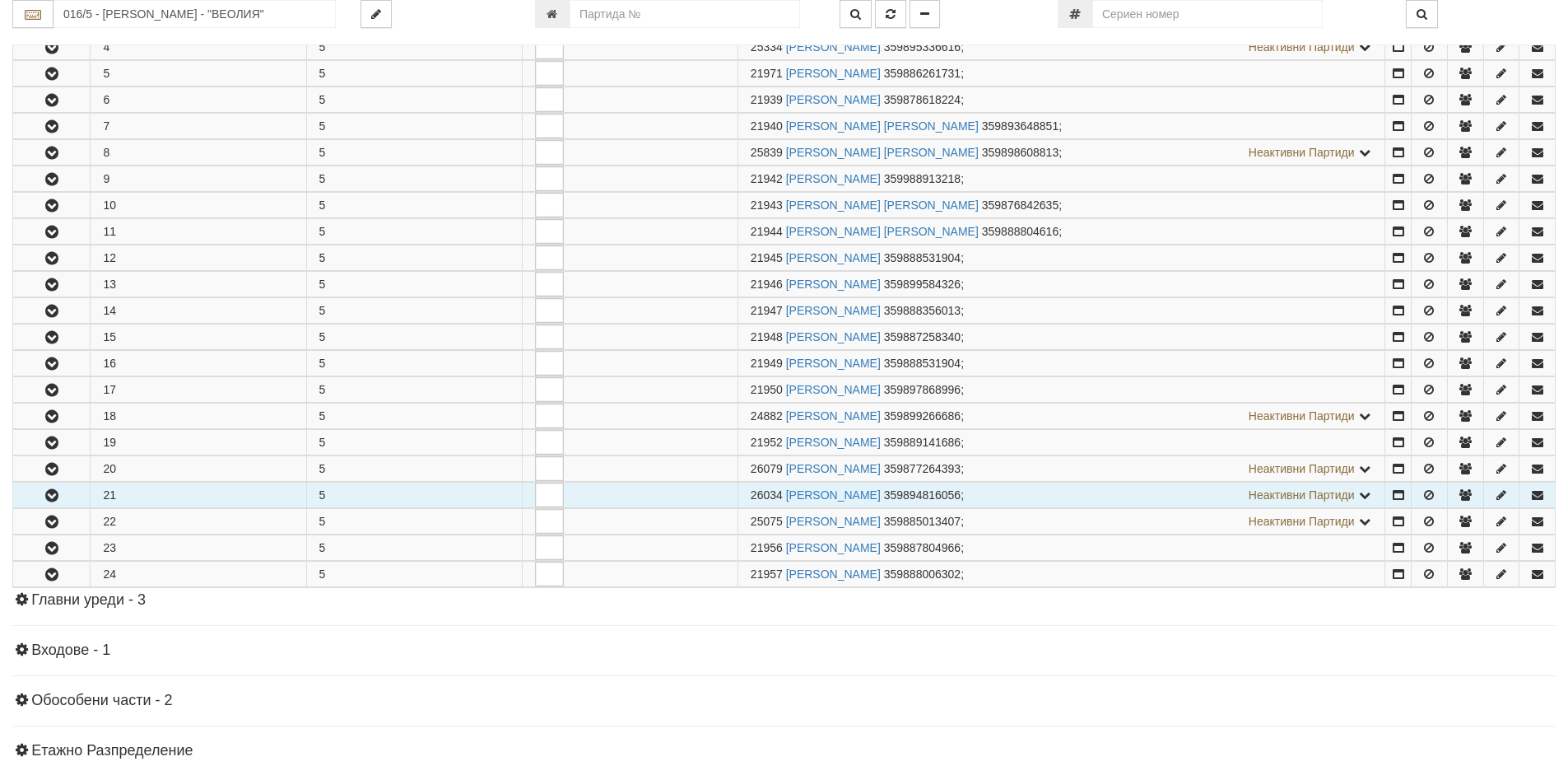
scroll to position [412, 0]
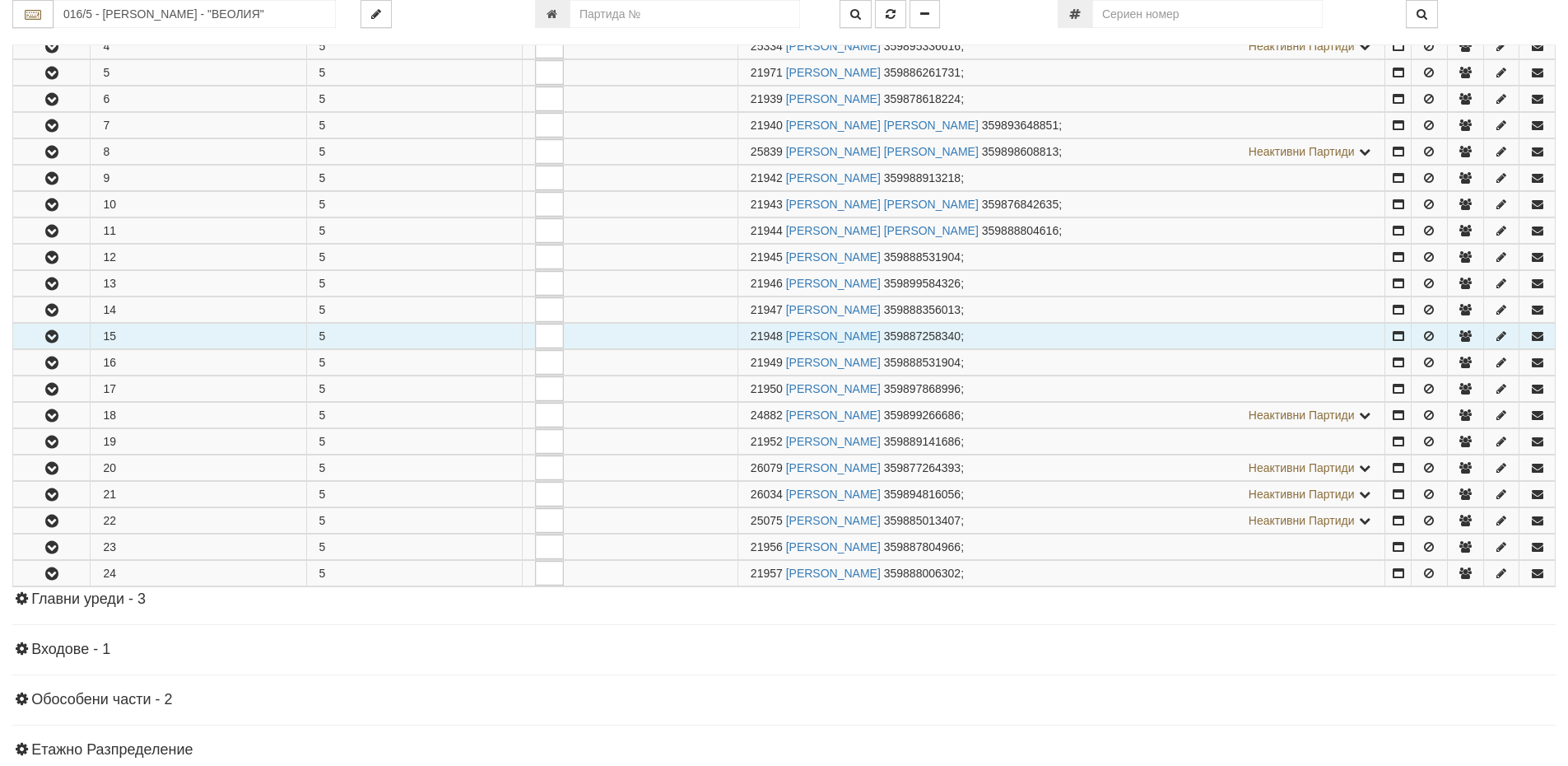
copy span "21948"
click at [53, 340] on icon "button" at bounding box center [51, 337] width 20 height 12
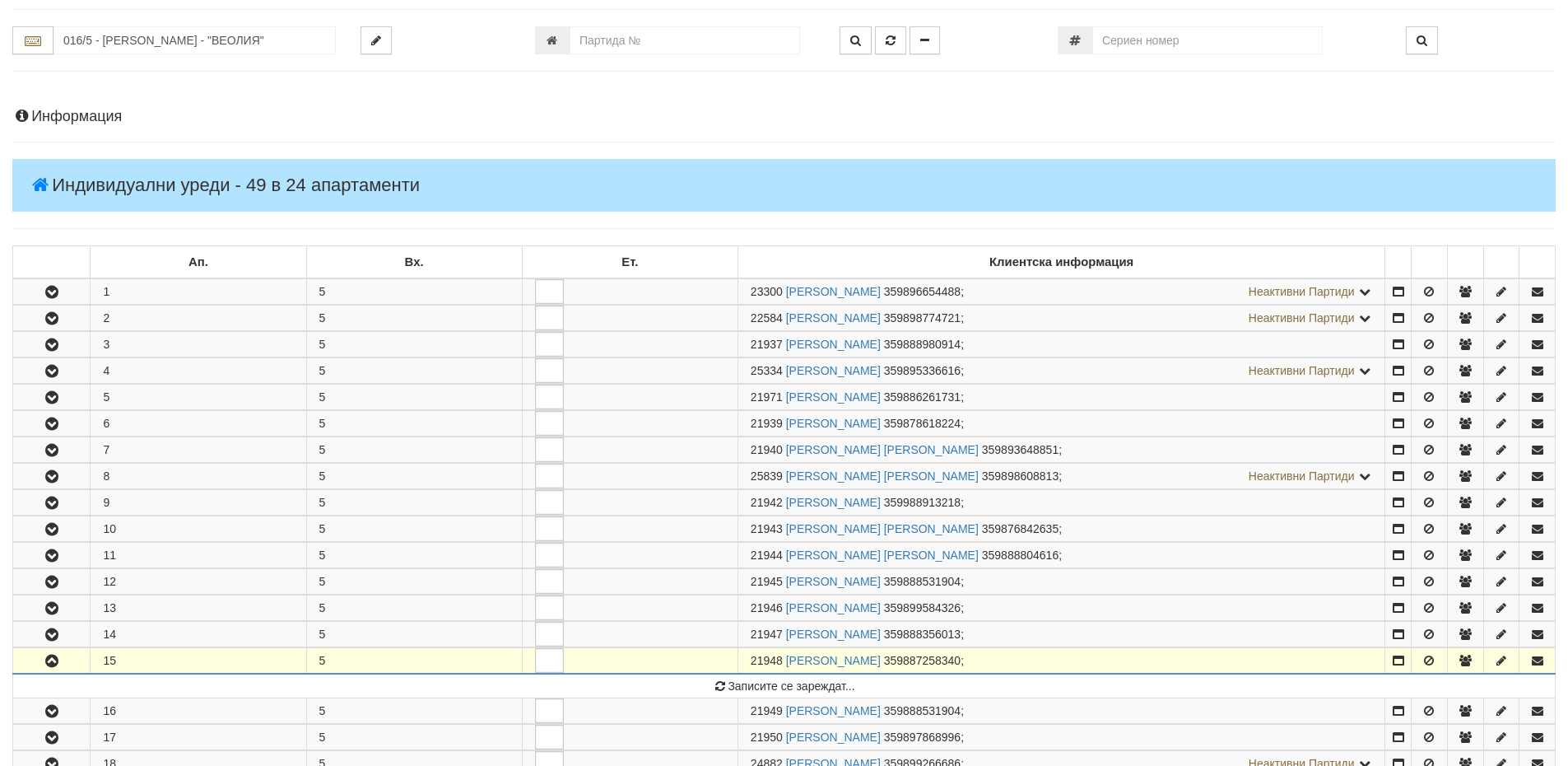
scroll to position [0, 0]
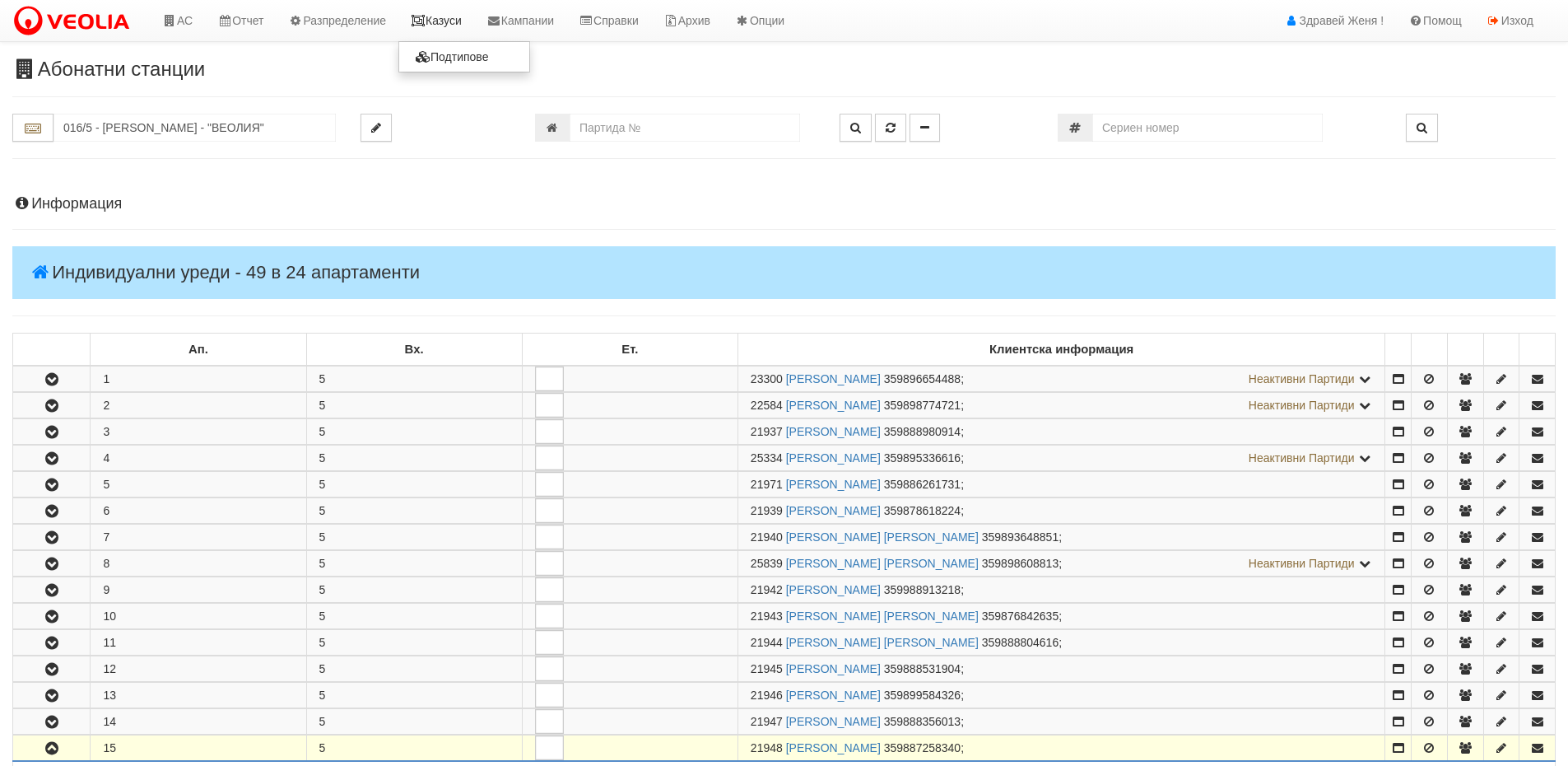
click at [444, 22] on link "Казуси" at bounding box center [436, 20] width 76 height 41
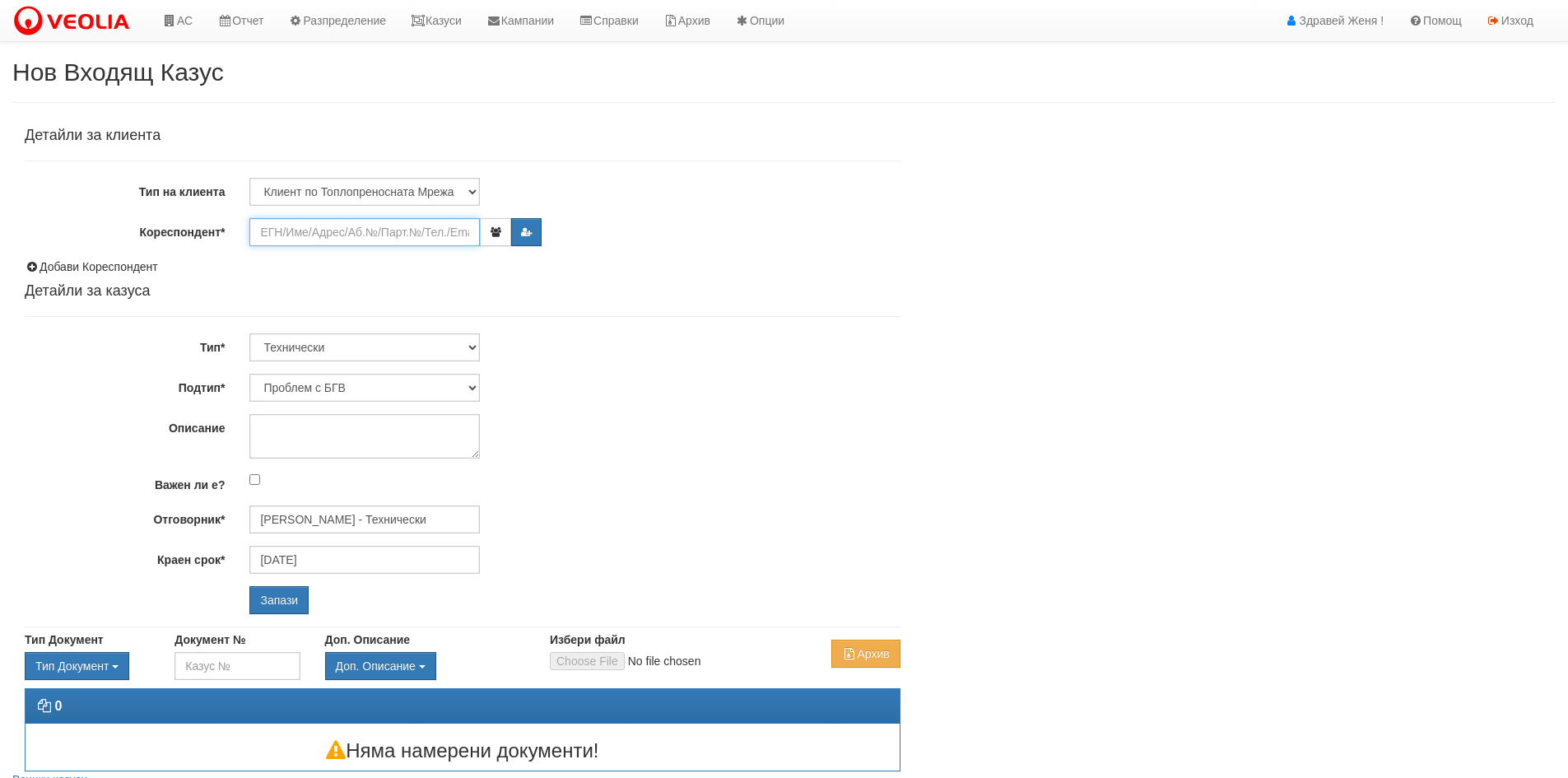
click at [286, 226] on input "Кореспондент*" at bounding box center [364, 232] width 230 height 28
click at [1161, 374] on div "Детайли за клиента Тип на клиента Клиент по Топлопреносната Мрежа Институция Па…" at bounding box center [784, 445] width 1543 height 652
click at [379, 232] on input "Кореспондент*" at bounding box center [364, 232] width 230 height 28
paste input "886284346"
type input "886284346"
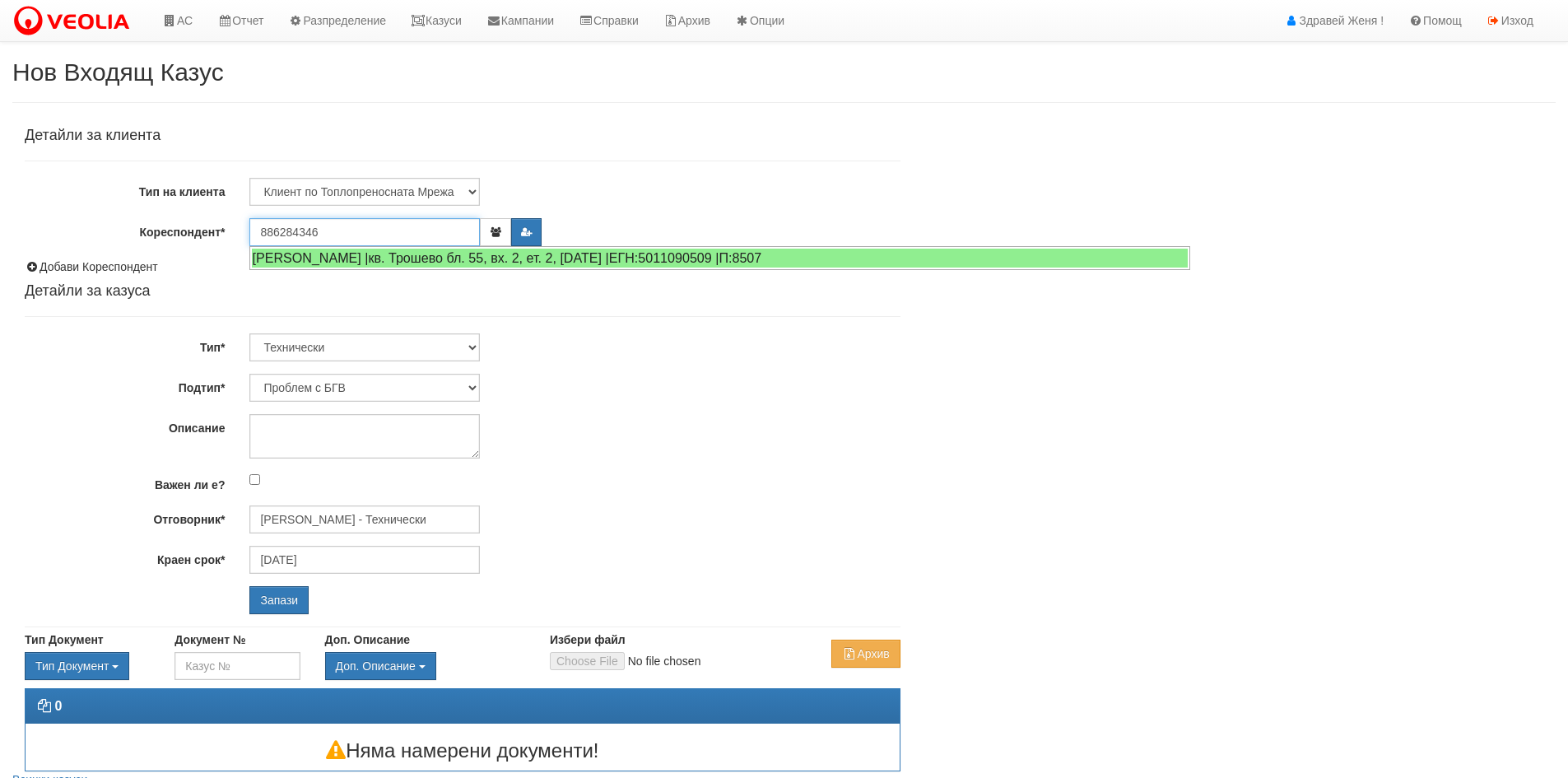
drag, startPoint x: 386, startPoint y: 238, endPoint x: 233, endPoint y: 168, distance: 168.3
click at [181, 237] on div "Кореспондент* 886284346" at bounding box center [462, 232] width 900 height 28
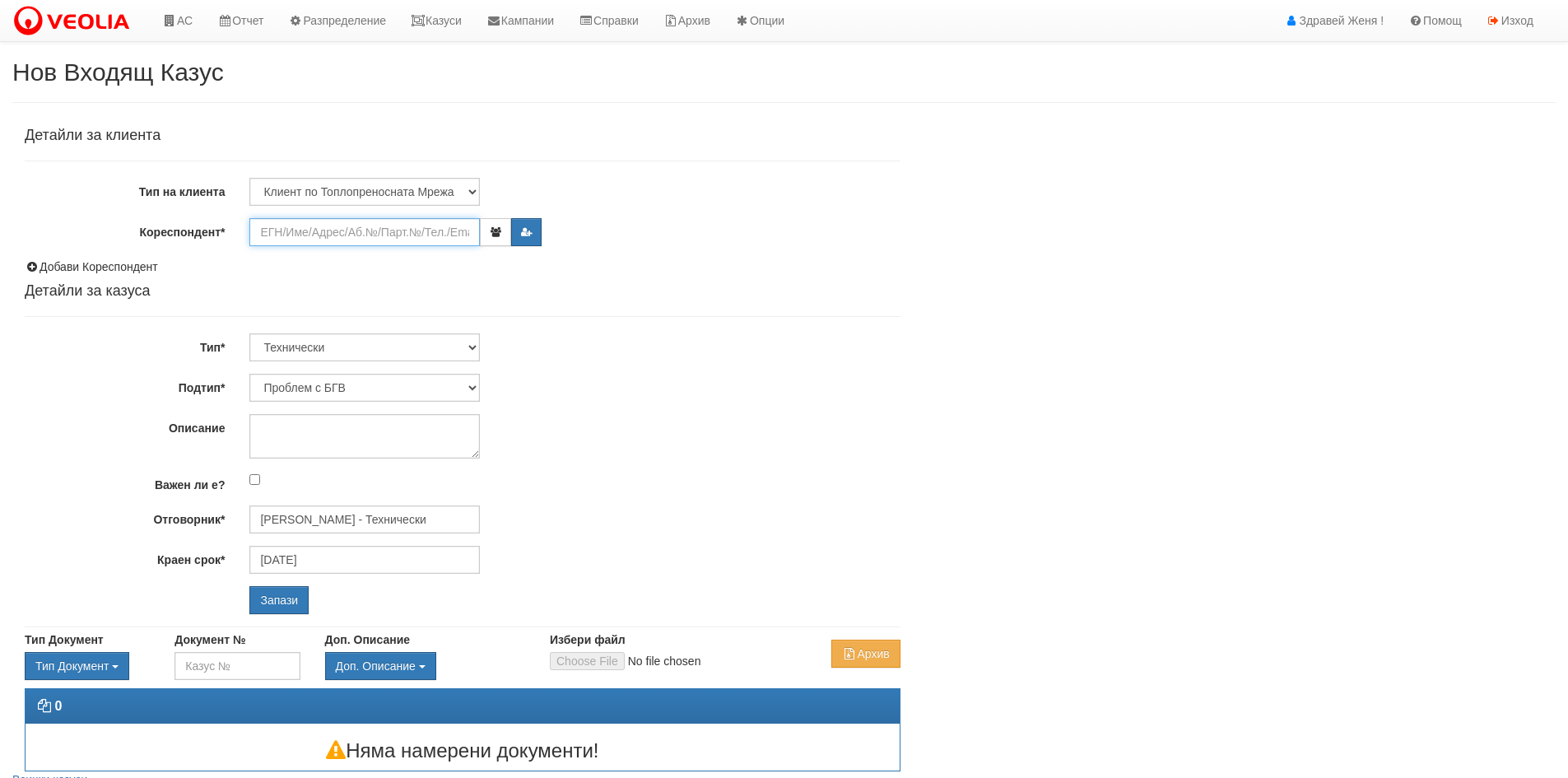
paste input "21948"
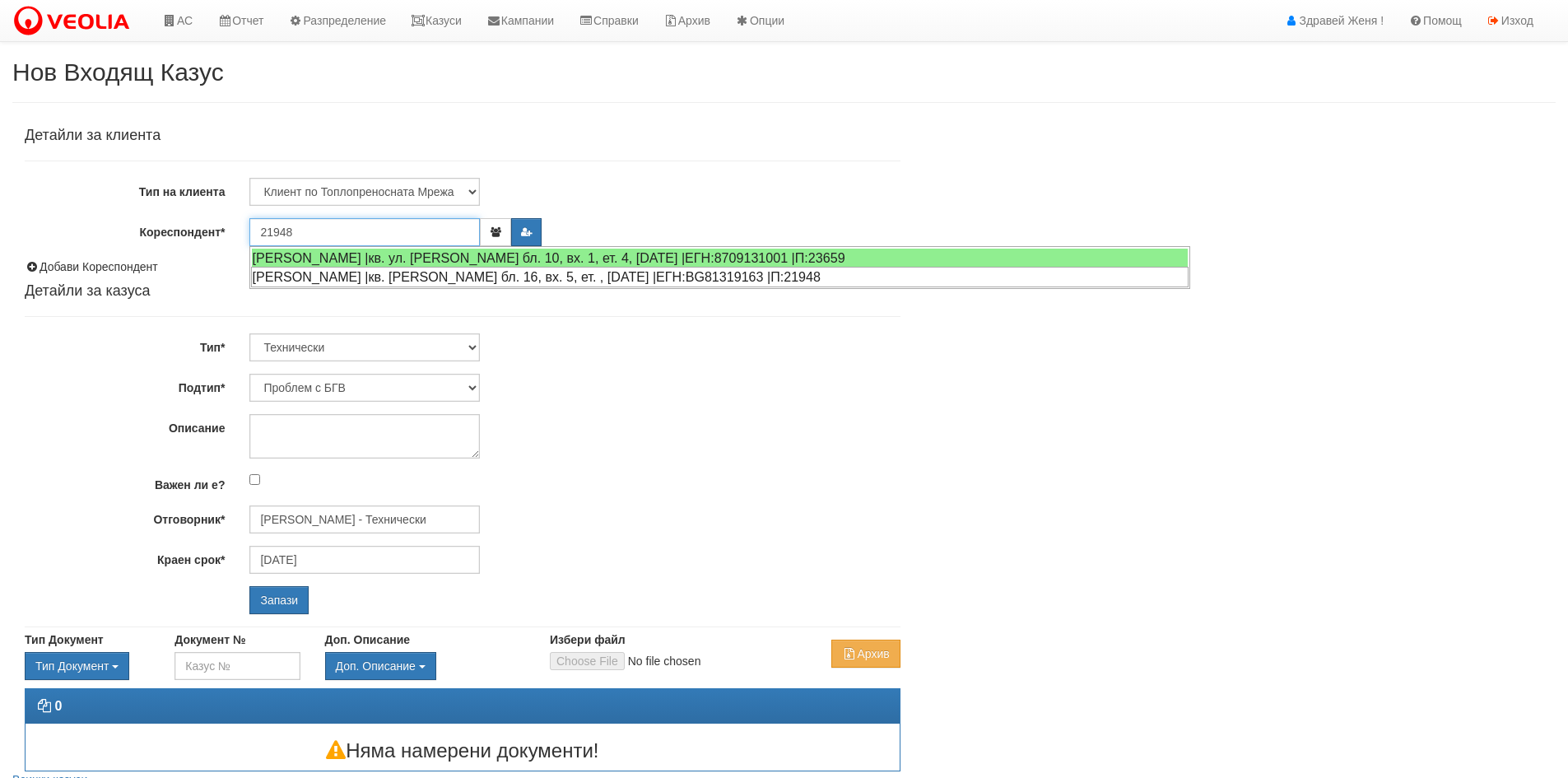
click at [413, 273] on div "БОРИСЛАВ ЛЮБОМИРОВ НАЙДЕНОВ |кв. Орхид Хилс бл. 16, вх. 5, ет. , ап. 15 |ЕГН:BG…" at bounding box center [719, 277] width 937 height 20
type input "БОРИСЛАВ ЛЮБОМИРОВ НАЙДЕНОВ"
type input "[PERSON_NAME] - Технически"
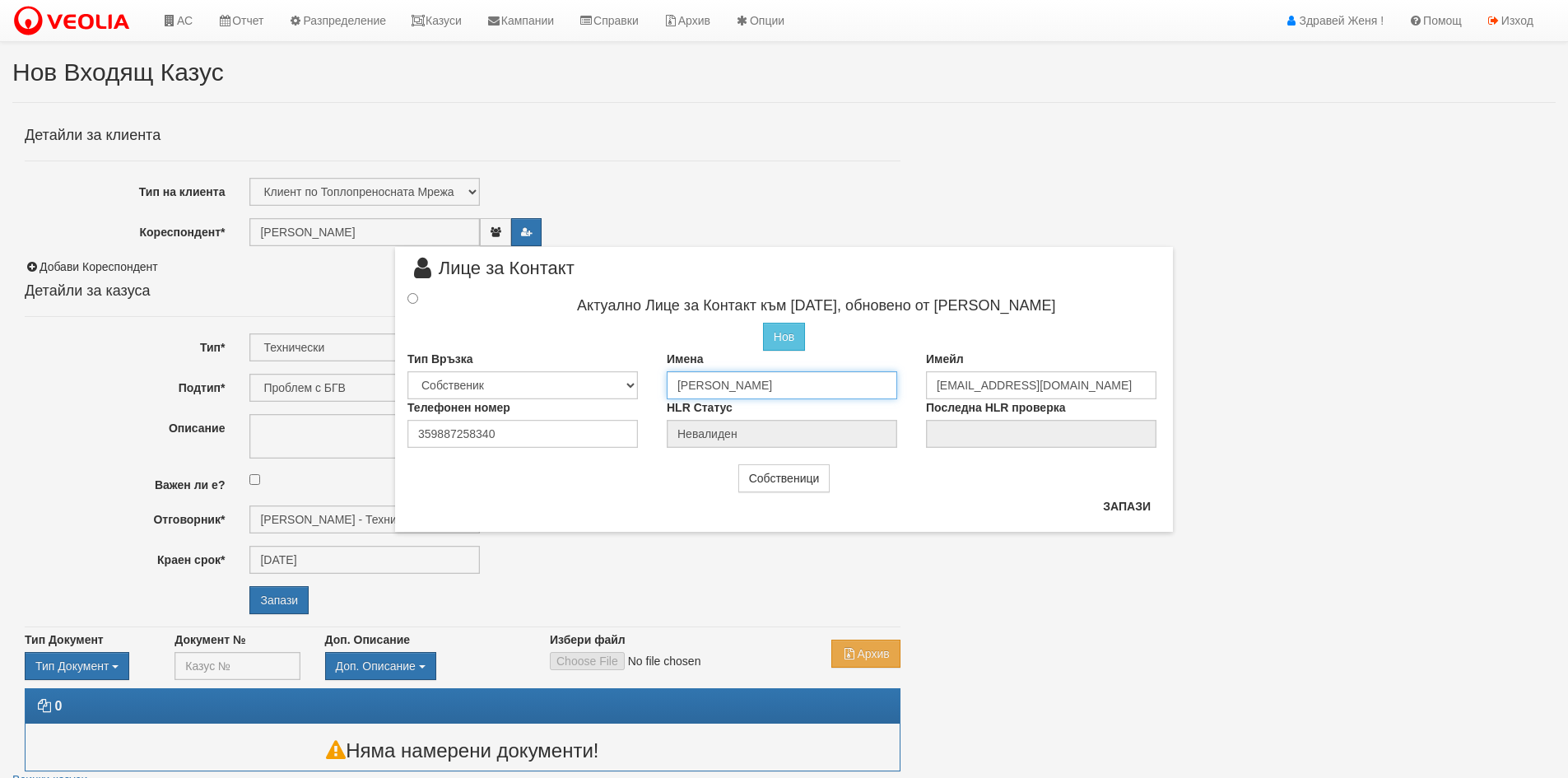
scroll to position [0, 3]
drag, startPoint x: 676, startPoint y: 383, endPoint x: 1064, endPoint y: 386, distance: 388.0
click at [1055, 376] on div "Тип Връзка Собственик Наемател Роднина Съсед Приятел Имена БОРИСЛАВ ЛЮБОМИРОВ Н…" at bounding box center [784, 374] width 778 height 49
type input "[PERSON_NAME]"
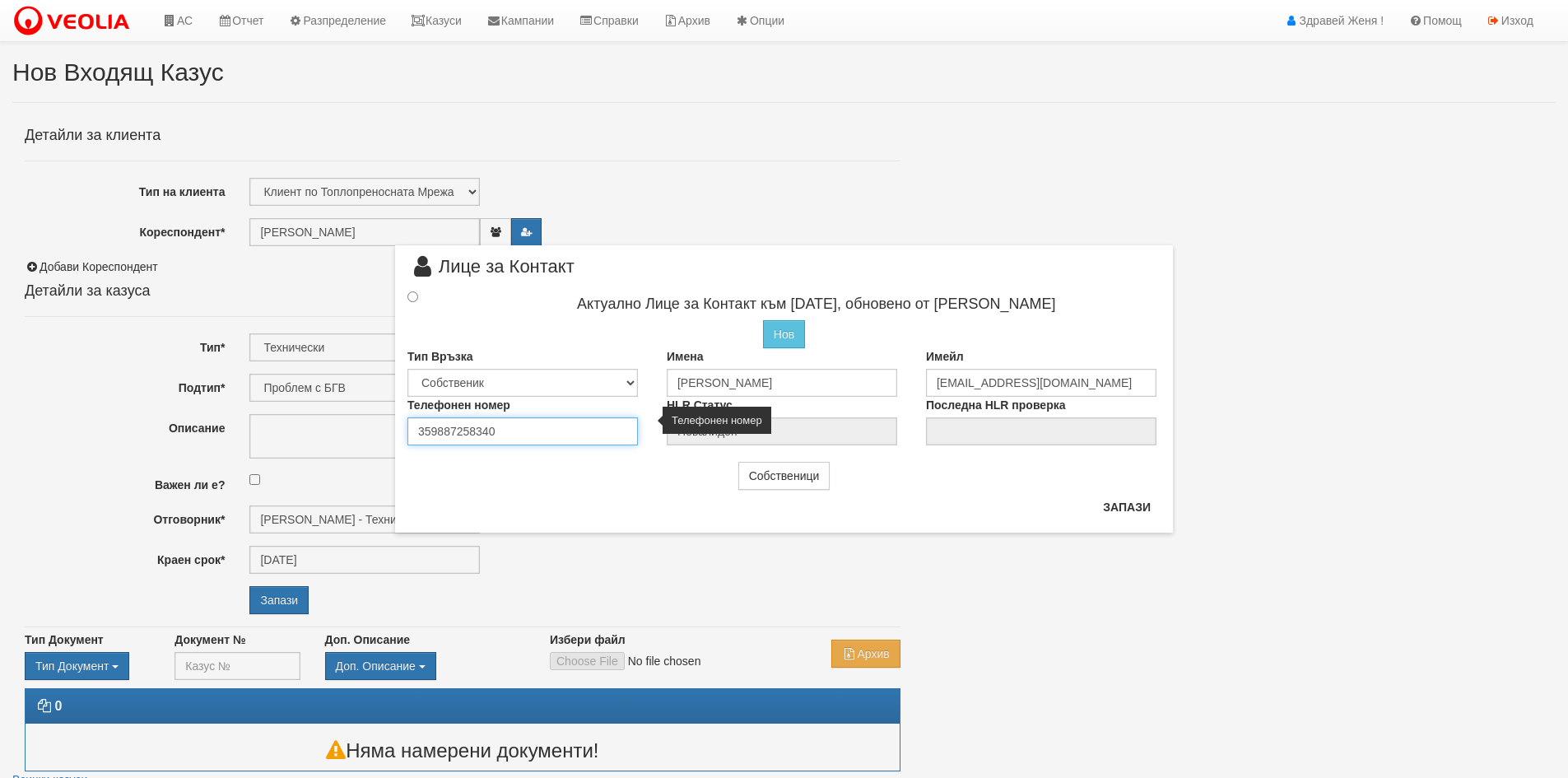
drag, startPoint x: 501, startPoint y: 435, endPoint x: 407, endPoint y: 444, distance: 94.4
click at [407, 444] on div "Телефонен номер 359887258340" at bounding box center [524, 421] width 259 height 49
type input "0894686822"
click at [415, 301] on input "radio" at bounding box center [413, 297] width 11 height 11
radio input "true"
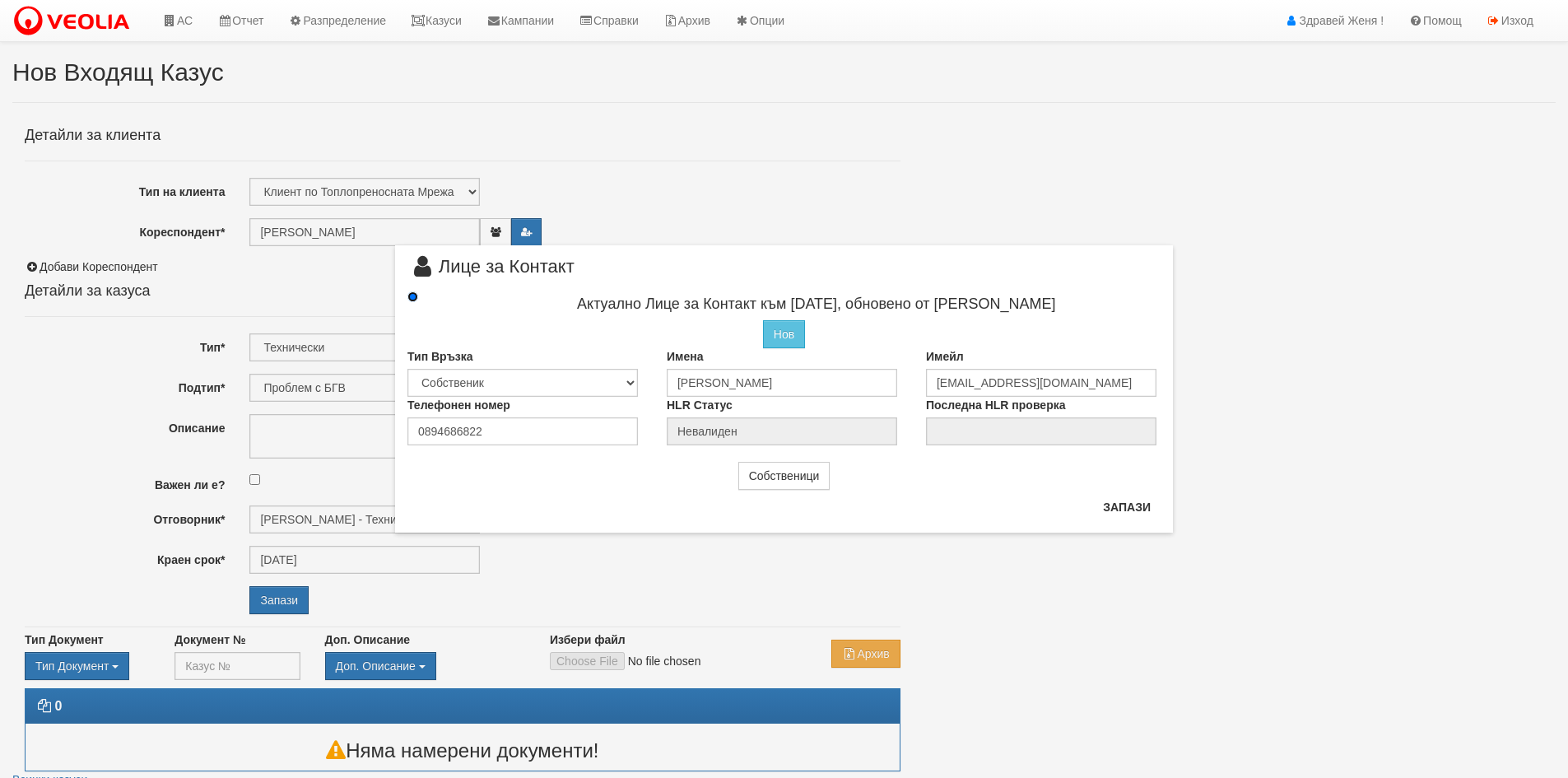
type input "Асен Георгиев Колев"
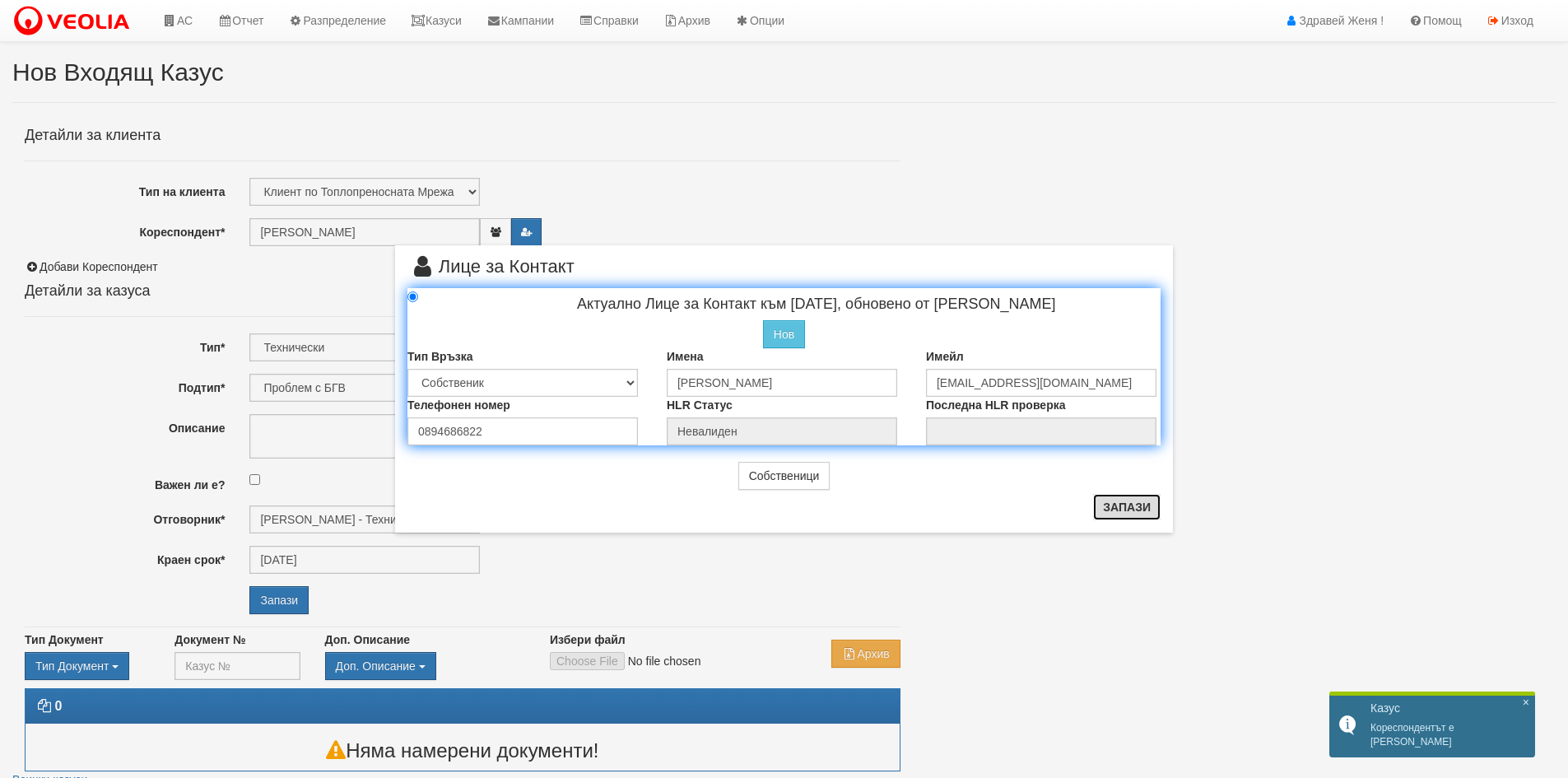
click at [1137, 508] on button "Запази" at bounding box center [1126, 507] width 67 height 26
radio input "true"
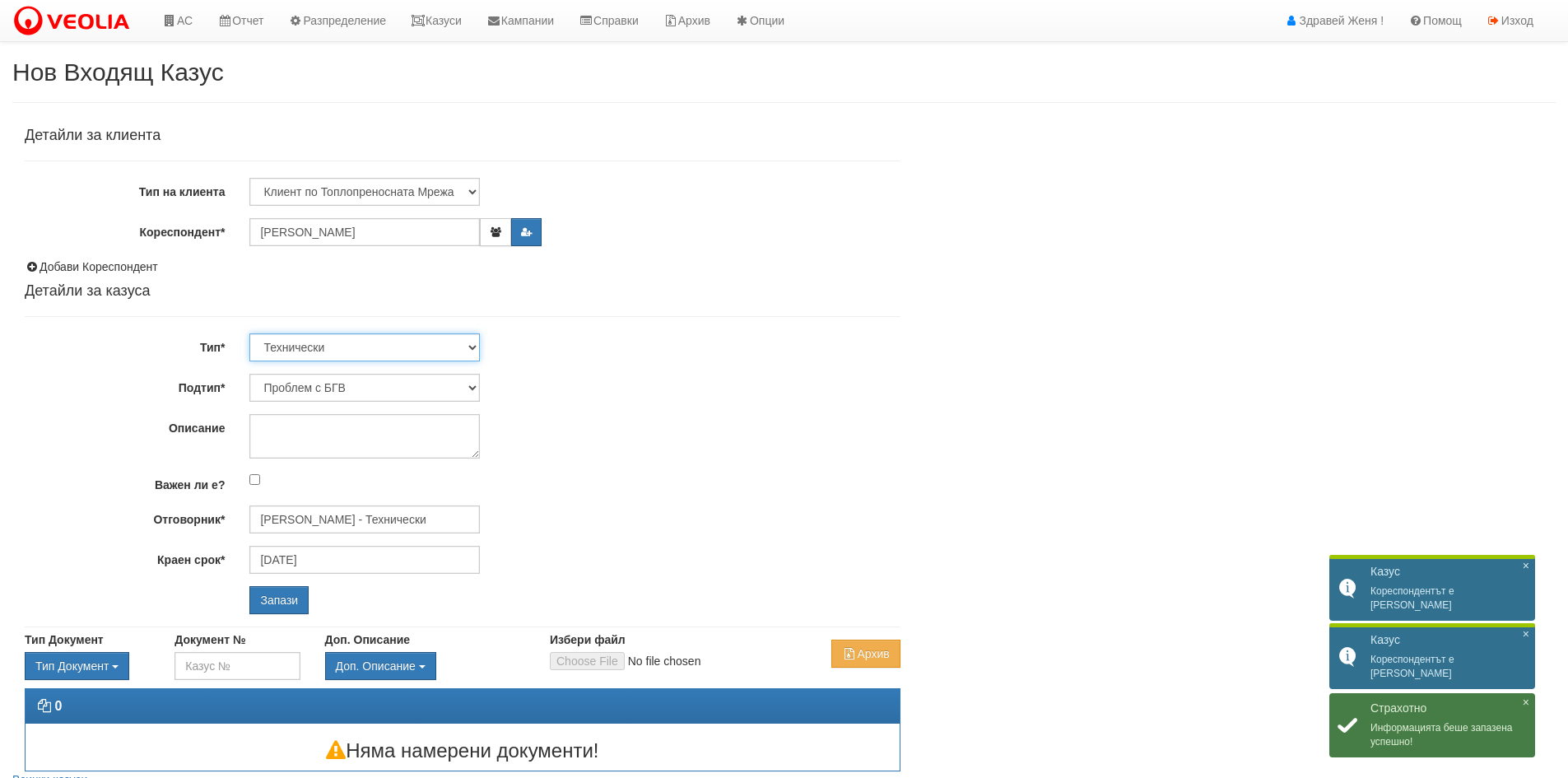
click at [365, 350] on select "Технически ФТС Търговски Административен Производствен Експлоатационен Финансов…" at bounding box center [364, 347] width 230 height 28
select select "1"
click at [249, 334] on select "Технически ФТС Търговски Административен Производствен Експлоатационен Финансов…" at bounding box center [364, 347] width 230 height 28
type input "[DATE]"
type input "[PERSON_NAME] и Развитие"
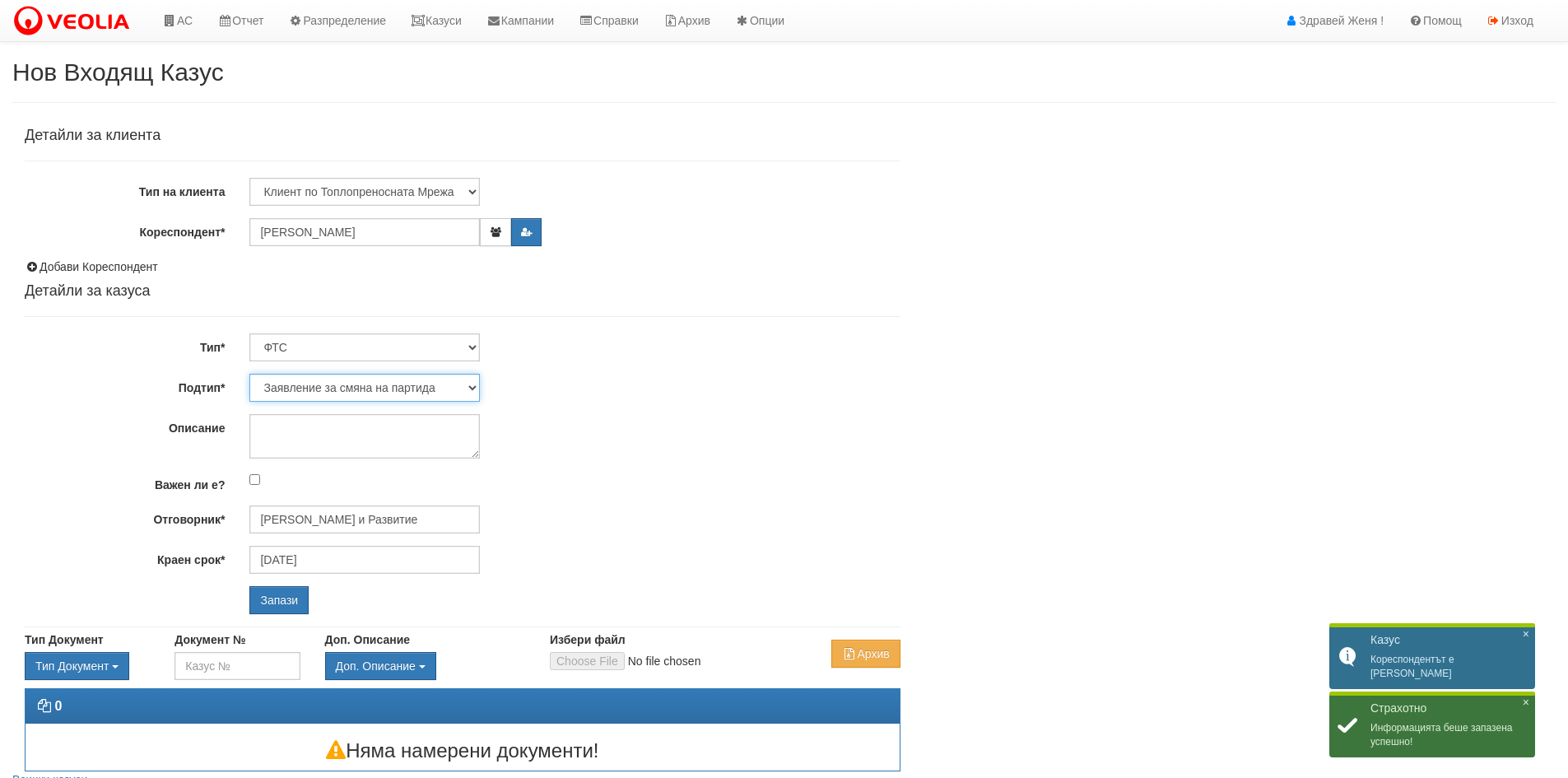
click at [378, 388] on select "Заявление за смяна на партида Заявление за равни месечни вноски Разпределение о…" at bounding box center [364, 387] width 230 height 28
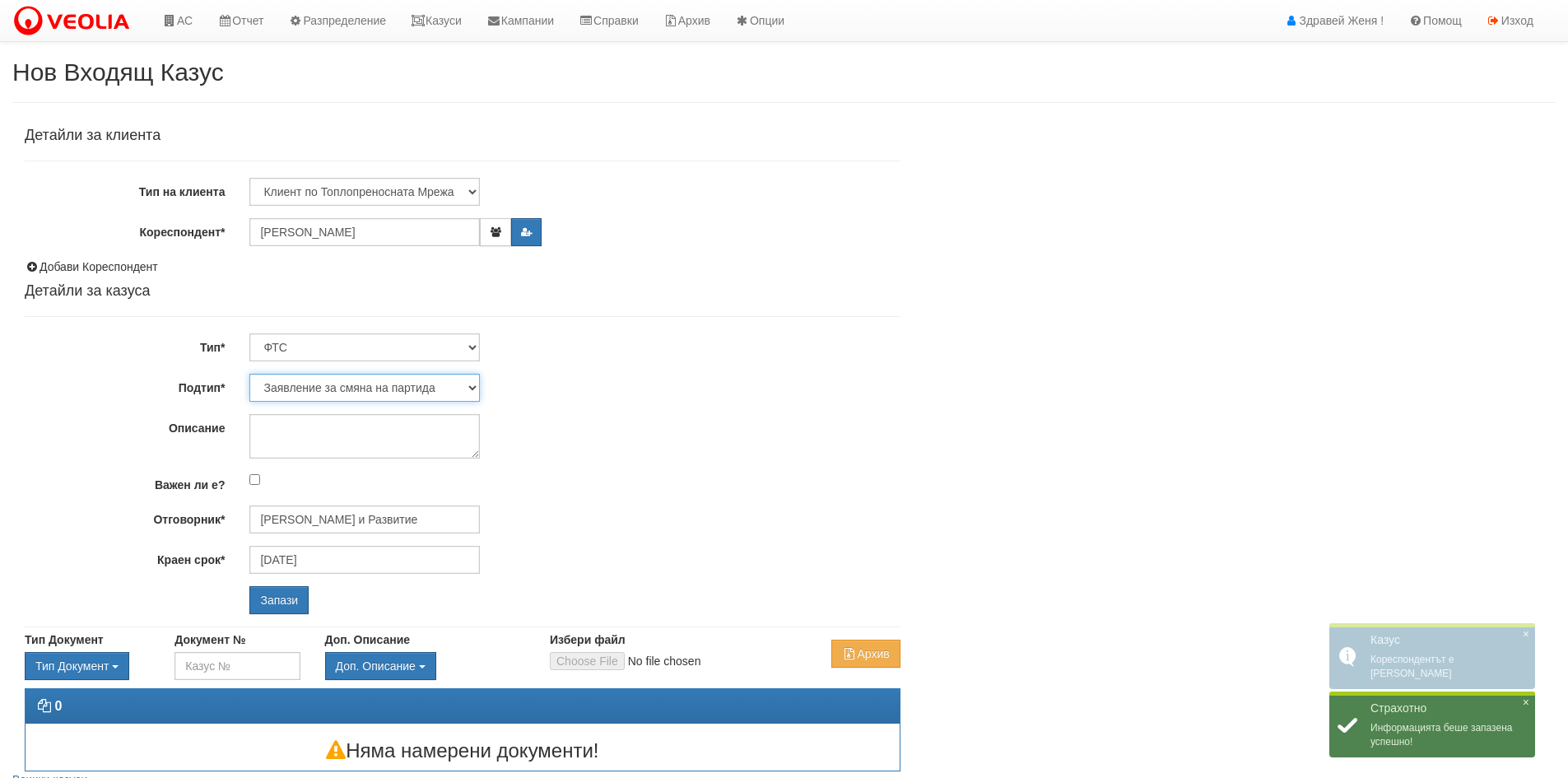
click at [378, 388] on select "Заявление за смяна на партида Заявление за равни месечни вноски Разпределение о…" at bounding box center [364, 387] width 230 height 28
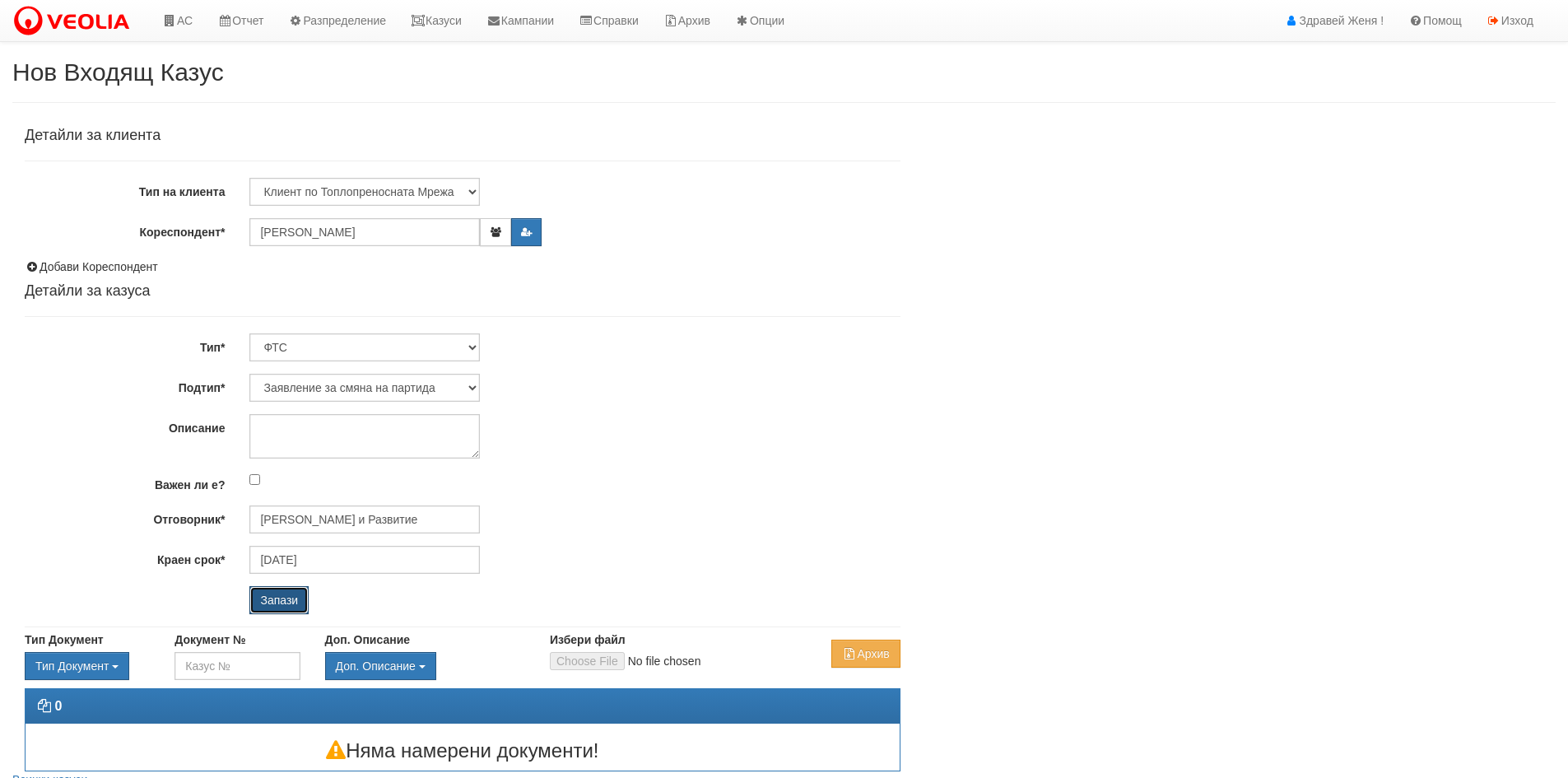
click at [283, 595] on input "Запази" at bounding box center [278, 600] width 59 height 28
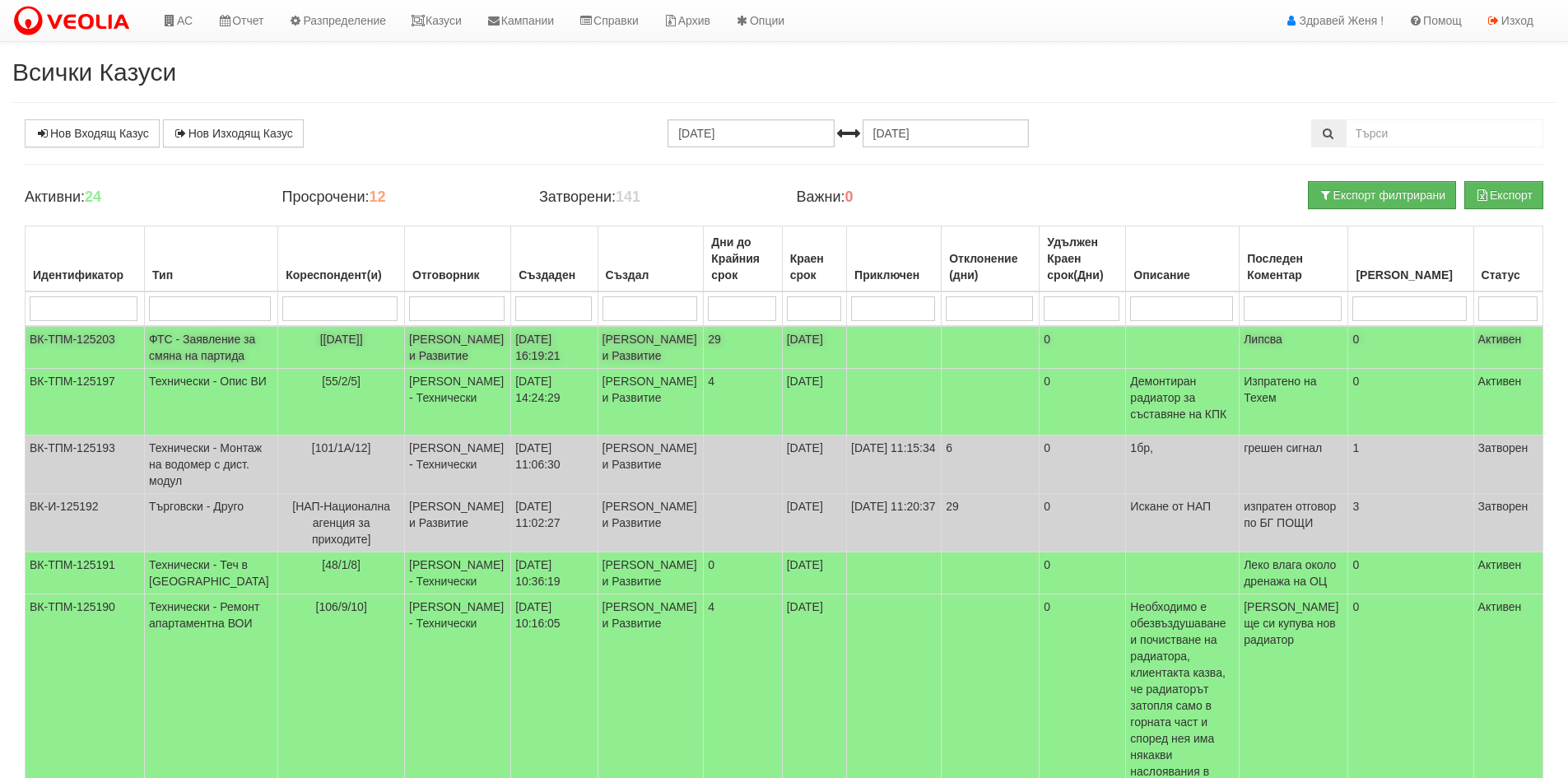
click at [454, 339] on td "[PERSON_NAME] и Развитие" at bounding box center [458, 347] width 107 height 43
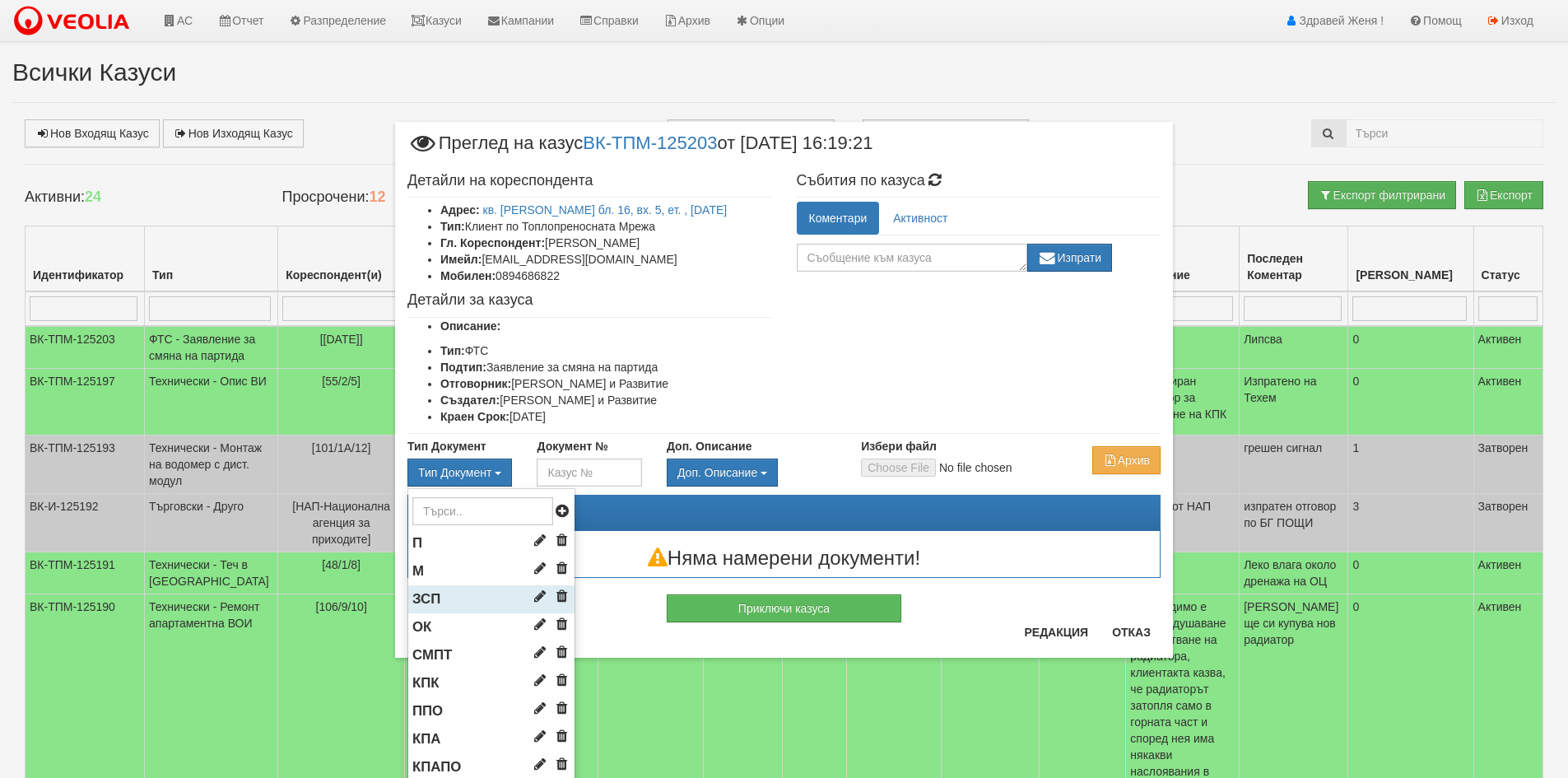
click at [429, 596] on span "ЗСП" at bounding box center [426, 599] width 28 height 15
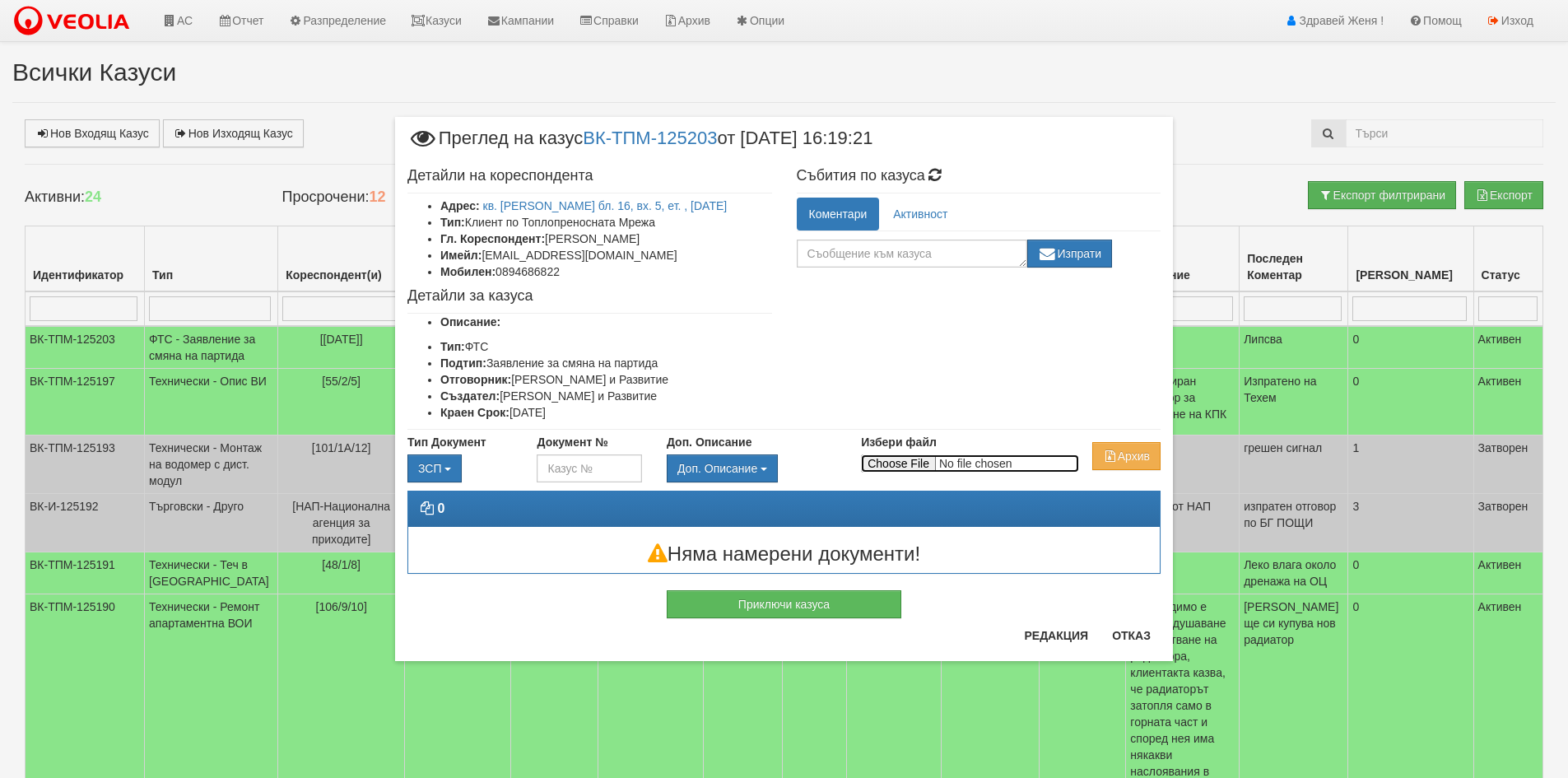
click at [871, 463] on input "Избери файл" at bounding box center [970, 463] width 218 height 18
type input "C:\fakepath\DOC046.pdf"
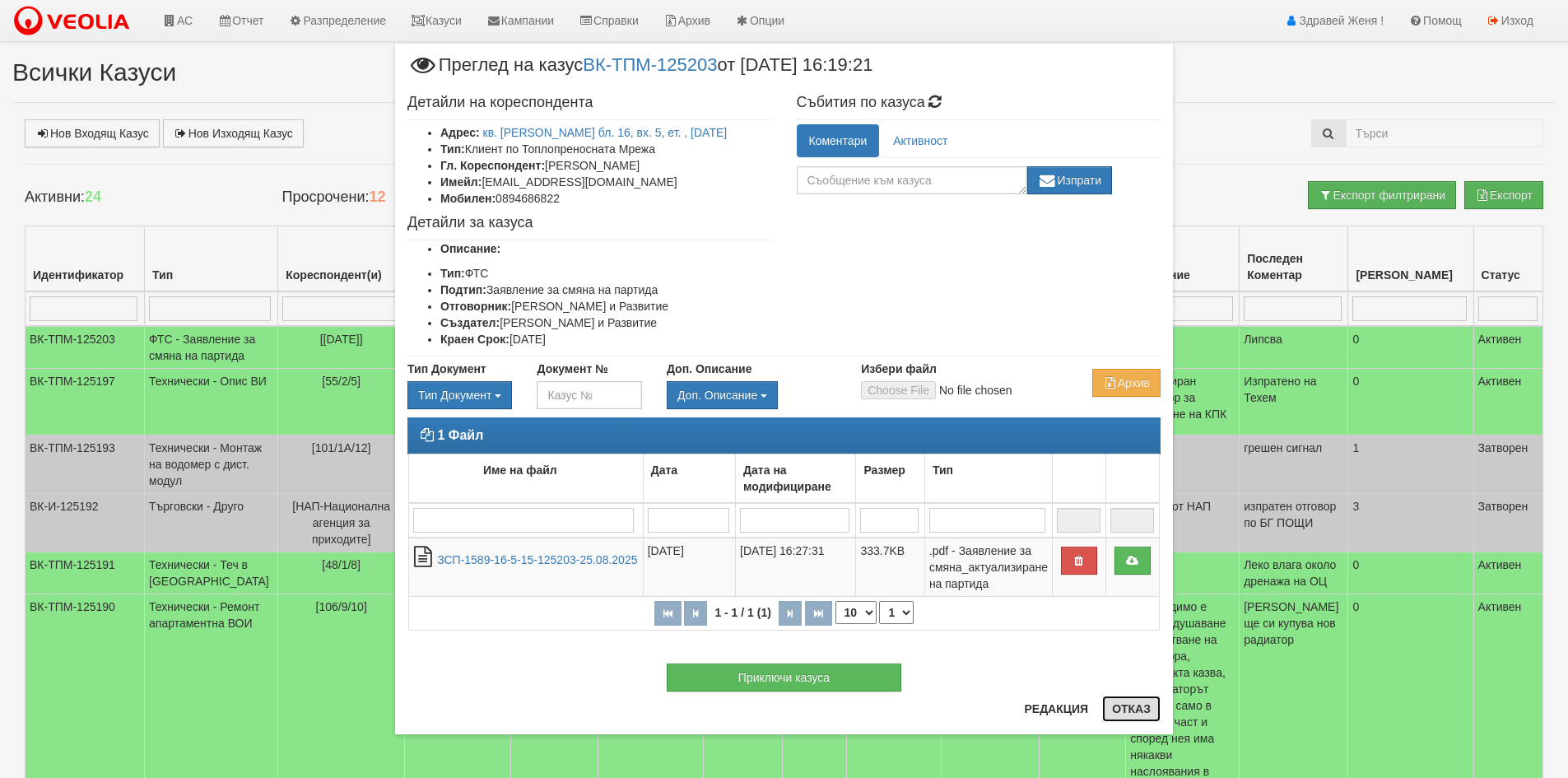
click at [1124, 700] on button "Отказ" at bounding box center [1131, 709] width 59 height 26
